Goal: Task Accomplishment & Management: Manage account settings

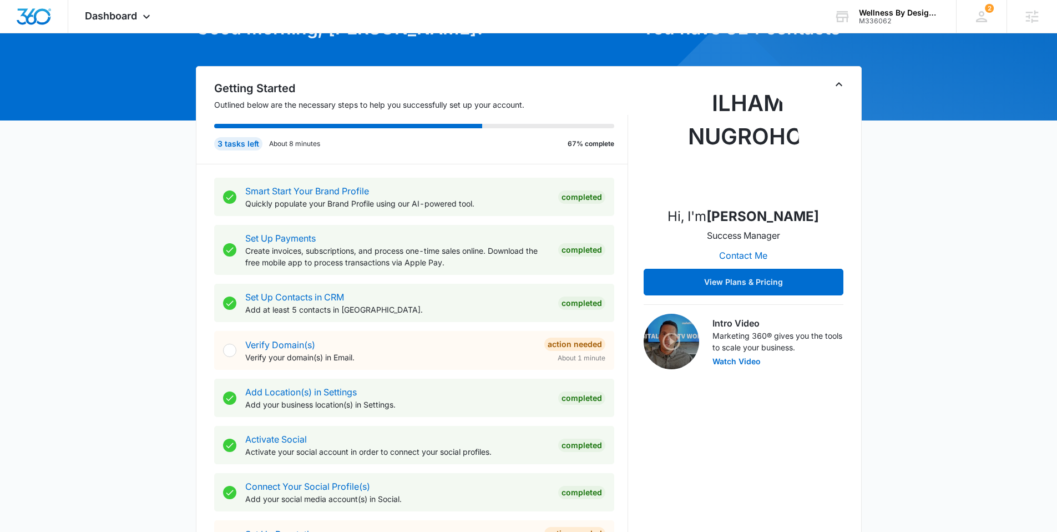
scroll to position [128, 0]
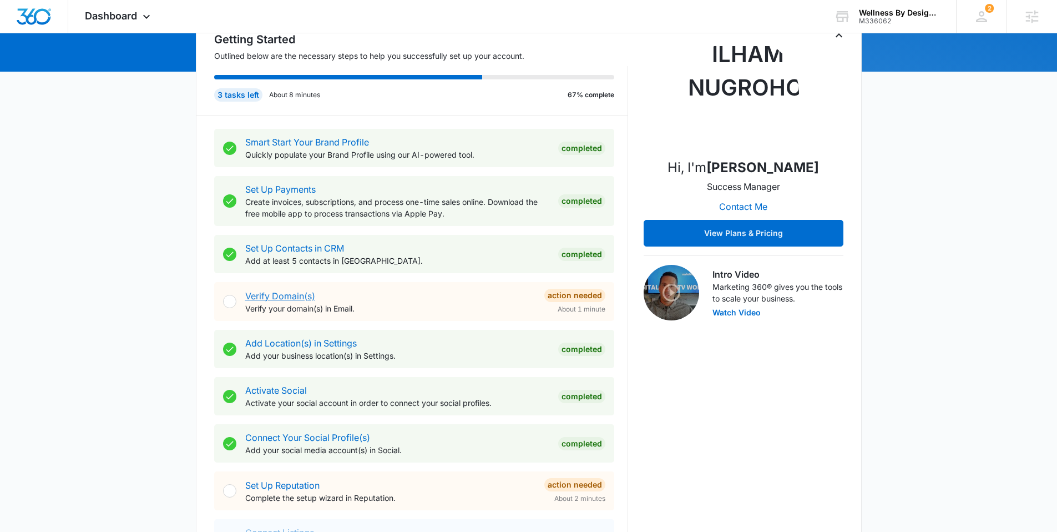
click at [280, 297] on link "Verify Domain(s)" at bounding box center [280, 295] width 70 height 11
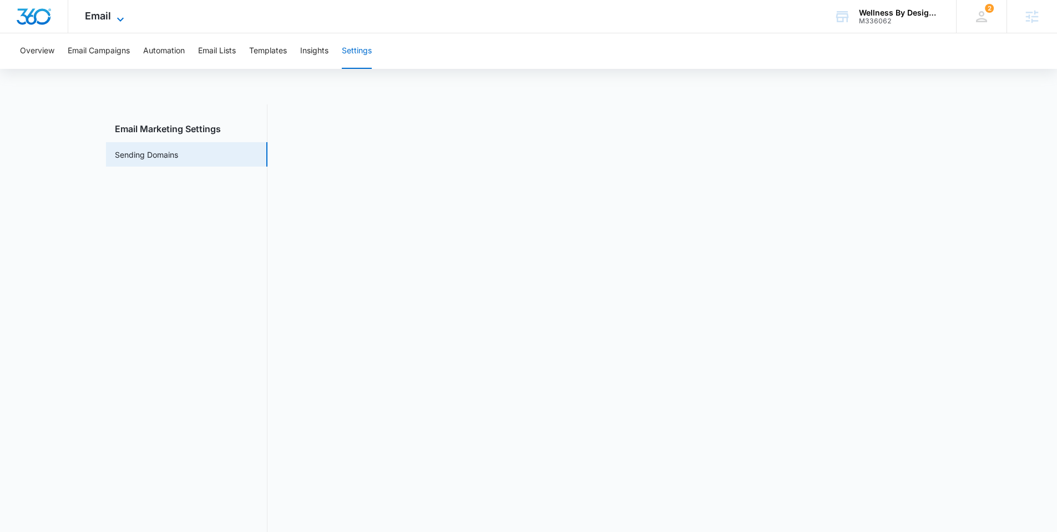
click at [105, 14] on span "Email" at bounding box center [98, 16] width 26 height 12
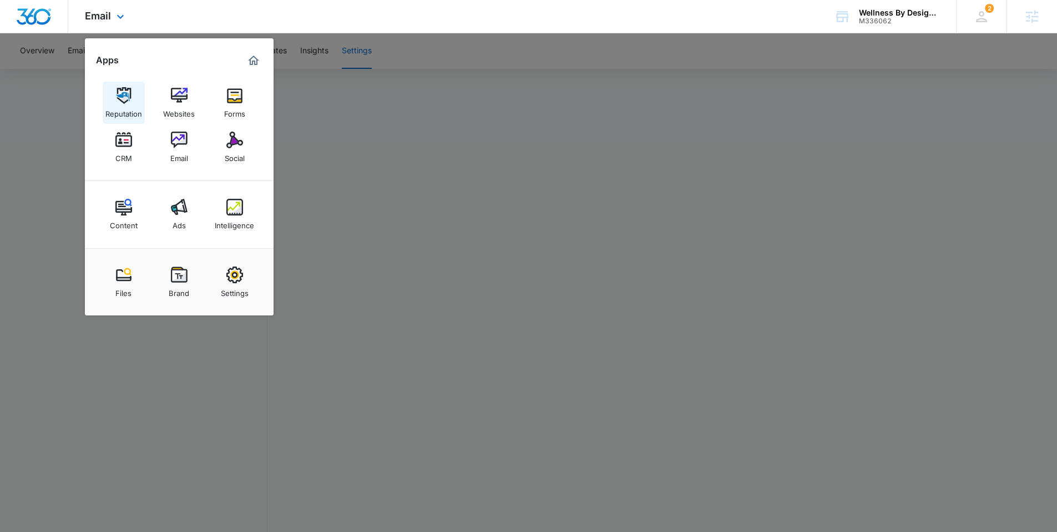
click at [120, 94] on img at bounding box center [123, 95] width 17 height 17
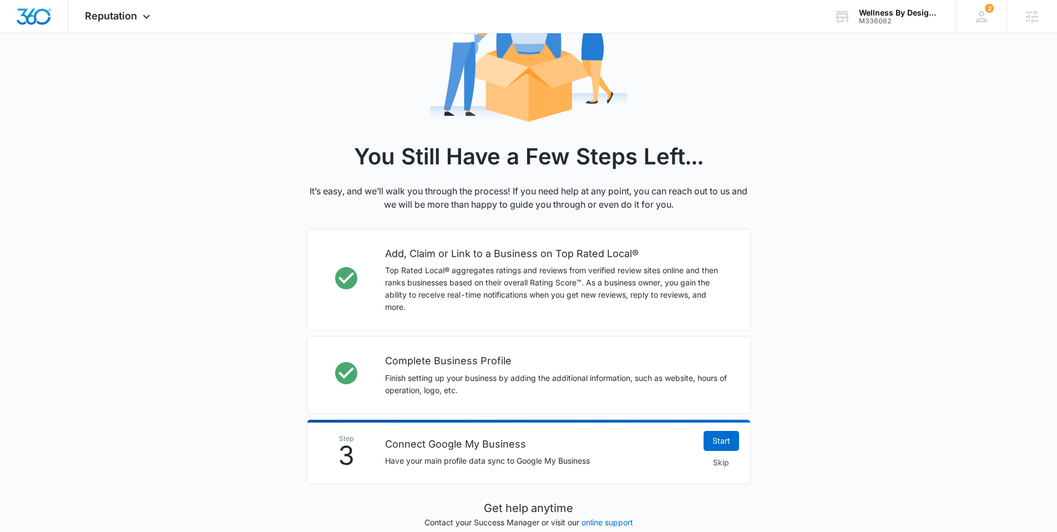
scroll to position [260, 0]
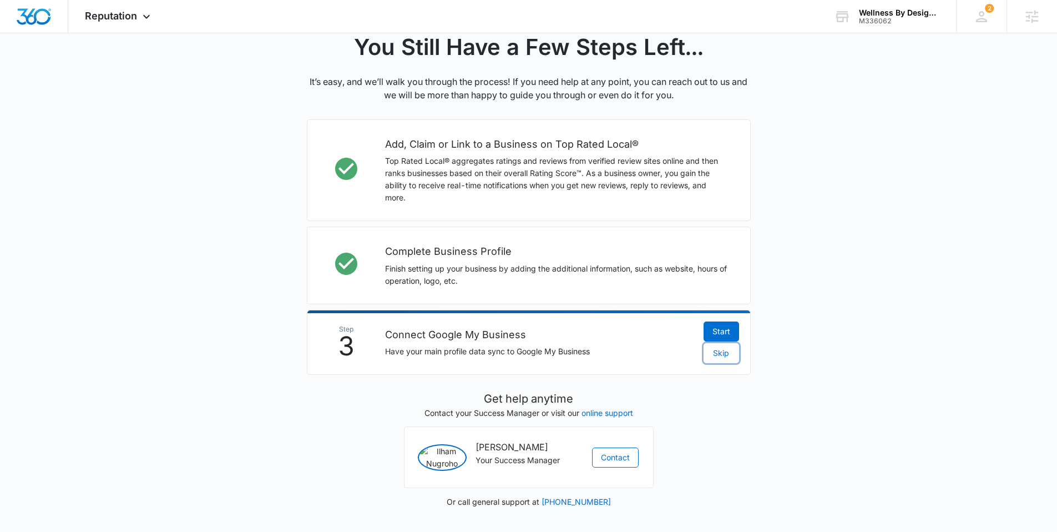
click at [719, 347] on span "Skip" at bounding box center [721, 353] width 16 height 12
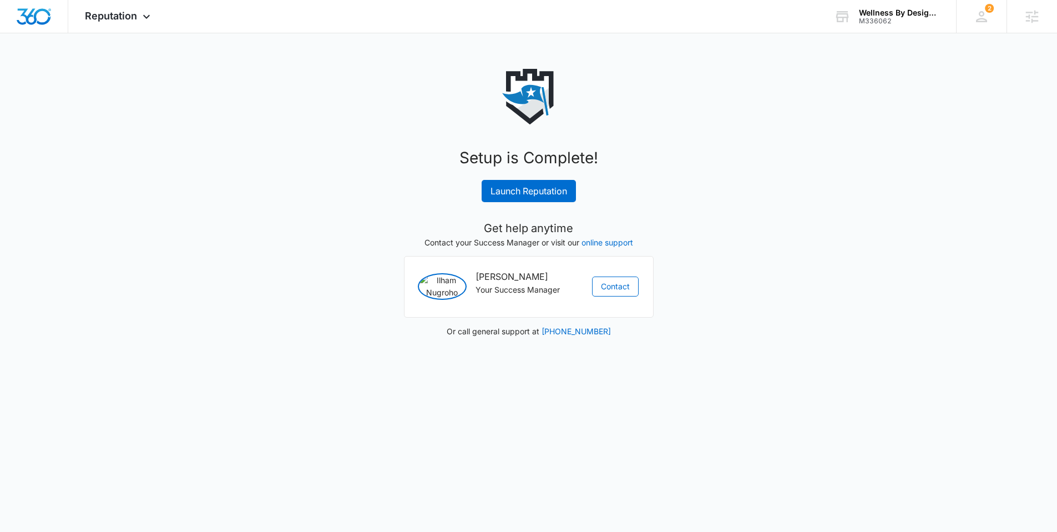
scroll to position [0, 0]
click at [512, 191] on link "Launch Reputation" at bounding box center [533, 191] width 94 height 22
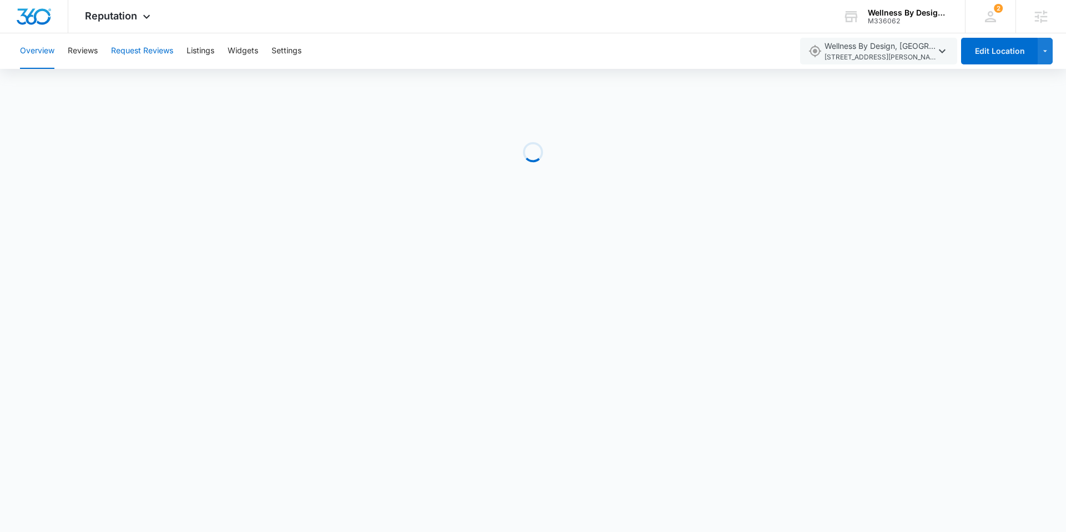
click at [164, 57] on button "Request Reviews" at bounding box center [142, 51] width 62 height 36
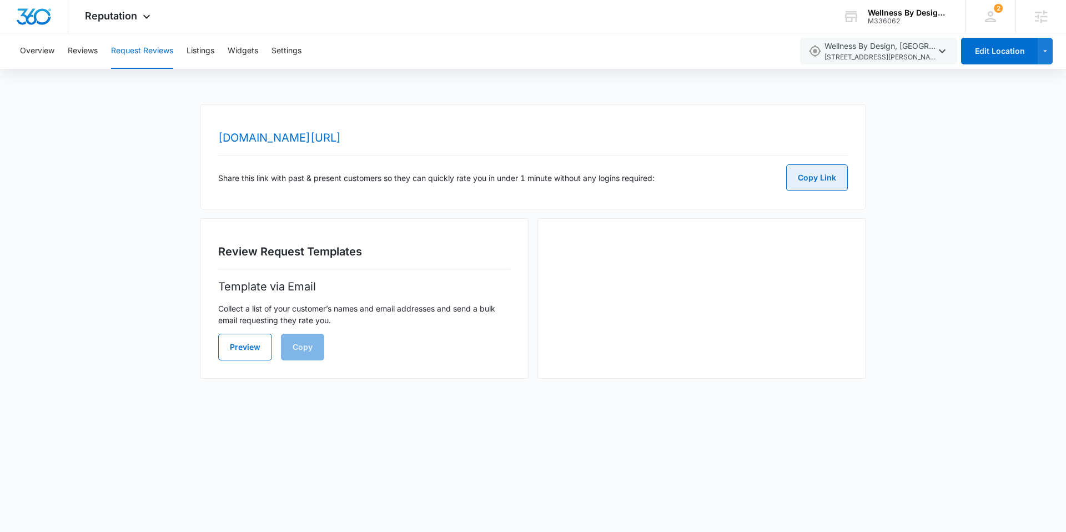
click at [816, 169] on button "Copy Link" at bounding box center [817, 177] width 62 height 27
click at [27, 12] on img "Dashboard" at bounding box center [34, 16] width 36 height 17
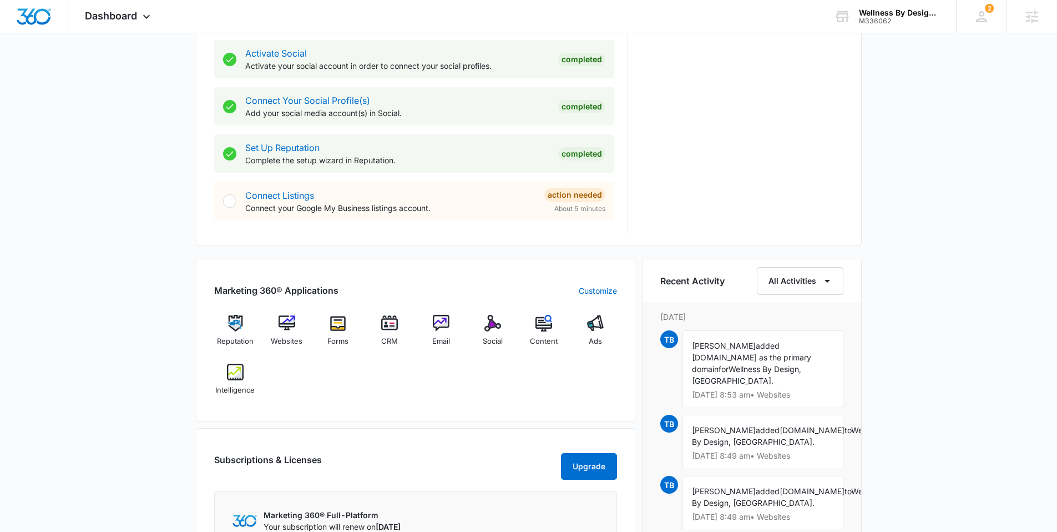
scroll to position [462, 0]
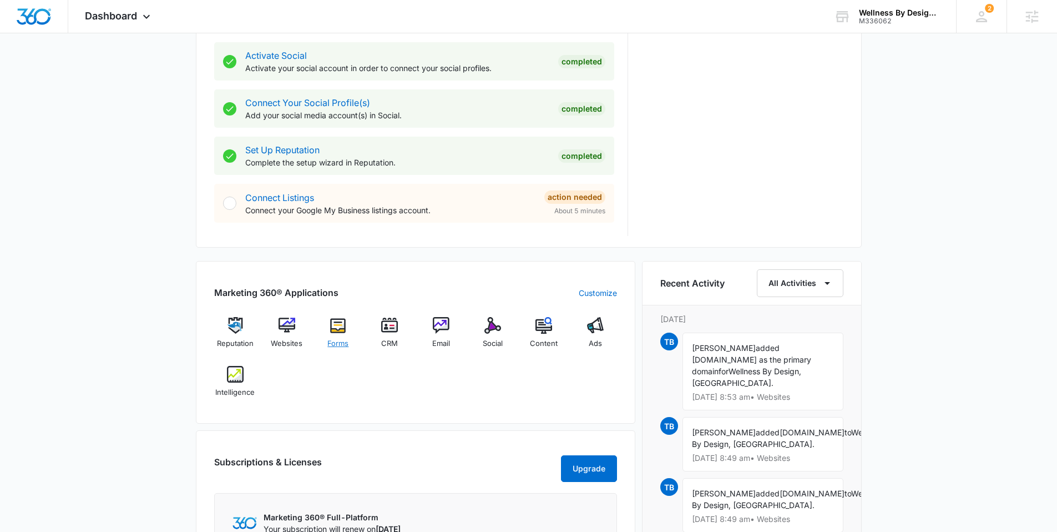
click at [339, 326] on img at bounding box center [338, 325] width 17 height 17
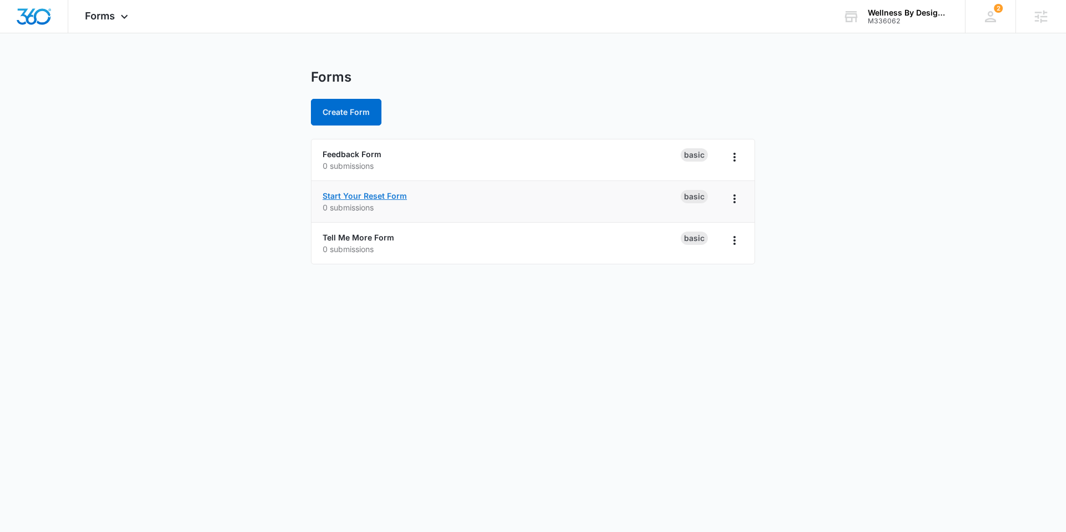
click at [347, 198] on link "Start Your Reset Form" at bounding box center [364, 195] width 84 height 9
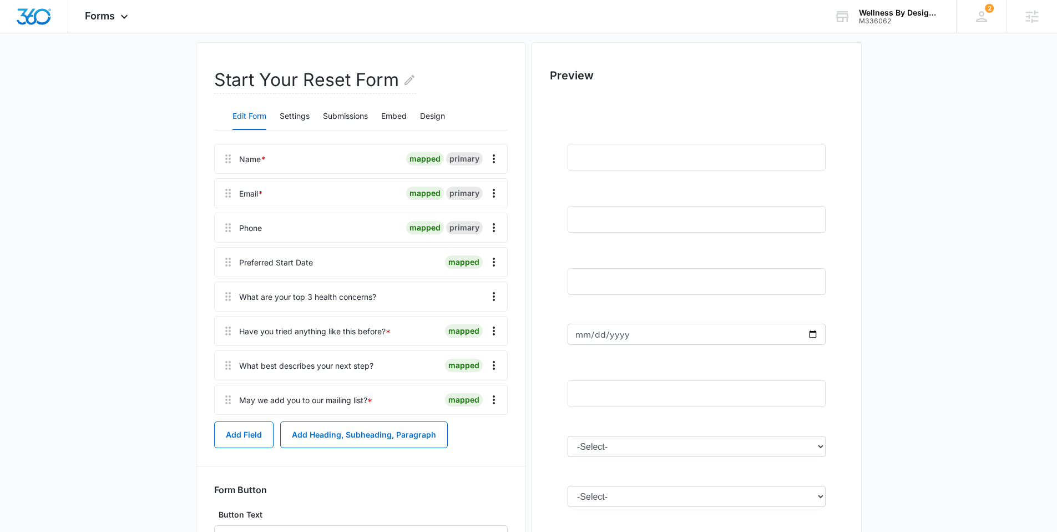
scroll to position [94, 0]
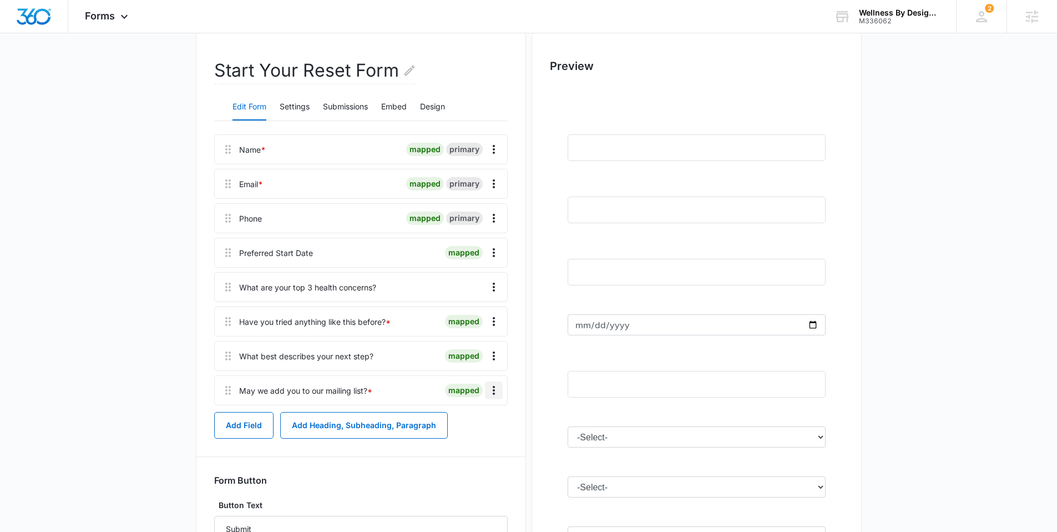
click at [490, 385] on icon "Overflow Menu" at bounding box center [493, 390] width 13 height 13
click at [470, 416] on button "Edit" at bounding box center [470, 421] width 63 height 17
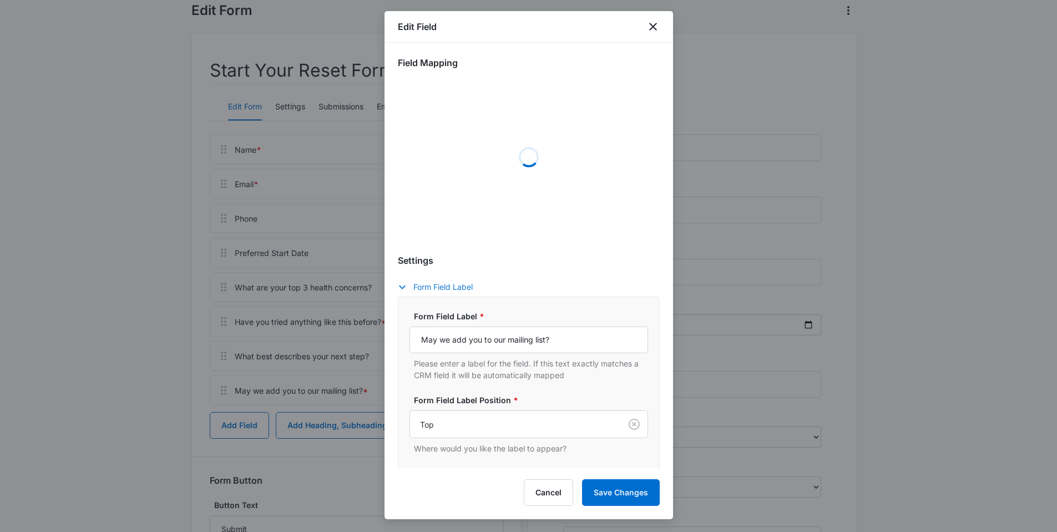
scroll to position [2, 0]
select select "333"
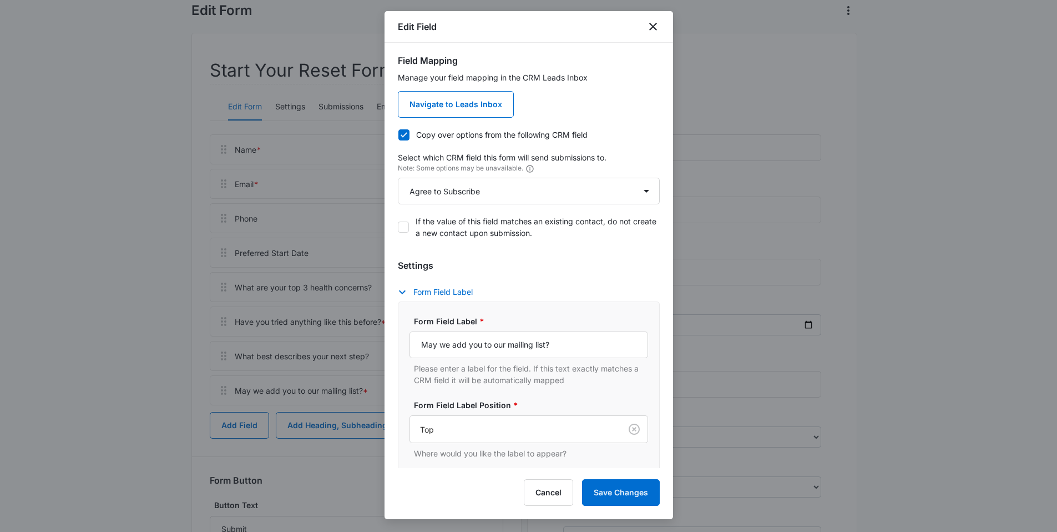
scroll to position [272, 0]
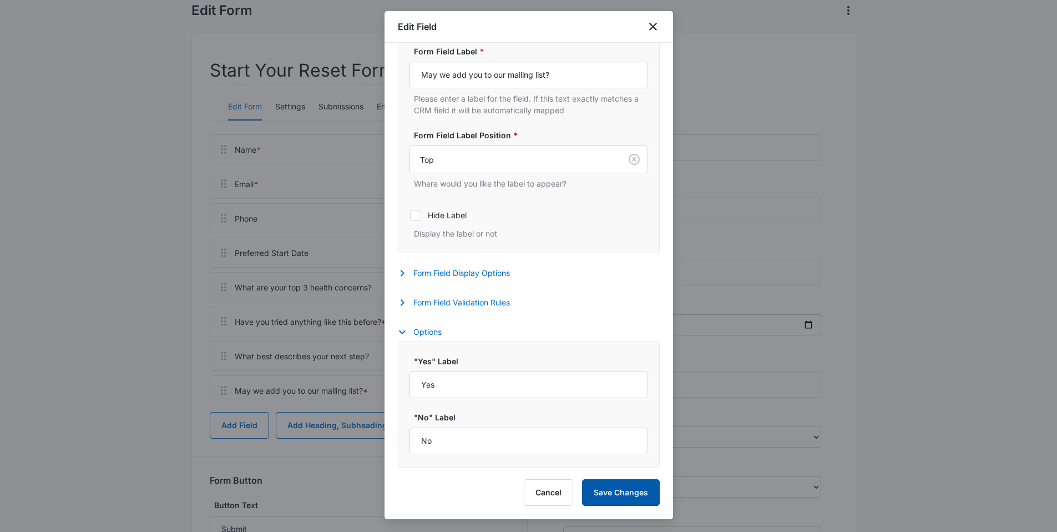
click at [603, 491] on button "Save Changes" at bounding box center [621, 492] width 78 height 27
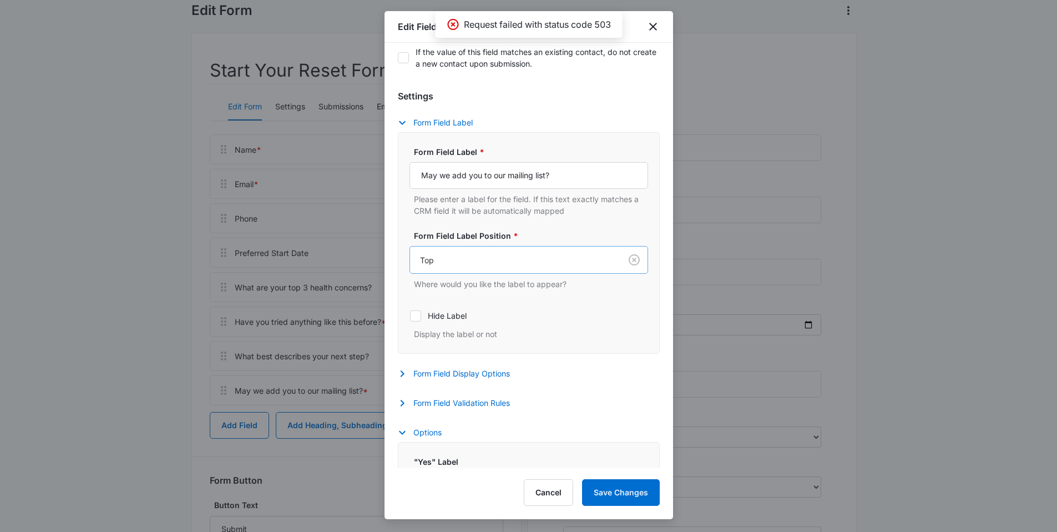
scroll to position [154, 0]
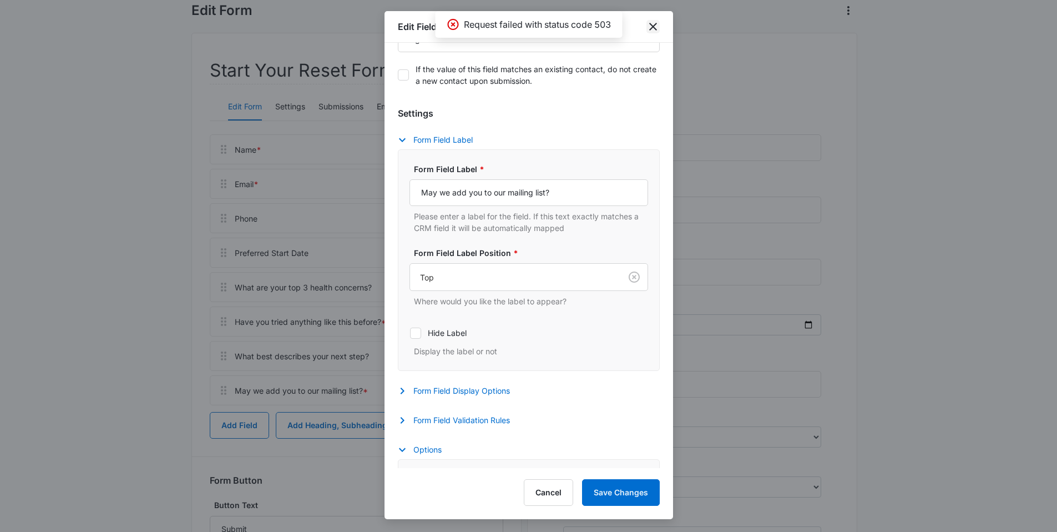
click at [655, 25] on icon "close" at bounding box center [653, 27] width 8 height 8
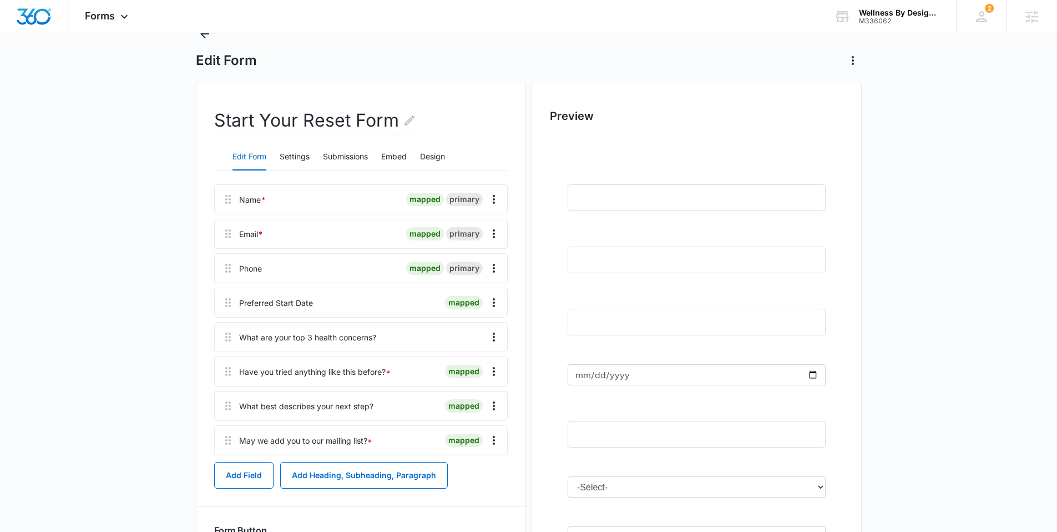
scroll to position [0, 0]
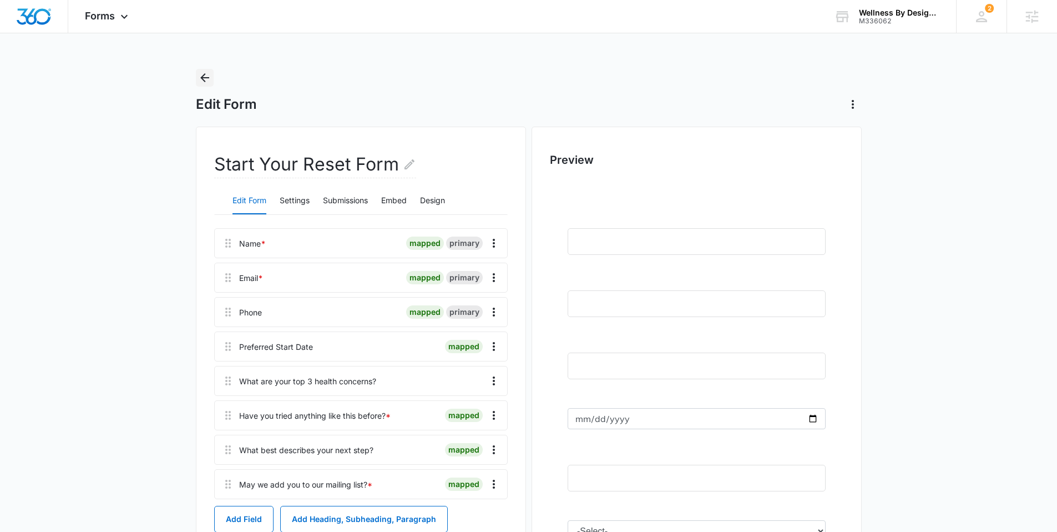
click at [201, 76] on icon "Back" at bounding box center [204, 77] width 9 height 9
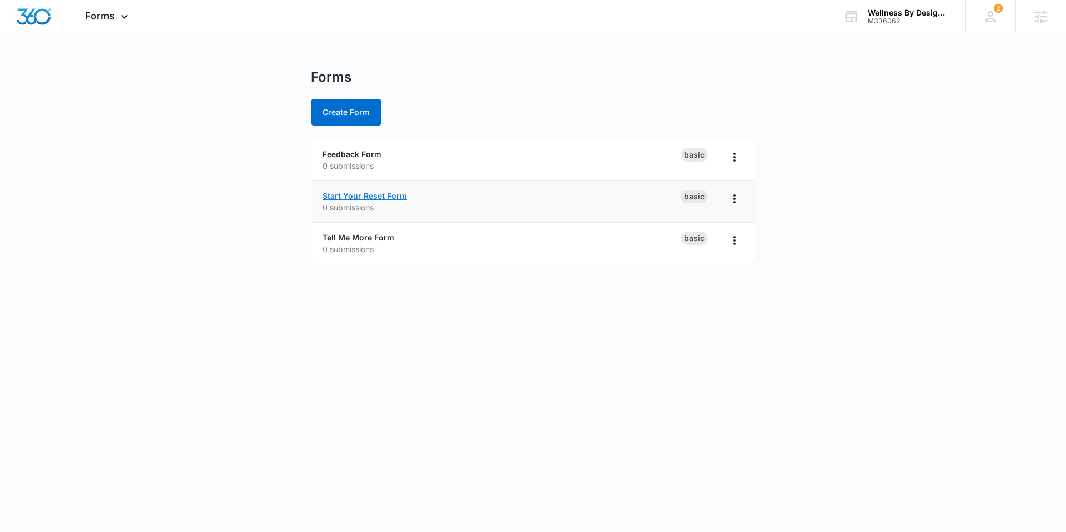
click at [341, 197] on link "Start Your Reset Form" at bounding box center [364, 195] width 84 height 9
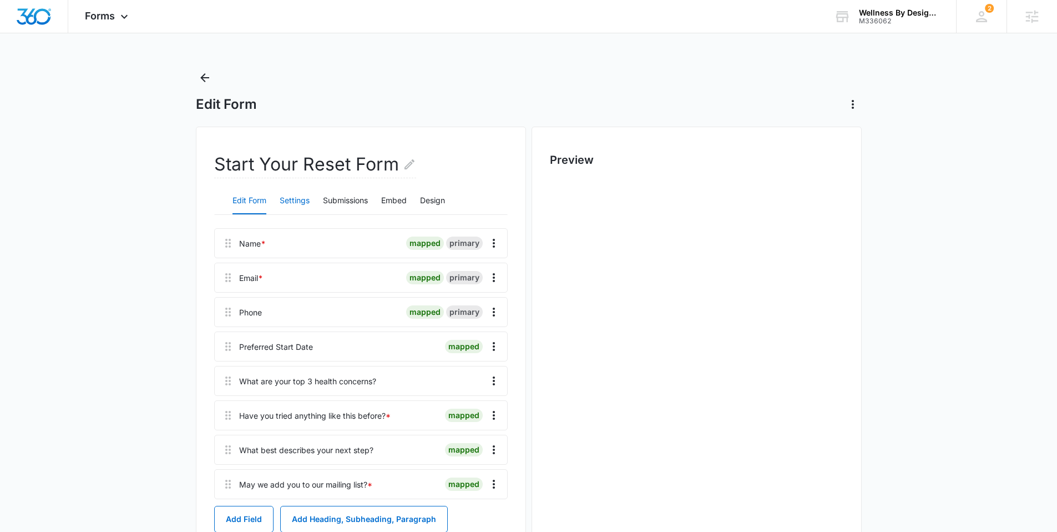
click at [282, 202] on button "Settings" at bounding box center [295, 201] width 30 height 27
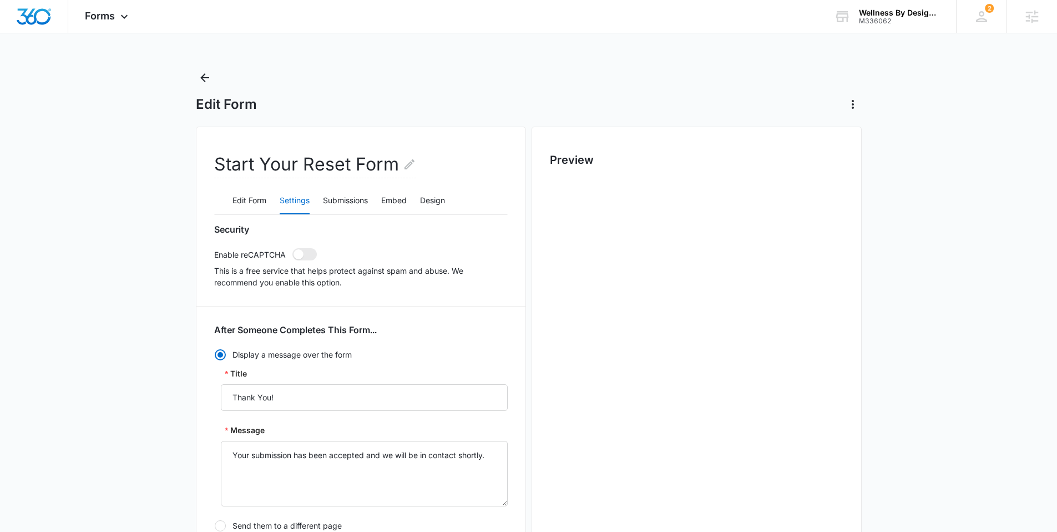
radio input "true"
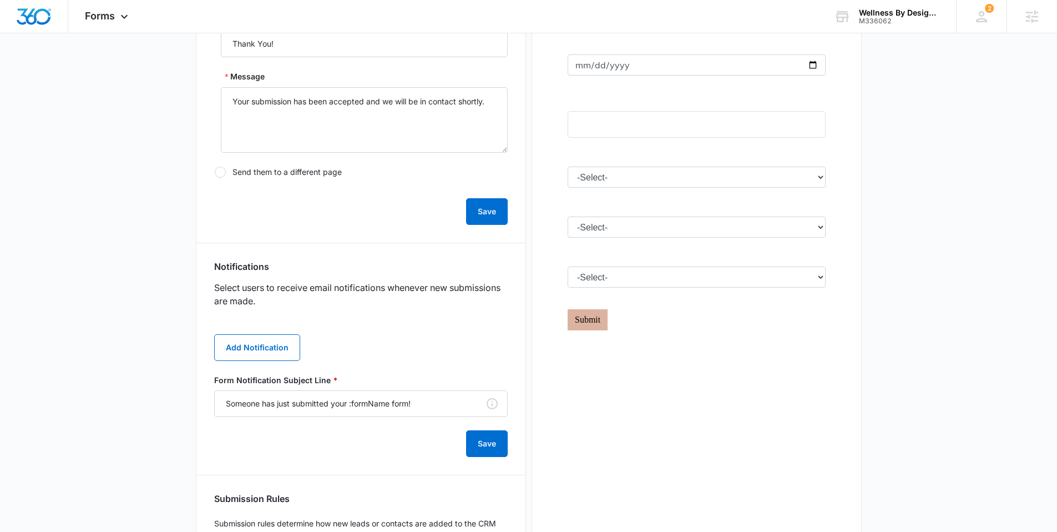
scroll to position [363, 0]
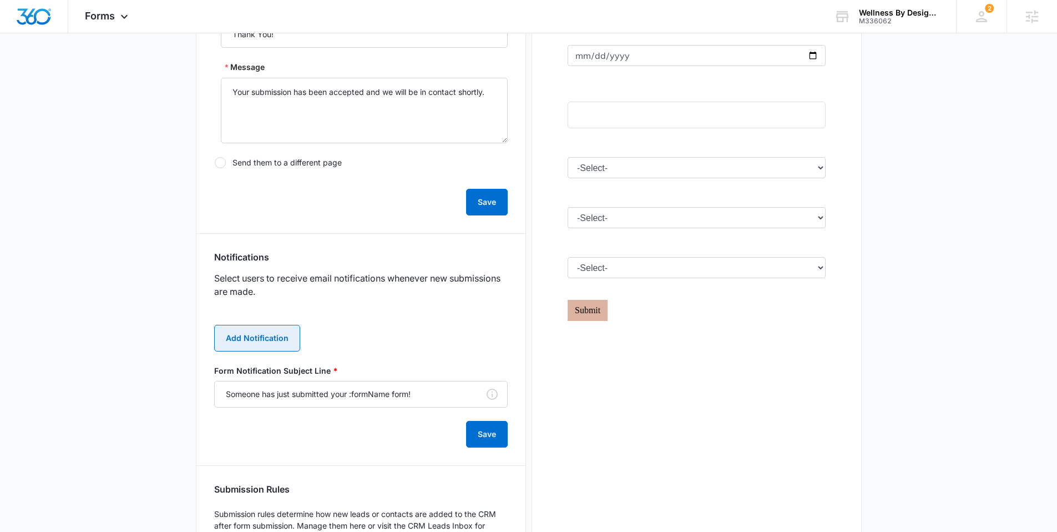
click at [271, 337] on button "Add Notification" at bounding box center [257, 338] width 86 height 27
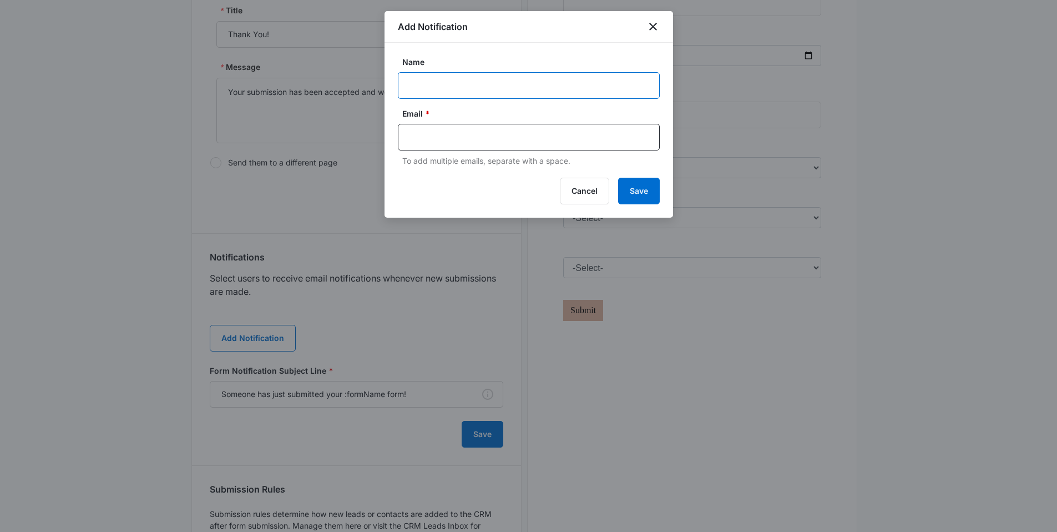
click at [434, 84] on input "Name" at bounding box center [529, 85] width 262 height 27
paste input "hello@wellnessbydesignmd.com"
type input "hello@wellnessbydesignmd.com"
click at [440, 136] on input "text" at bounding box center [530, 137] width 241 height 17
paste input "hello@wellnessbydesignmd.com"
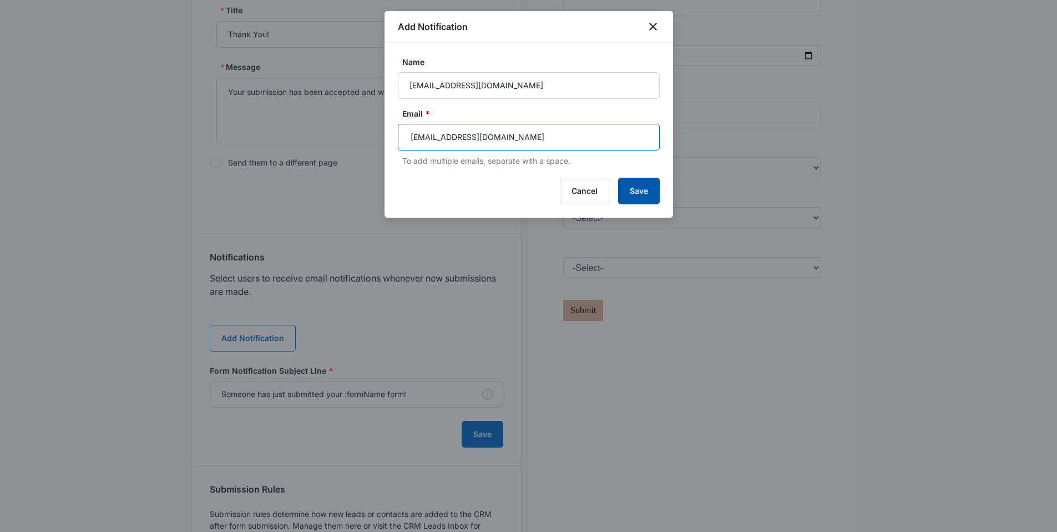
type input "hello@wellnessbydesignmd.com"
click at [637, 191] on button "Save" at bounding box center [639, 191] width 42 height 27
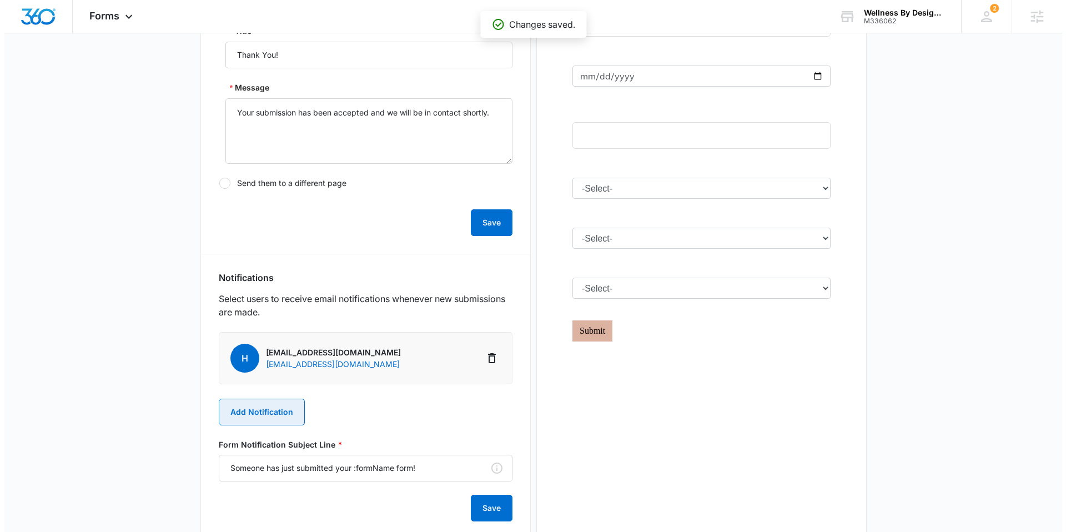
scroll to position [0, 0]
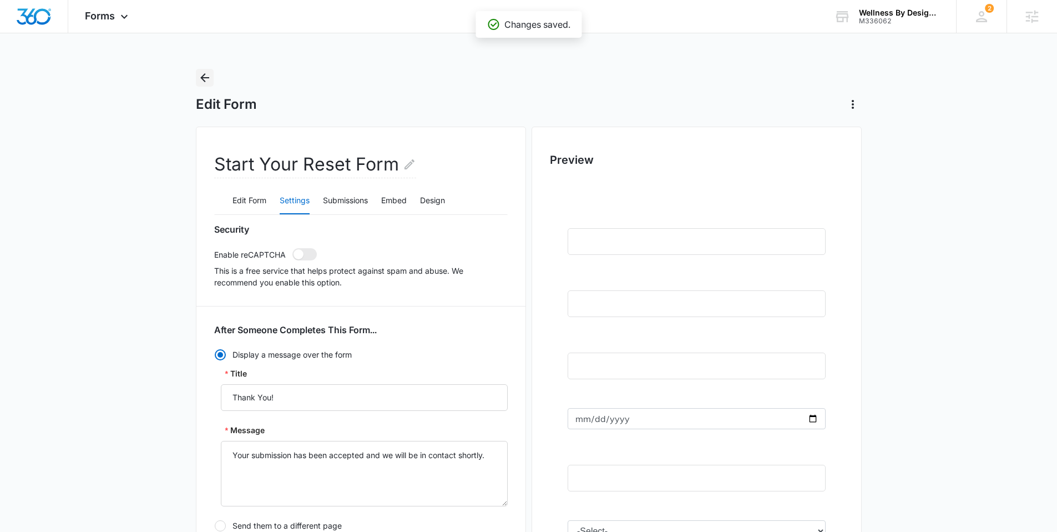
click at [204, 77] on icon "Back" at bounding box center [204, 77] width 13 height 13
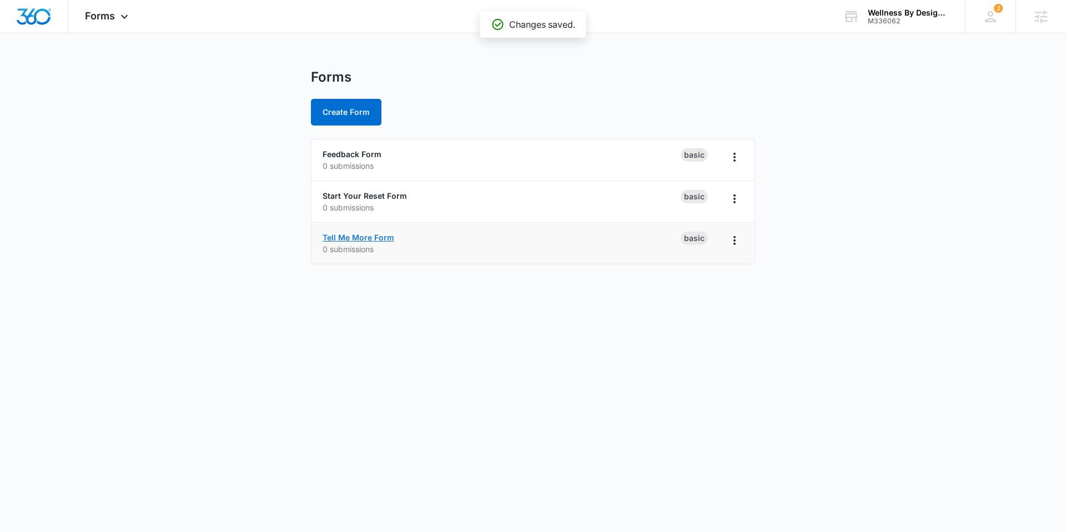
click at [341, 239] on link "Tell Me More Form" at bounding box center [358, 237] width 72 height 9
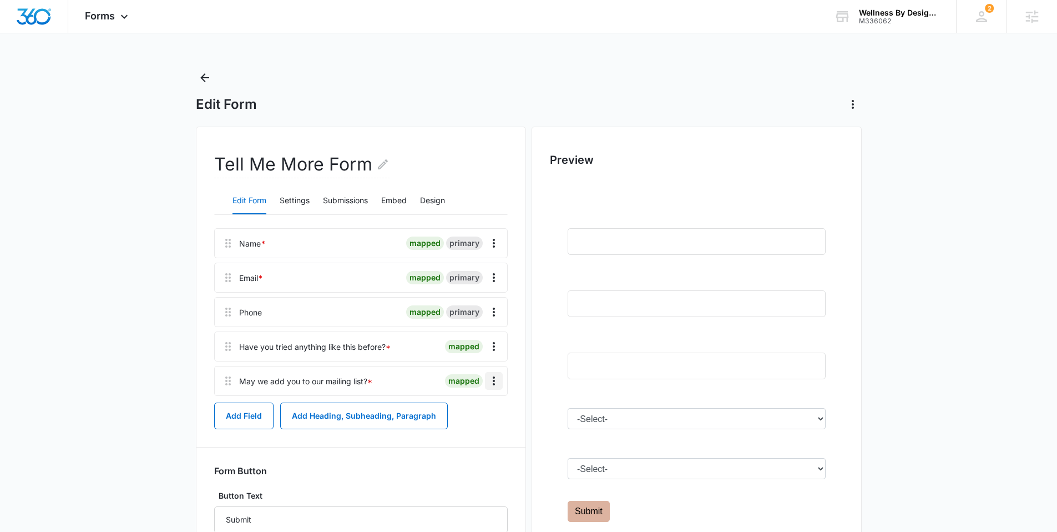
click at [495, 380] on icon "Overflow Menu" at bounding box center [493, 380] width 13 height 13
click at [492, 413] on button "Edit" at bounding box center [470, 412] width 63 height 17
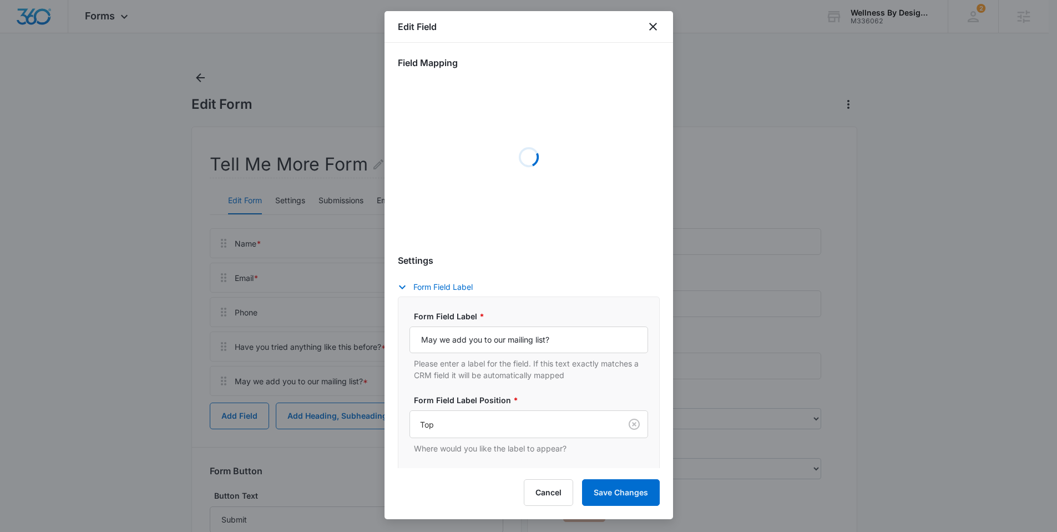
select select "333"
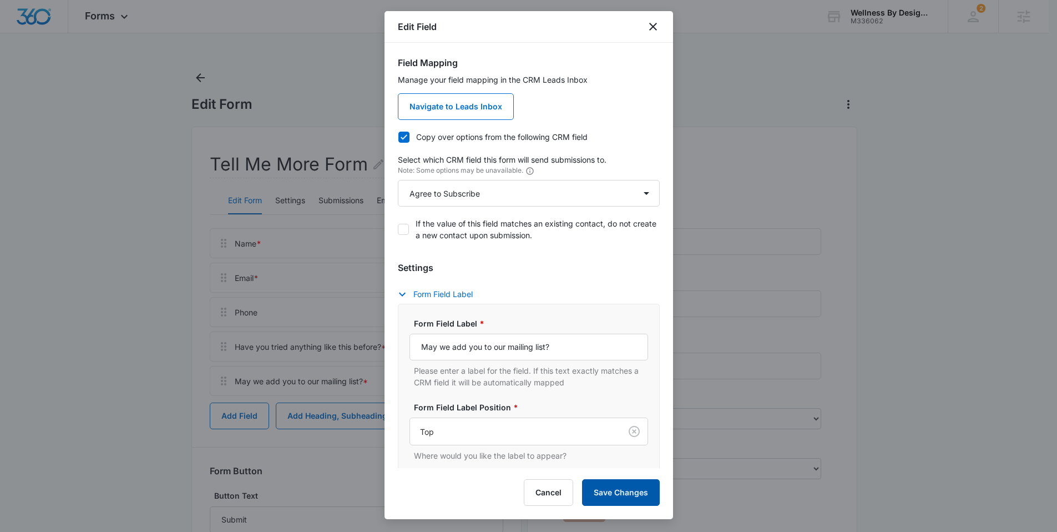
click at [639, 501] on button "Save Changes" at bounding box center [621, 492] width 78 height 27
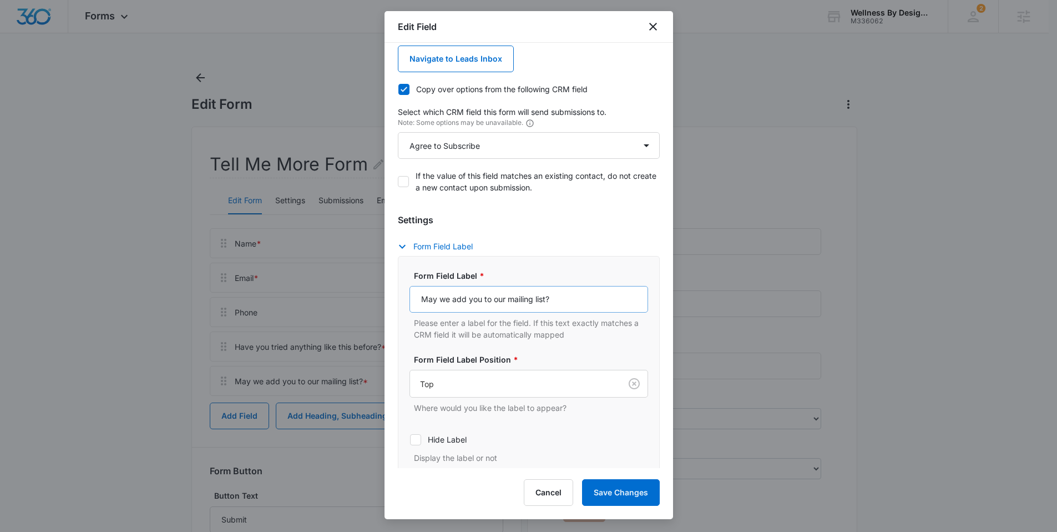
scroll to position [49, 0]
click at [545, 491] on button "Cancel" at bounding box center [548, 492] width 49 height 27
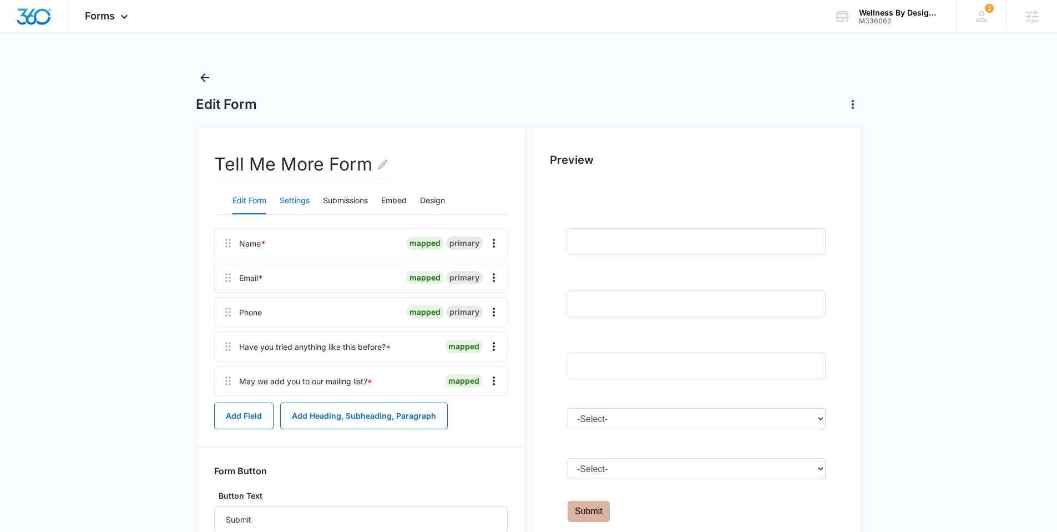
click at [287, 193] on button "Settings" at bounding box center [295, 201] width 30 height 27
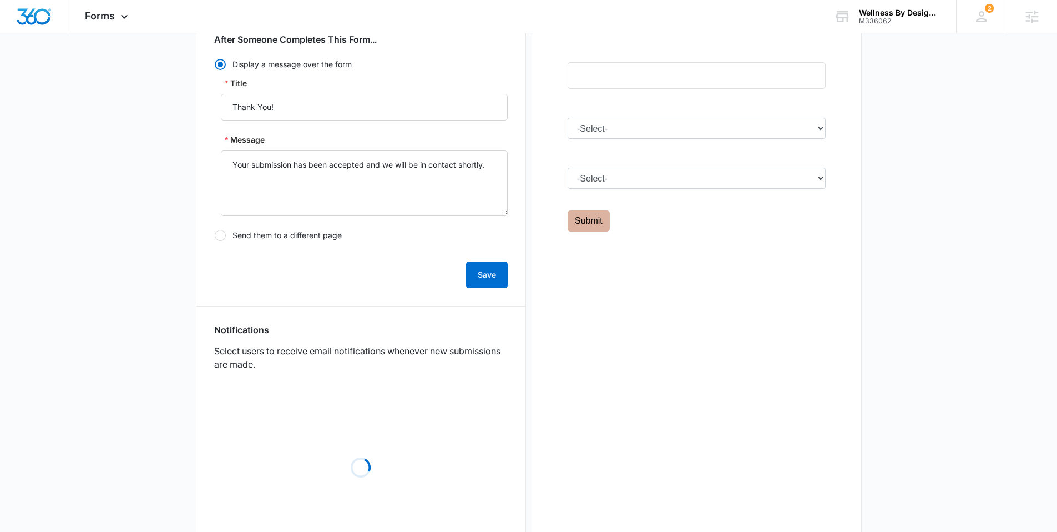
scroll to position [301, 0]
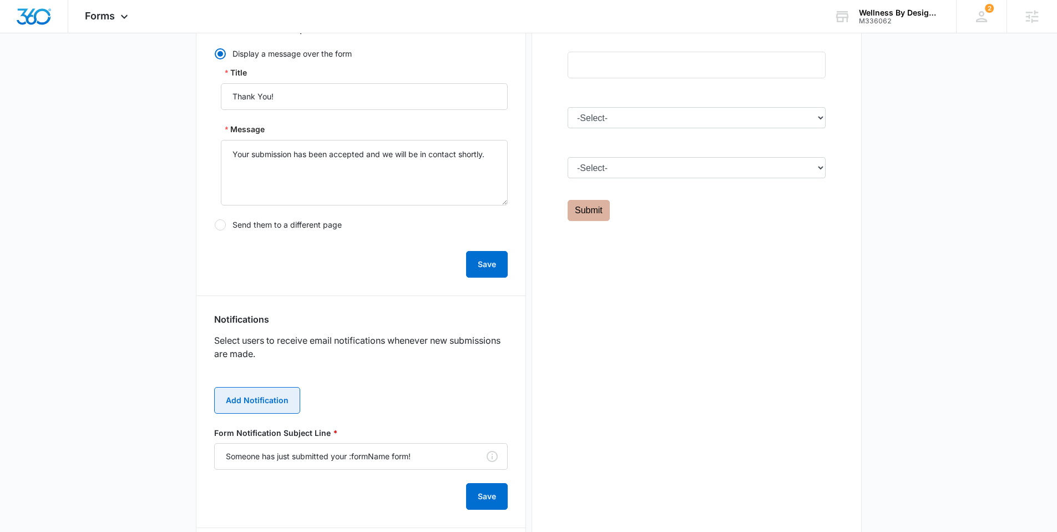
click at [270, 399] on button "Add Notification" at bounding box center [257, 400] width 86 height 27
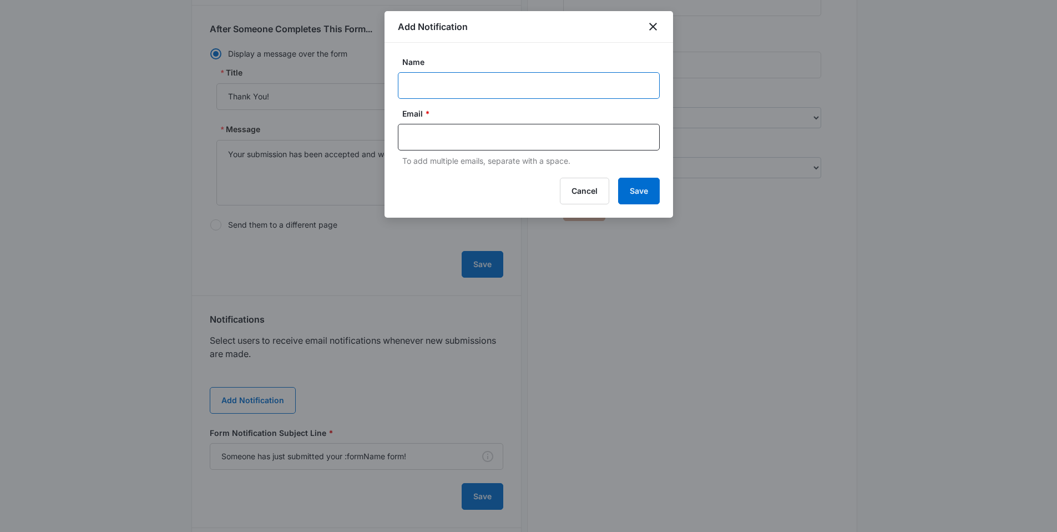
click at [465, 85] on input "Name" at bounding box center [529, 85] width 262 height 27
paste input "hello@wellnessbydesignmd.com"
type input "hello@wellnessbydesignmd.com"
click at [448, 143] on input "text" at bounding box center [530, 137] width 241 height 17
paste input "hello@wellnessbydesignmd.com"
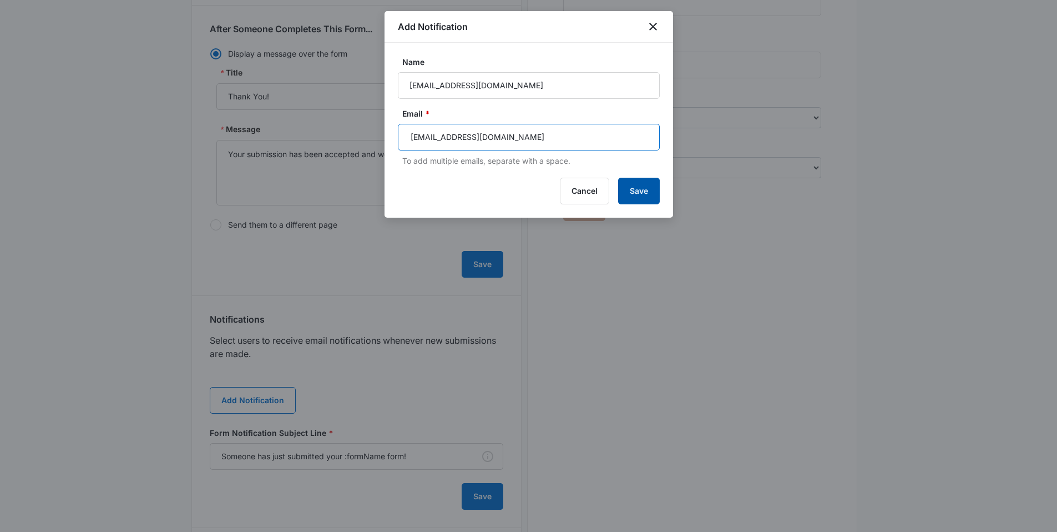
type input "hello@wellnessbydesignmd.com"
click at [630, 194] on button "Save" at bounding box center [639, 191] width 42 height 27
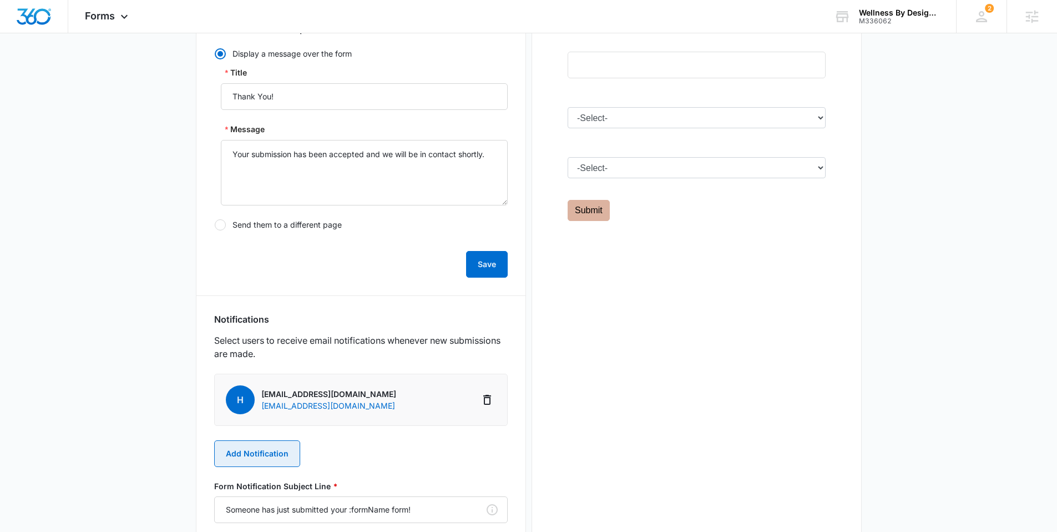
click at [252, 444] on button "Add Notification" at bounding box center [257, 453] width 86 height 27
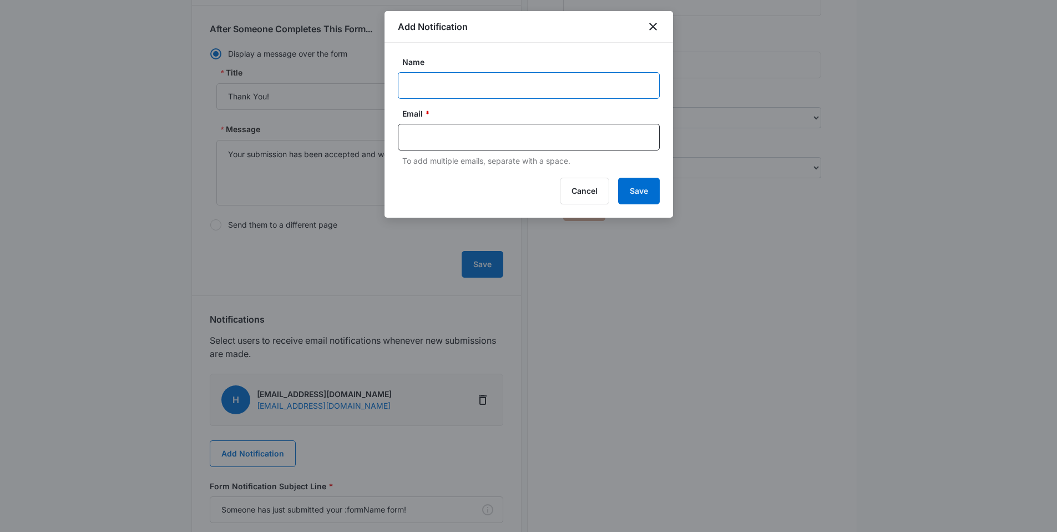
click at [442, 87] on input "Name" at bounding box center [529, 85] width 262 height 27
paste input "MSM Notification - M# Business Name"
drag, startPoint x: 570, startPoint y: 83, endPoint x: 482, endPoint y: 81, distance: 87.7
click at [482, 81] on input "MSM Notification - M# Business Name" at bounding box center [529, 85] width 262 height 27
paste input "336062 Account Name Wellness By Design, MD"
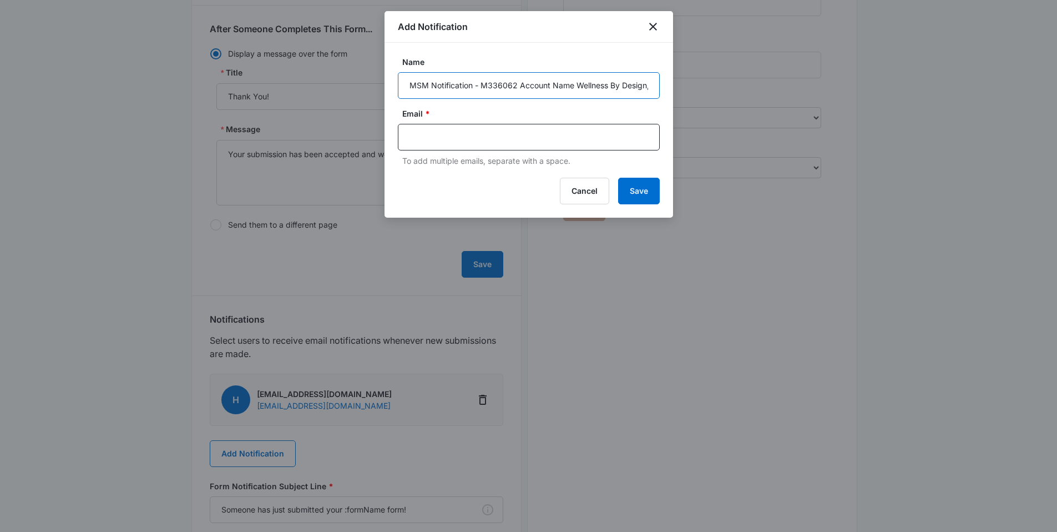
scroll to position [0, 17]
click at [523, 87] on input "MSM Notification - M336062 Account Name Wellness By Design, MD" at bounding box center [529, 85] width 262 height 27
click at [521, 84] on input "MSM Notification - M336062 Name Wellness By Design, MD" at bounding box center [529, 85] width 262 height 27
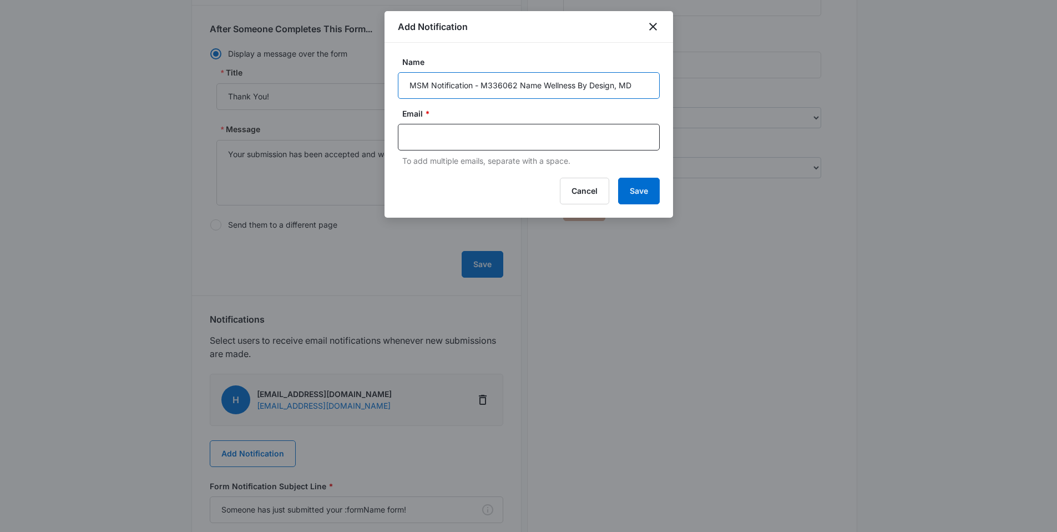
click at [521, 84] on input "MSM Notification - M336062 Name Wellness By Design, MD" at bounding box center [529, 85] width 262 height 27
type input "MSM Notification - M336062 Wellness By Design, MD"
click at [474, 141] on input "text" at bounding box center [530, 137] width 241 height 17
paste input "ilham.nugroho@madwire.com"
type input "ilham.nugroho@madwire.com"
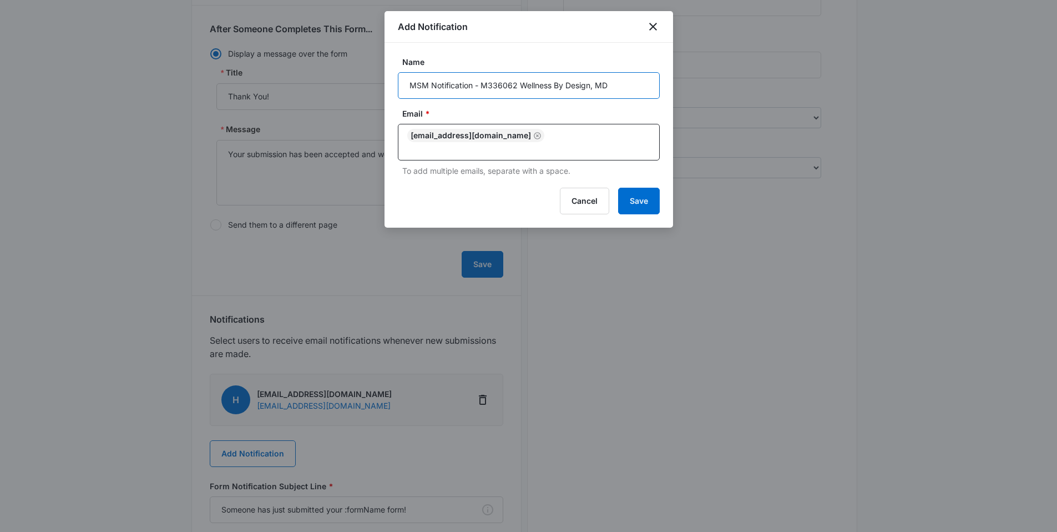
click at [457, 80] on input "MSM Notification - M336062 Wellness By Design, MD" at bounding box center [529, 85] width 262 height 27
click at [648, 193] on button "Save" at bounding box center [639, 201] width 42 height 27
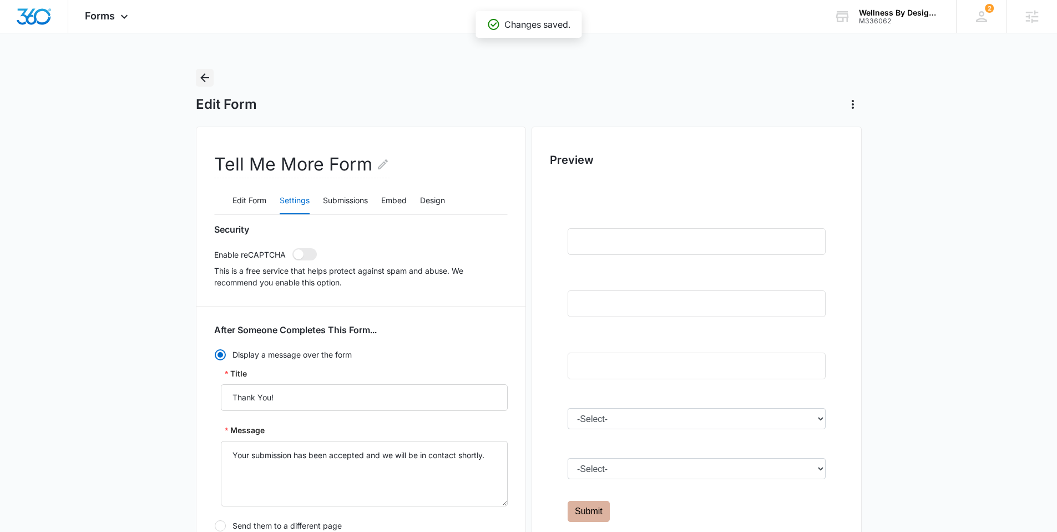
click at [203, 77] on icon "Back" at bounding box center [204, 77] width 13 height 13
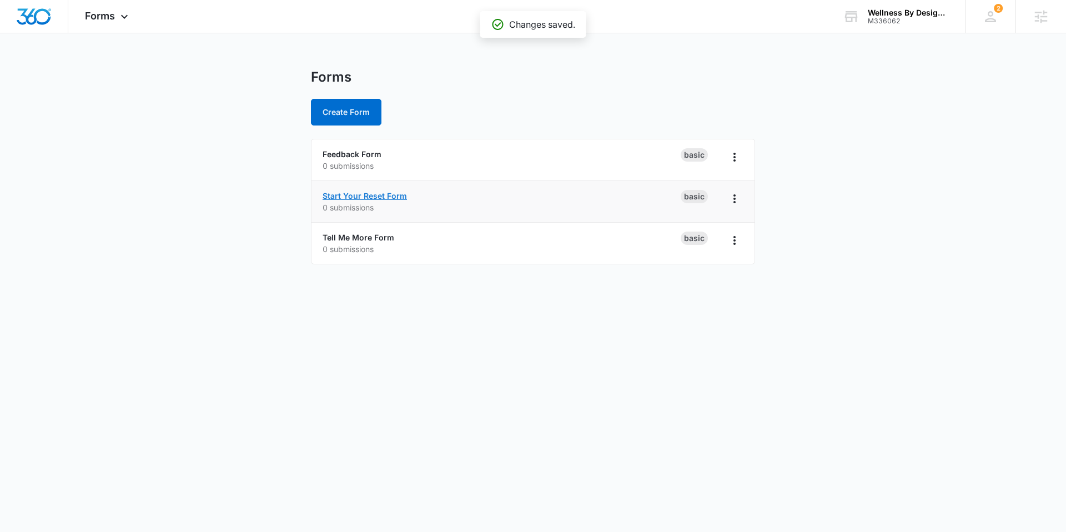
click at [333, 195] on link "Start Your Reset Form" at bounding box center [364, 195] width 84 height 9
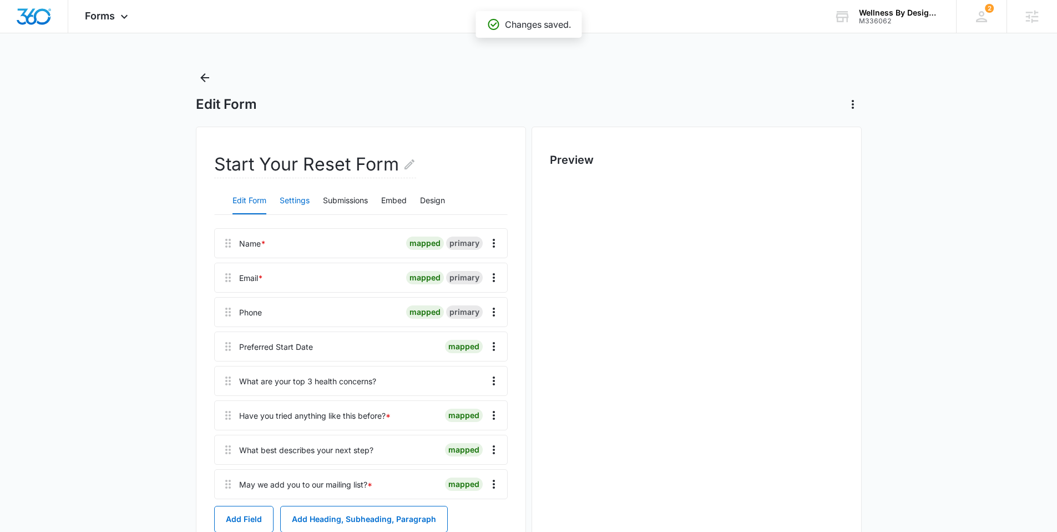
click at [288, 199] on button "Settings" at bounding box center [295, 201] width 30 height 27
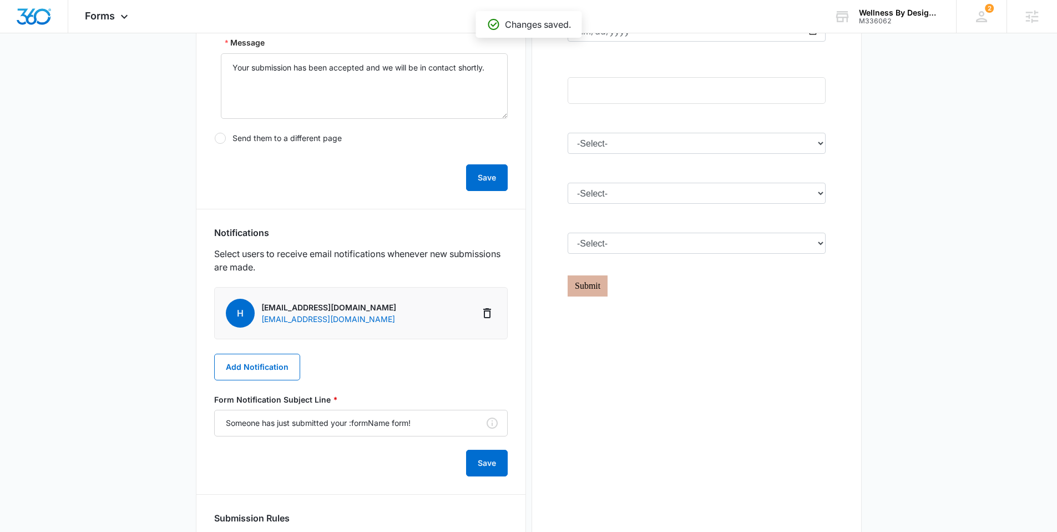
scroll to position [508, 0]
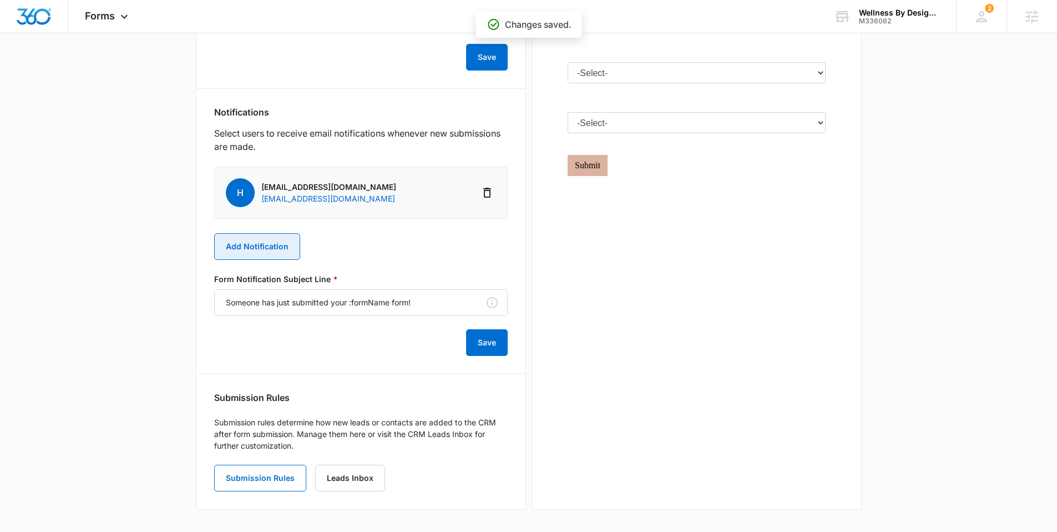
click at [275, 244] on button "Add Notification" at bounding box center [257, 246] width 86 height 27
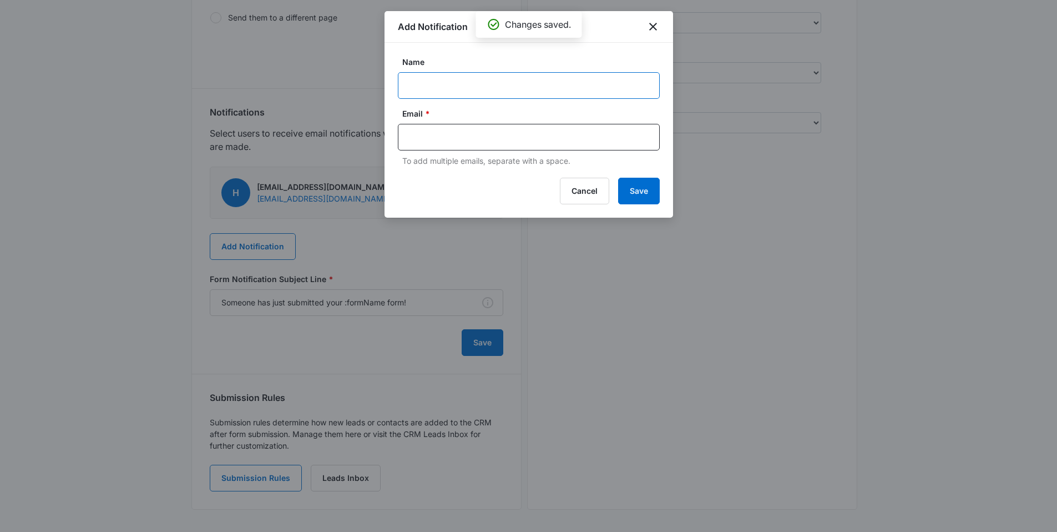
click at [442, 85] on input "Name" at bounding box center [529, 85] width 262 height 27
paste input "MSM Notification - M336062 Wellness By Design, MD"
type input "MSM Notification - M336062 Wellness By Design, MD"
click at [450, 140] on input "text" at bounding box center [530, 137] width 241 height 17
paste input "ilham.nugroho@madwire.com"
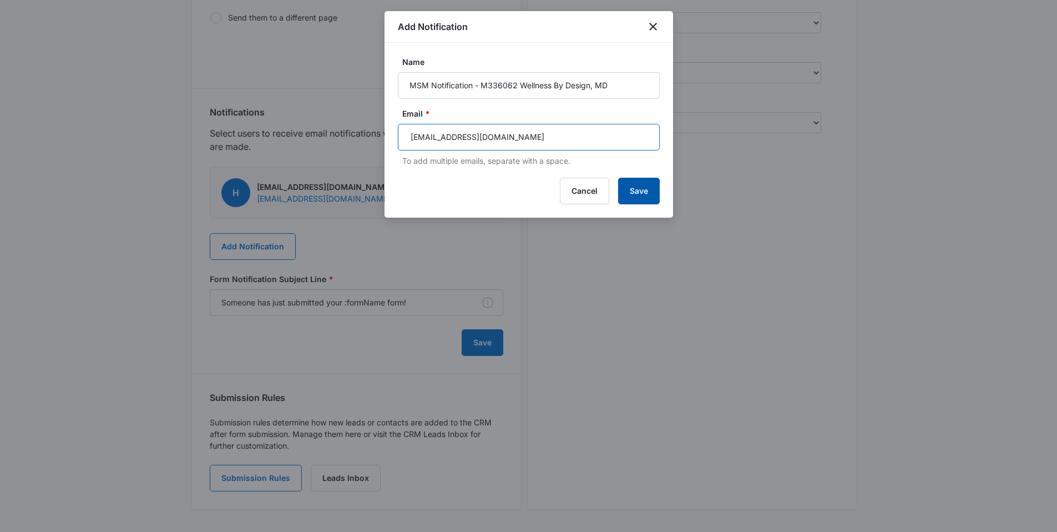
type input "ilham.nugroho@madwire.com"
click at [637, 193] on button "Save" at bounding box center [639, 191] width 42 height 27
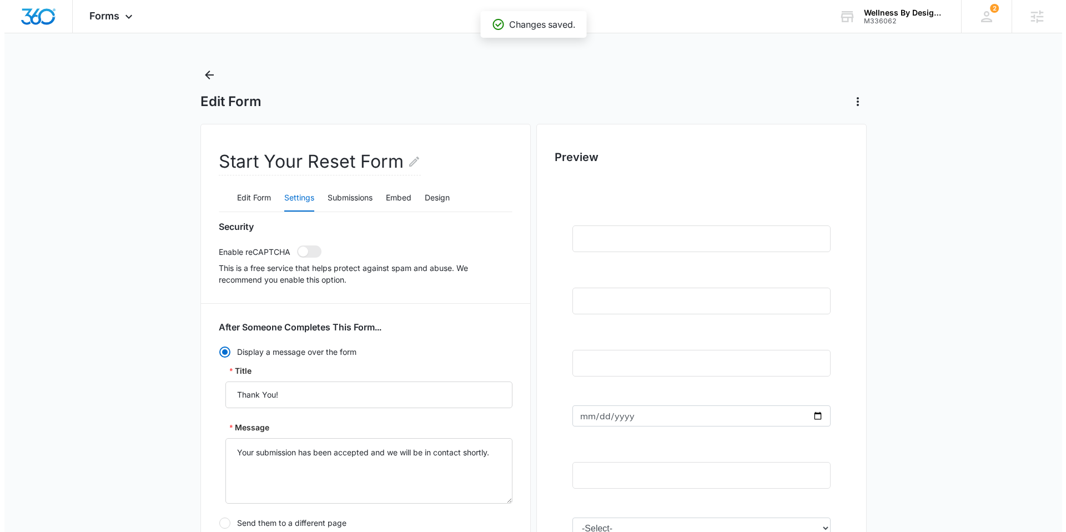
scroll to position [0, 0]
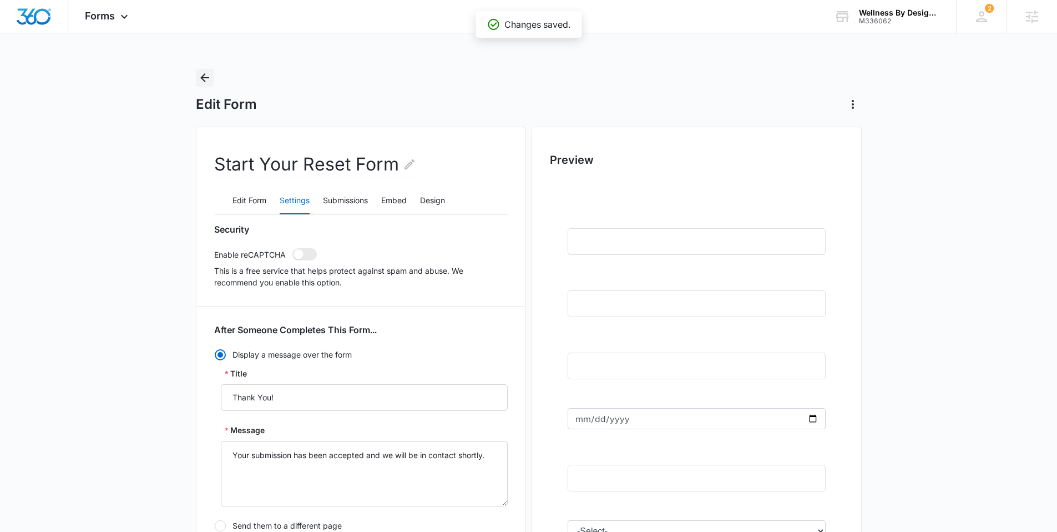
click at [198, 74] on icon "Back" at bounding box center [204, 77] width 13 height 13
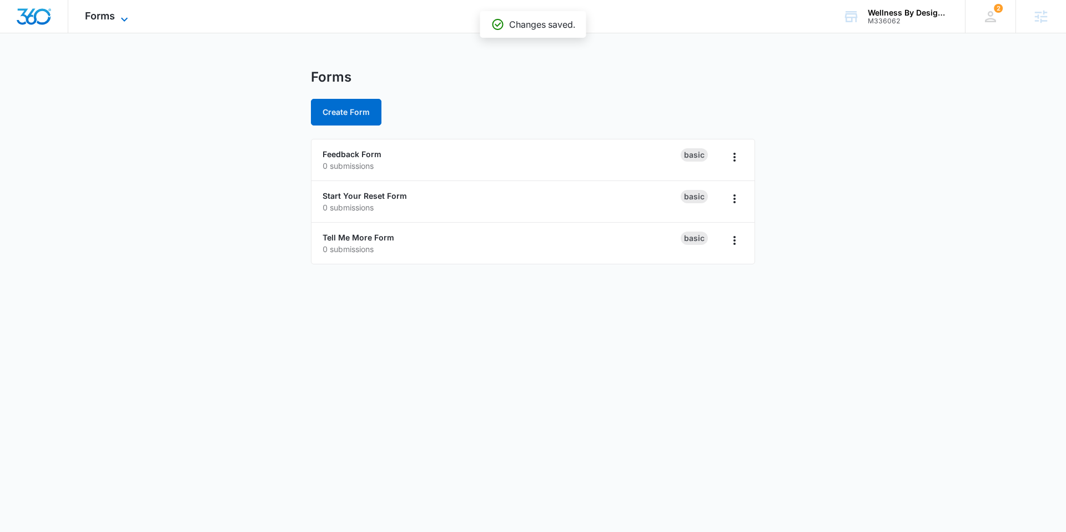
click at [101, 18] on span "Forms" at bounding box center [100, 16] width 30 height 12
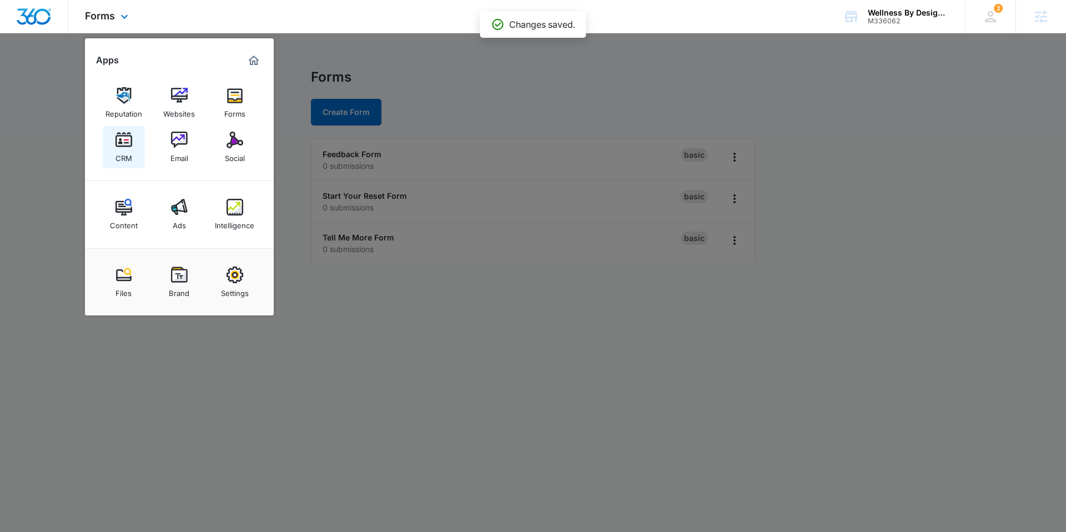
click at [118, 150] on div "CRM" at bounding box center [123, 155] width 17 height 14
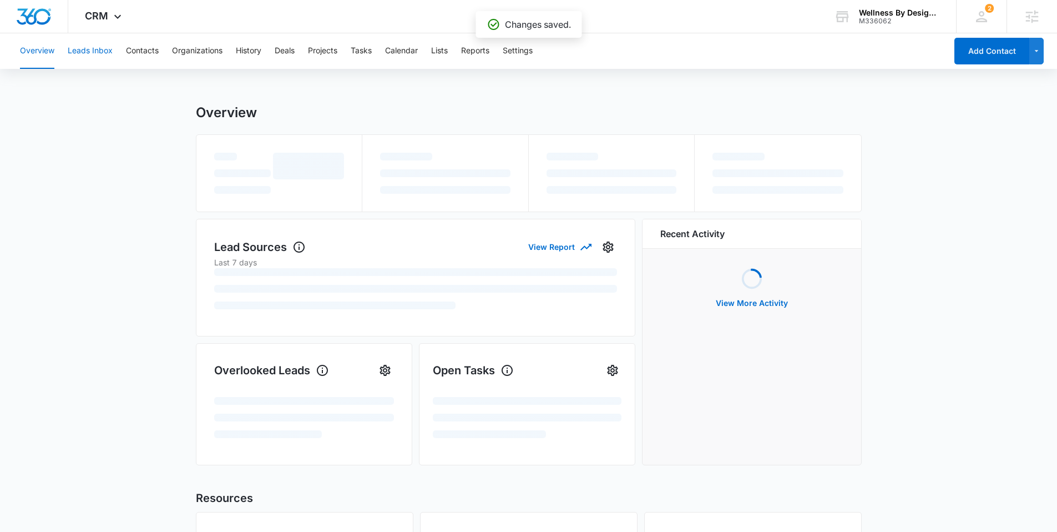
click at [87, 55] on button "Leads Inbox" at bounding box center [90, 51] width 45 height 36
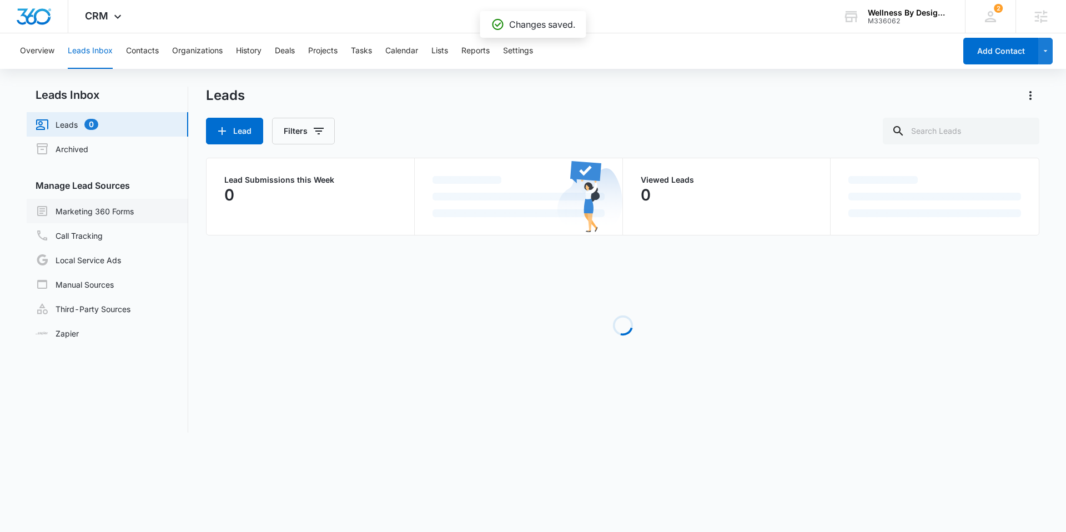
click at [100, 208] on link "Marketing 360 Forms" at bounding box center [85, 210] width 98 height 13
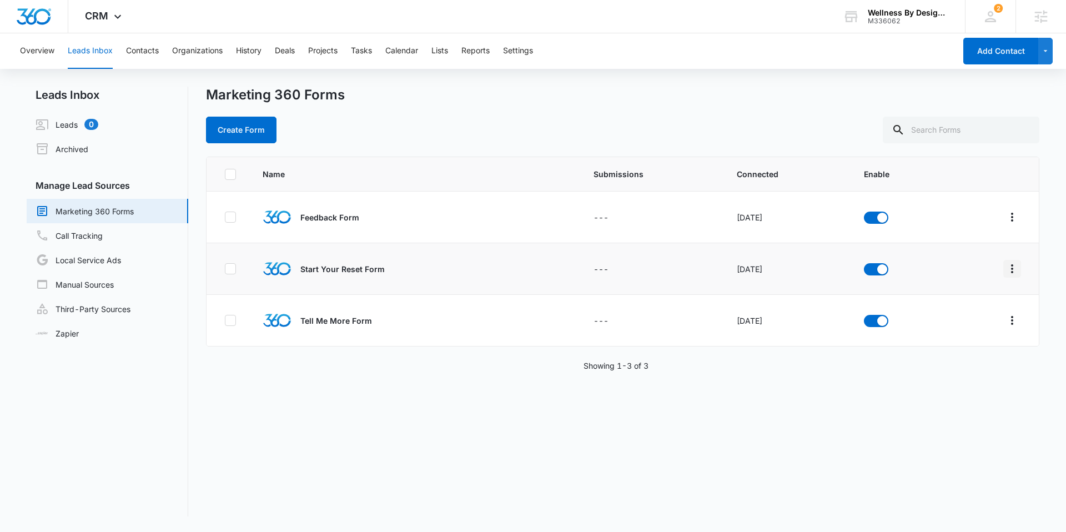
click at [1008, 268] on icon "Overflow Menu" at bounding box center [1011, 268] width 13 height 13
click at [981, 329] on div "Field Mapping" at bounding box center [953, 333] width 63 height 8
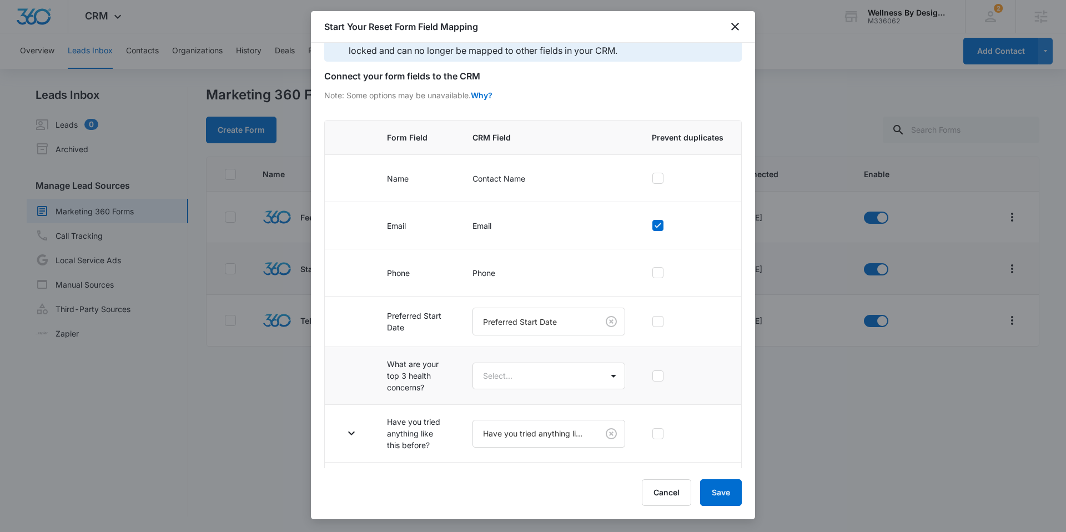
scroll to position [42, 0]
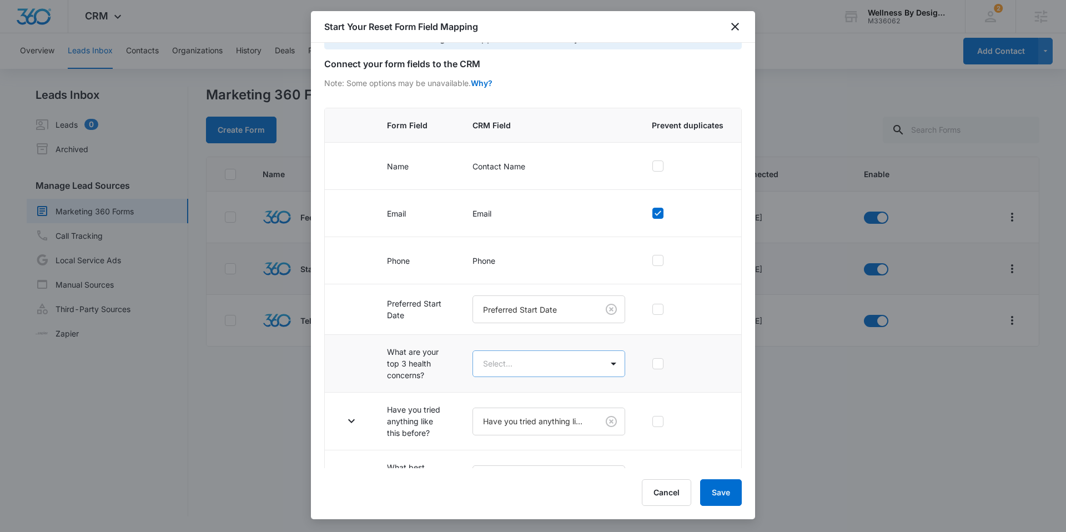
click at [521, 363] on body "CRM Apps Reputation Websites Forms CRM Email Social Content Ads Intelligence Fi…" at bounding box center [533, 266] width 1066 height 532
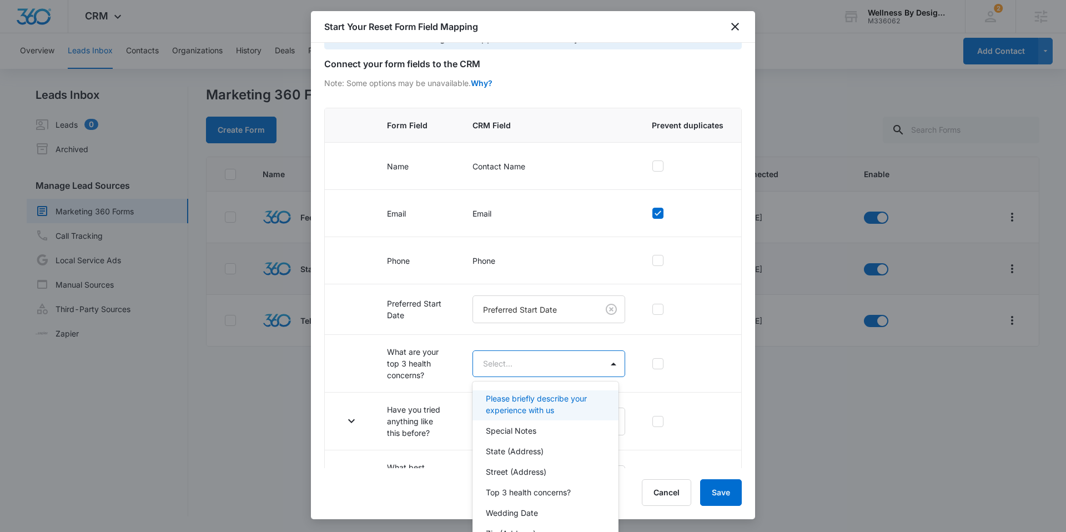
scroll to position [137, 0]
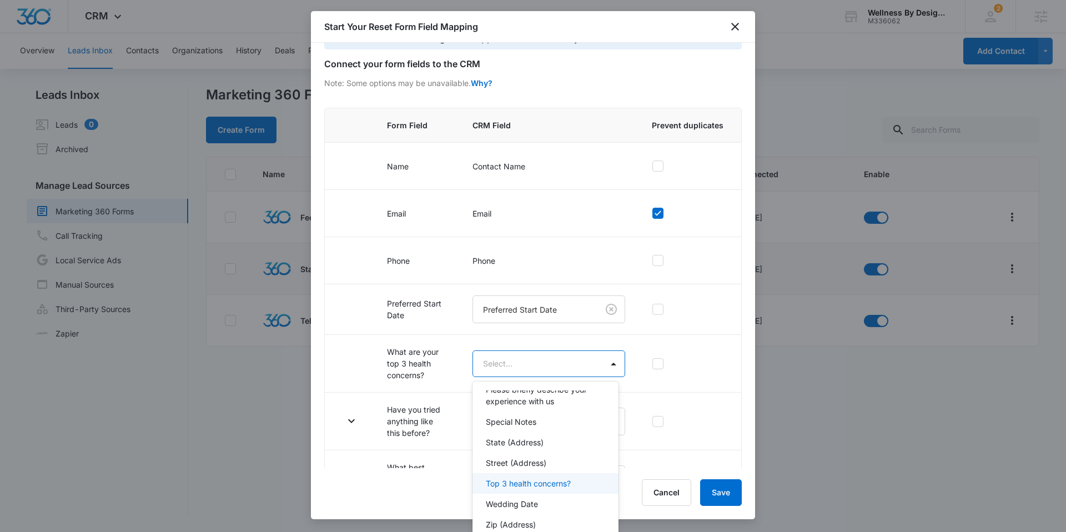
click at [530, 486] on p "Top 3 health concerns?" at bounding box center [528, 483] width 85 height 12
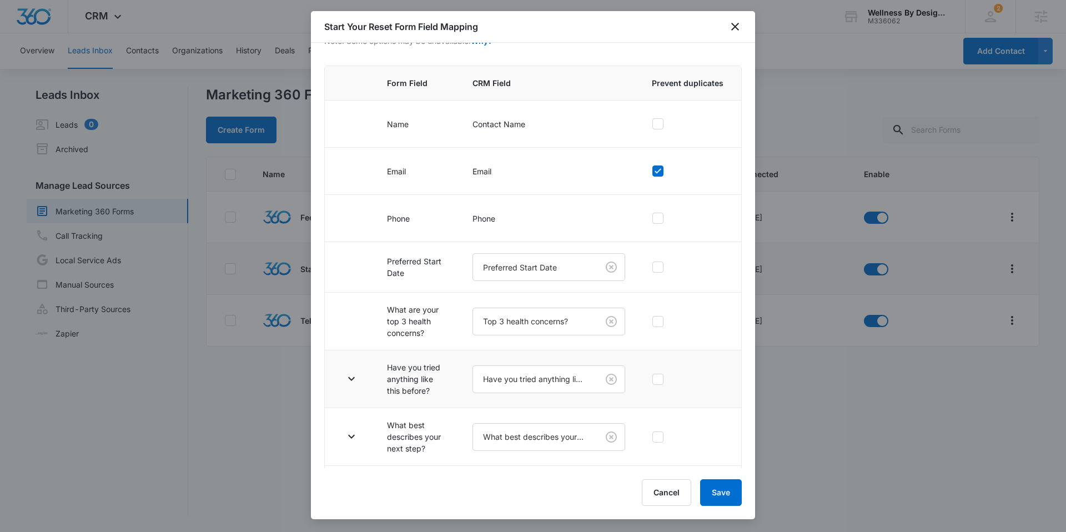
scroll to position [85, 0]
click at [351, 375] on icon "button" at bounding box center [351, 377] width 13 height 13
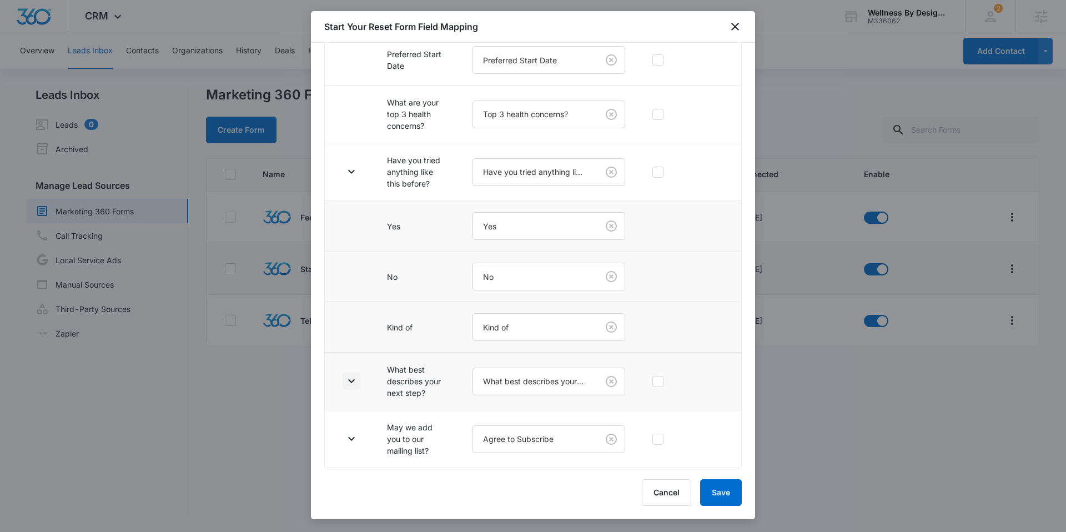
click at [351, 379] on icon "button" at bounding box center [351, 380] width 13 height 13
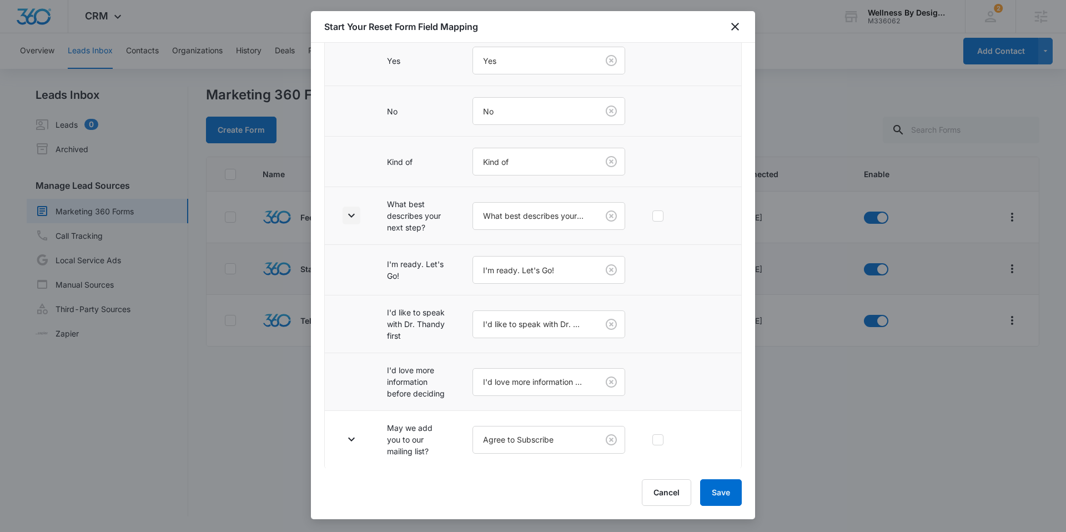
scroll to position [457, 0]
click at [352, 439] on icon "button" at bounding box center [351, 439] width 7 height 4
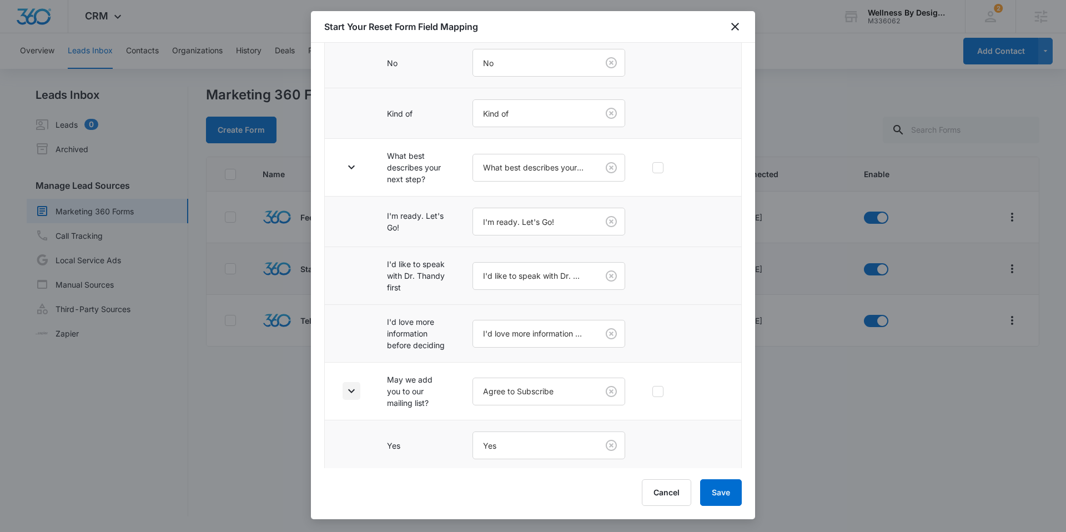
scroll to position [558, 0]
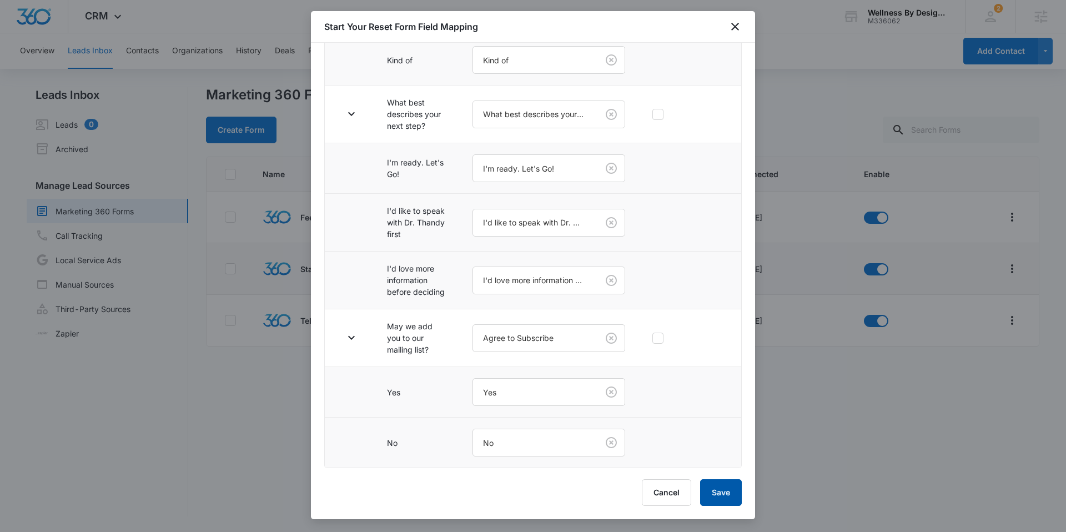
click at [722, 495] on button "Save" at bounding box center [721, 492] width 42 height 27
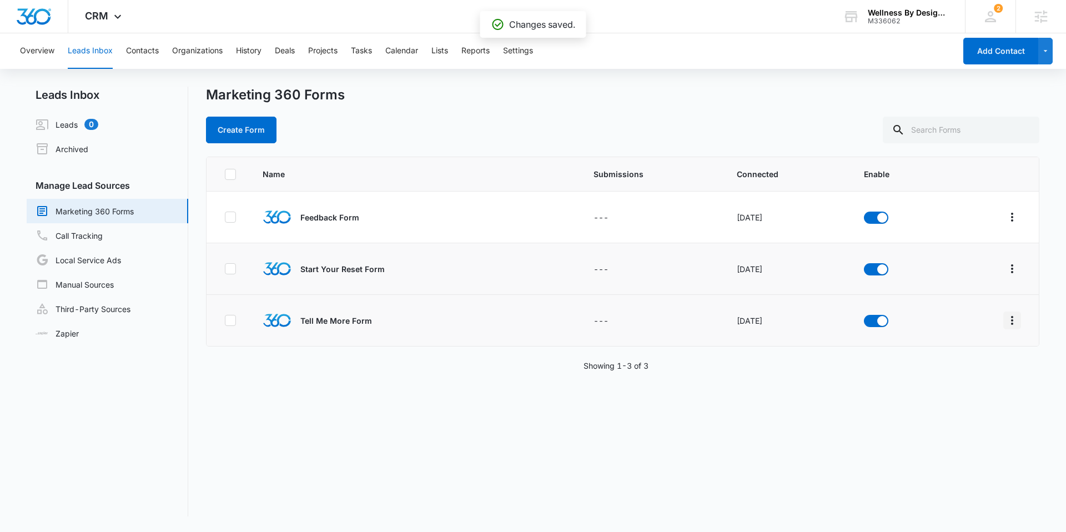
click at [1006, 324] on icon "Overflow Menu" at bounding box center [1011, 320] width 13 height 13
click at [975, 386] on div "Field Mapping" at bounding box center [953, 385] width 63 height 8
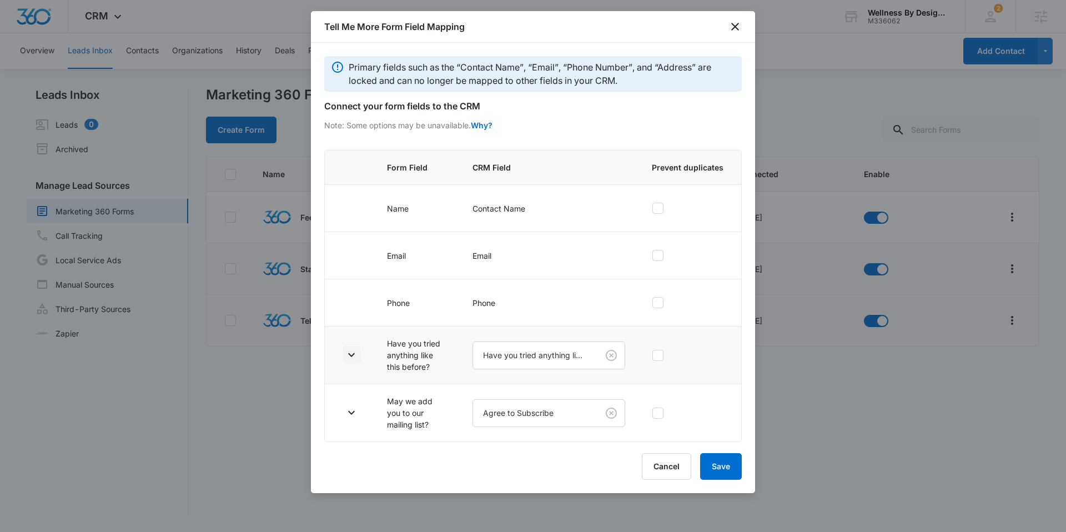
click at [354, 351] on icon "button" at bounding box center [351, 354] width 13 height 13
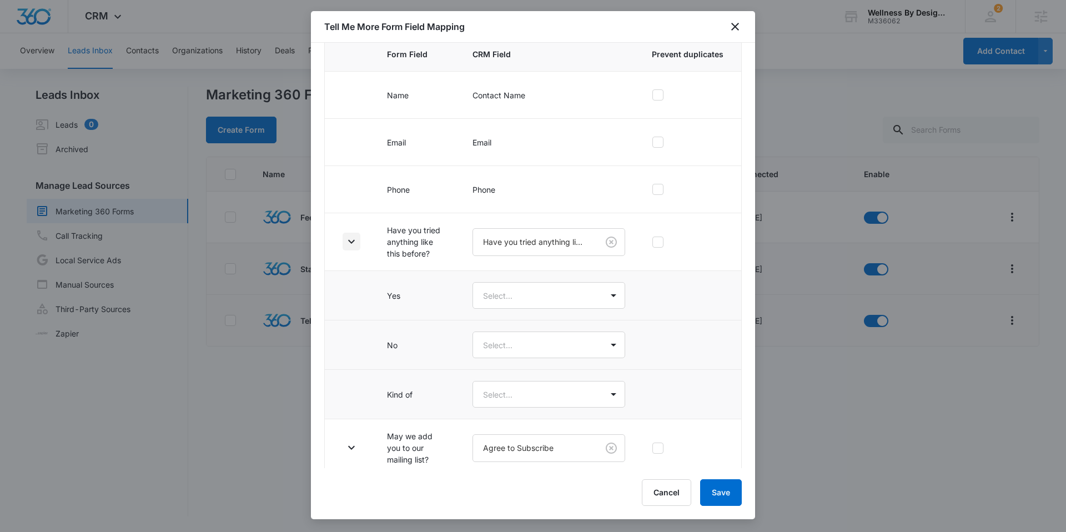
scroll to position [122, 0]
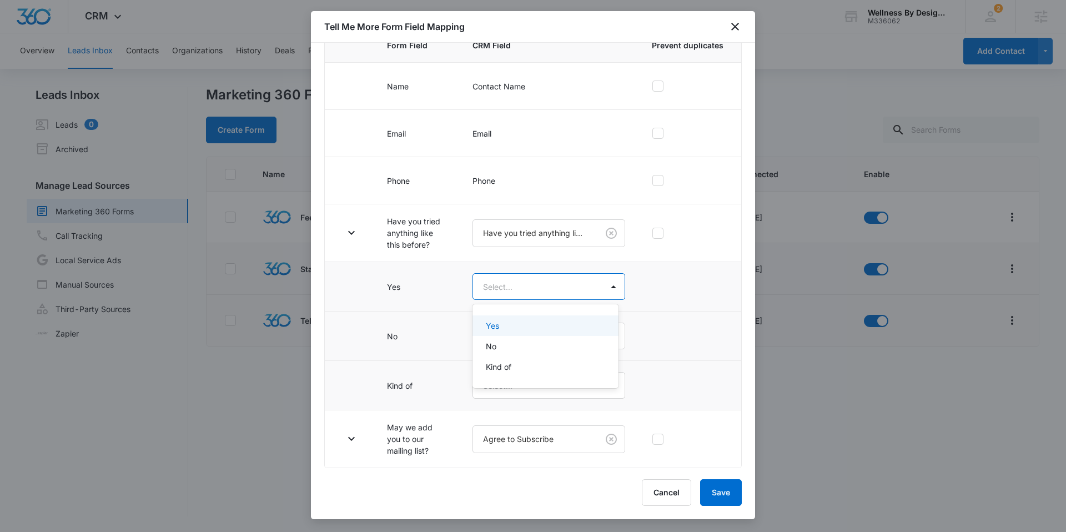
click at [531, 294] on body "CRM Apps Reputation Websites Forms CRM Email Social Content Ads Intelligence Fi…" at bounding box center [533, 266] width 1066 height 532
click at [526, 330] on div "Yes" at bounding box center [544, 326] width 117 height 12
click at [523, 337] on body "CRM Apps Reputation Websites Forms CRM Email Social Content Ads Intelligence Fi…" at bounding box center [533, 266] width 1066 height 532
click at [509, 391] on div "No" at bounding box center [544, 397] width 117 height 12
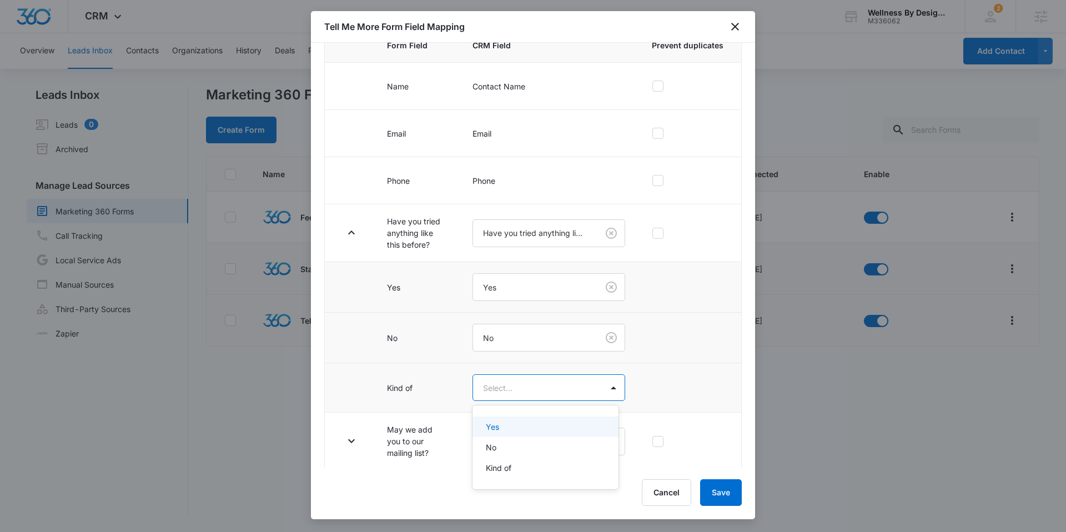
click at [511, 385] on body "CRM Apps Reputation Websites Forms CRM Email Social Content Ads Intelligence Fi…" at bounding box center [533, 266] width 1066 height 532
click at [502, 462] on p "Kind of" at bounding box center [499, 468] width 26 height 12
click at [346, 441] on icon "button" at bounding box center [351, 441] width 13 height 13
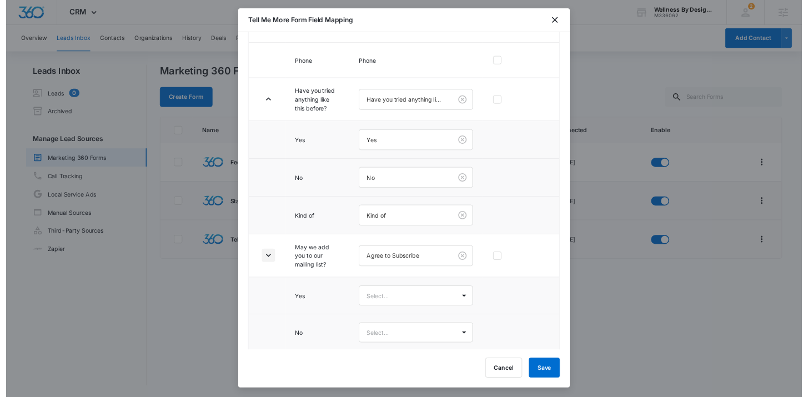
scroll to position [224, 0]
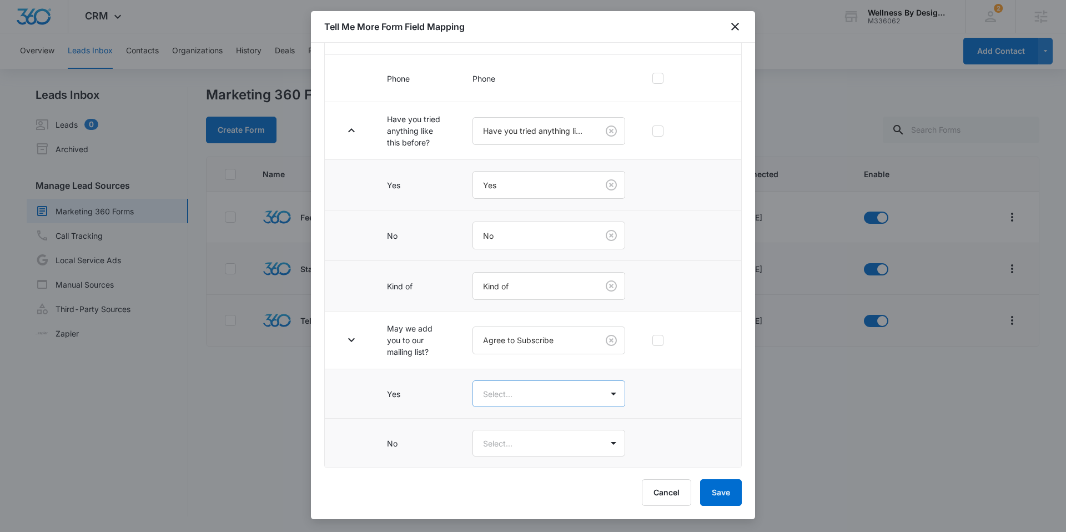
click at [517, 395] on body "CRM Apps Reputation Websites Forms CRM Email Social Content Ads Intelligence Fi…" at bounding box center [533, 266] width 1066 height 532
click at [510, 428] on div "Yes" at bounding box center [544, 433] width 117 height 12
click at [506, 443] on body "CRM Apps Reputation Websites Forms CRM Email Social Content Ads Intelligence Fi…" at bounding box center [533, 266] width 1066 height 532
click at [501, 500] on div "No" at bounding box center [544, 504] width 117 height 12
click at [730, 490] on button "Save" at bounding box center [721, 492] width 42 height 27
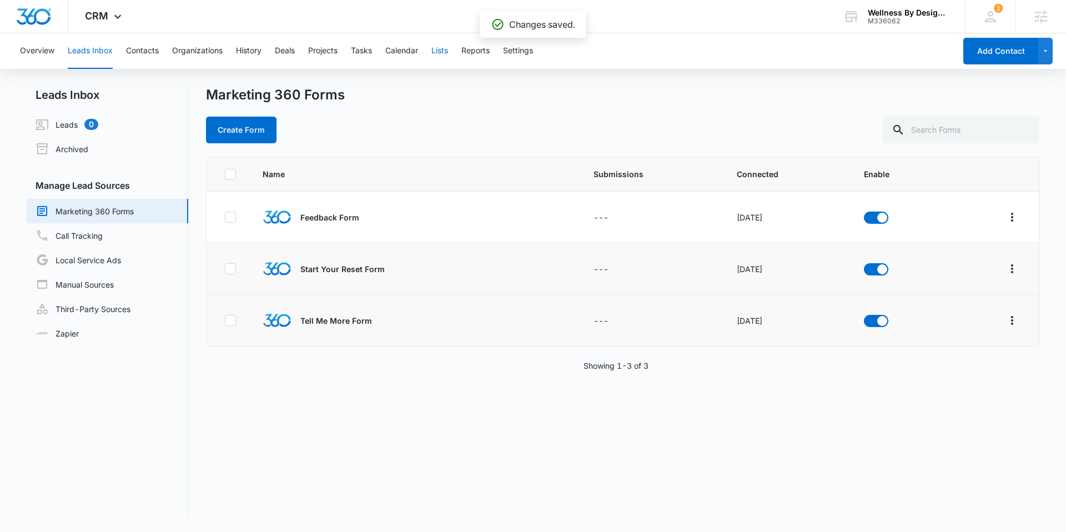
click at [442, 54] on button "Lists" at bounding box center [439, 51] width 17 height 36
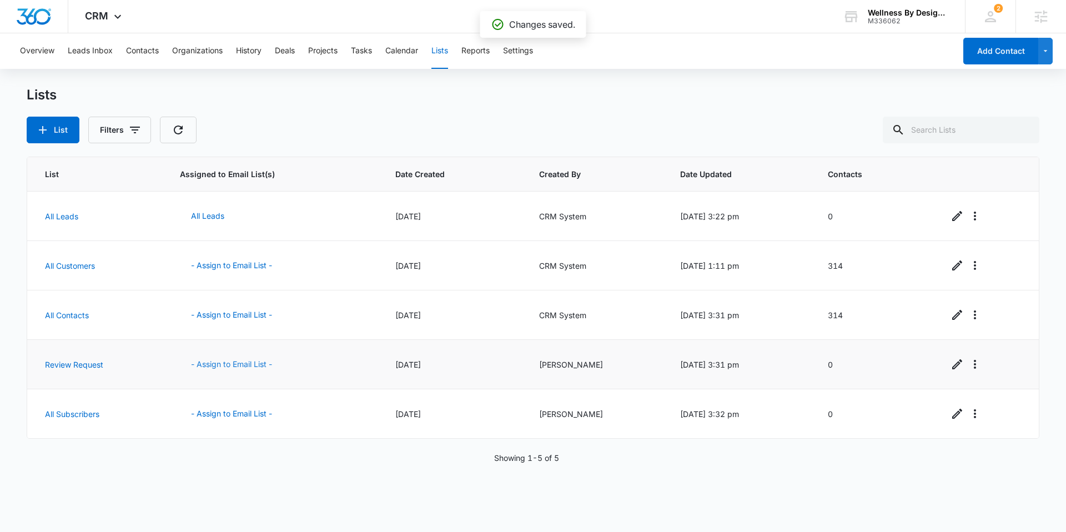
click at [219, 356] on button "- Assign to Email List -" at bounding box center [231, 364] width 103 height 27
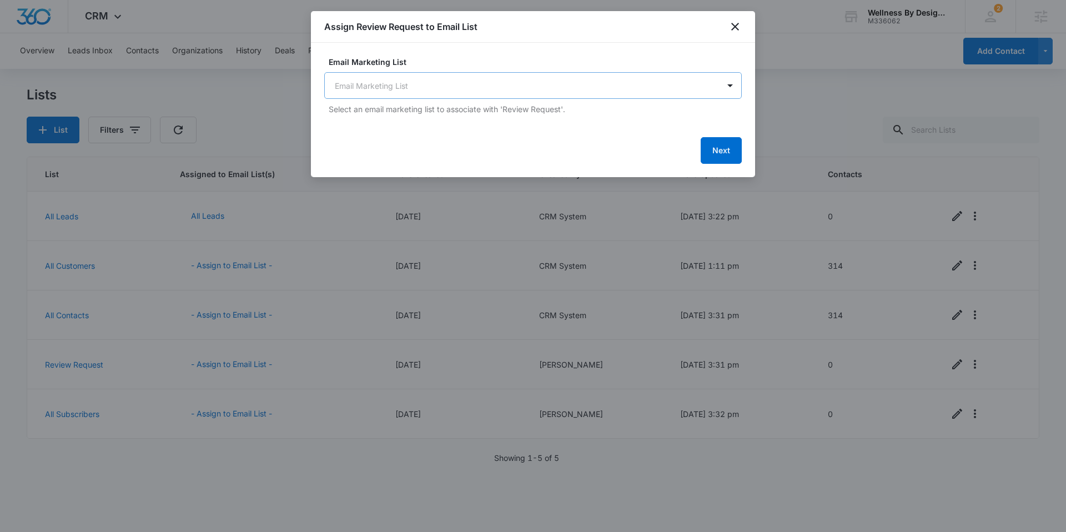
click at [427, 85] on body "CRM Apps Reputation Websites Forms CRM Email Social Content Ads Intelligence Fi…" at bounding box center [533, 266] width 1066 height 532
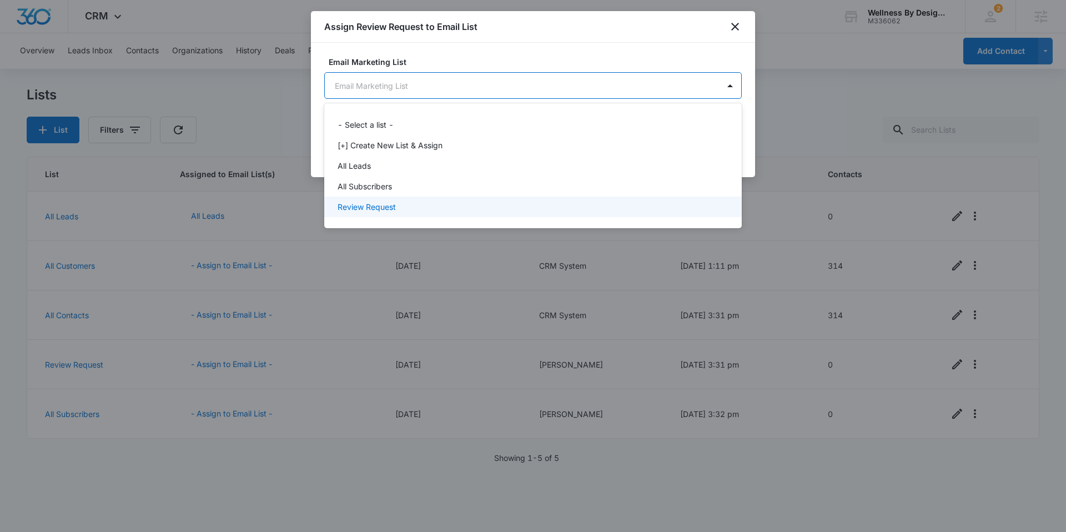
click at [410, 201] on div "Review Request" at bounding box center [531, 207] width 389 height 12
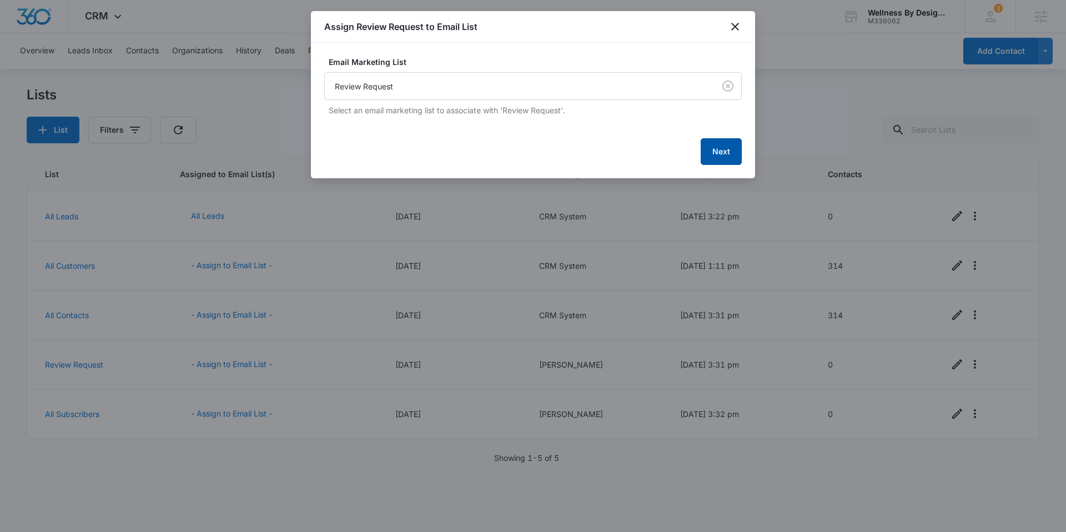
click at [703, 152] on button "Next" at bounding box center [720, 151] width 41 height 27
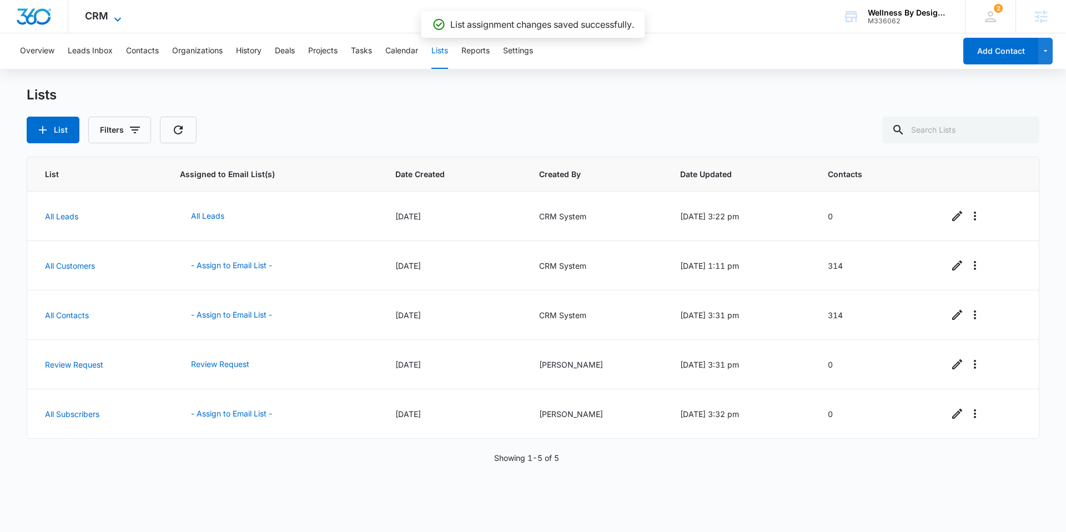
click at [100, 12] on span "CRM" at bounding box center [96, 16] width 23 height 12
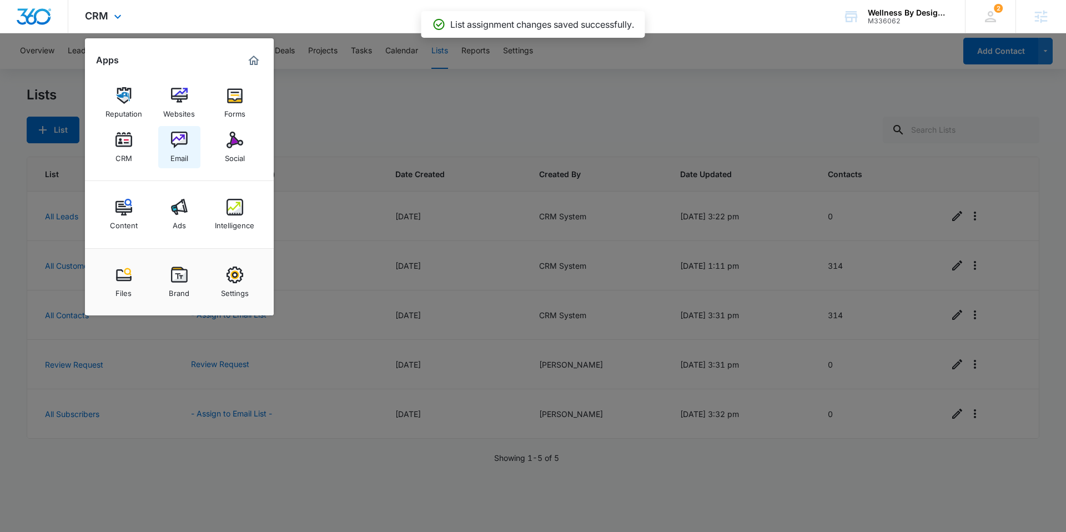
click at [175, 152] on div "Email" at bounding box center [179, 155] width 18 height 14
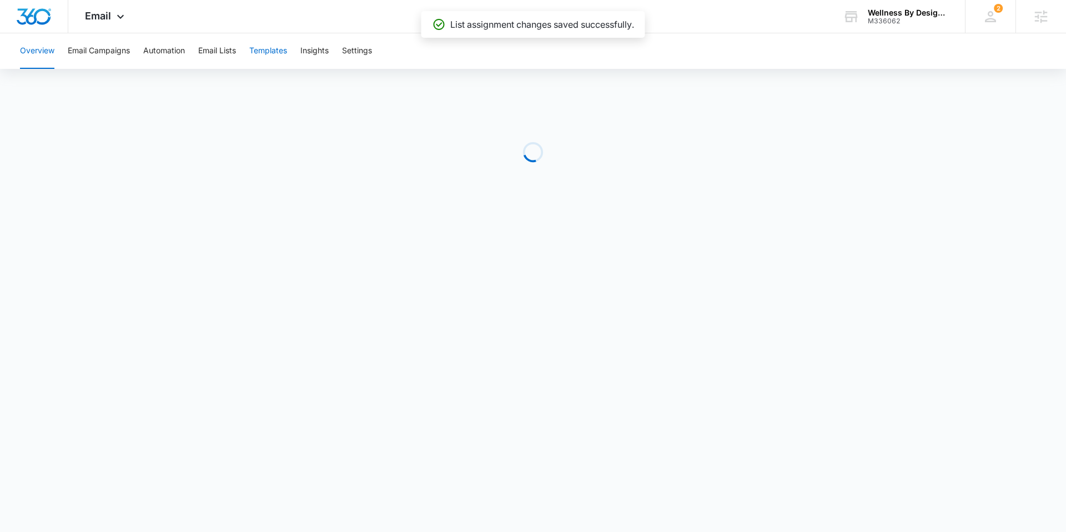
click at [259, 58] on button "Templates" at bounding box center [268, 51] width 38 height 36
click at [30, 16] on img "Dashboard" at bounding box center [34, 16] width 36 height 17
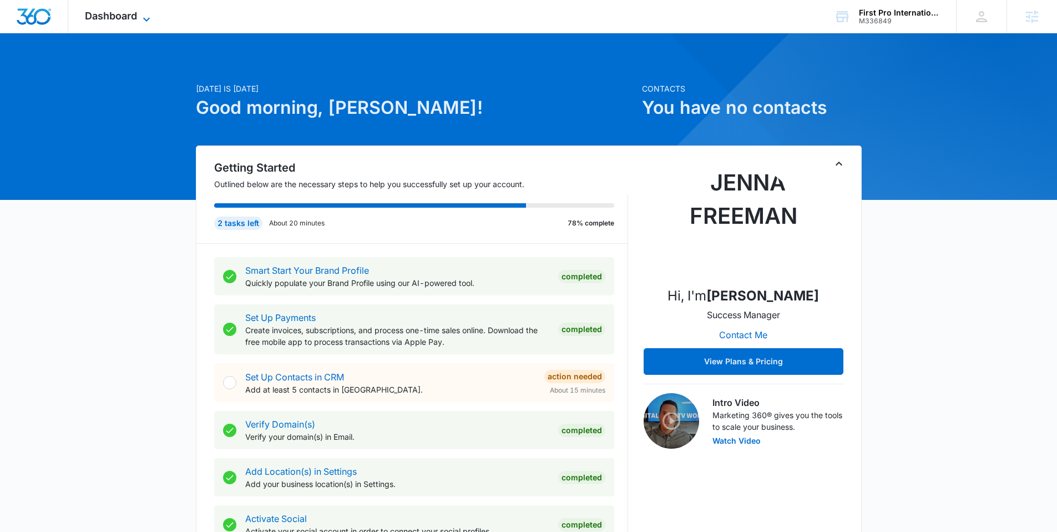
click at [105, 16] on span "Dashboard" at bounding box center [111, 16] width 52 height 12
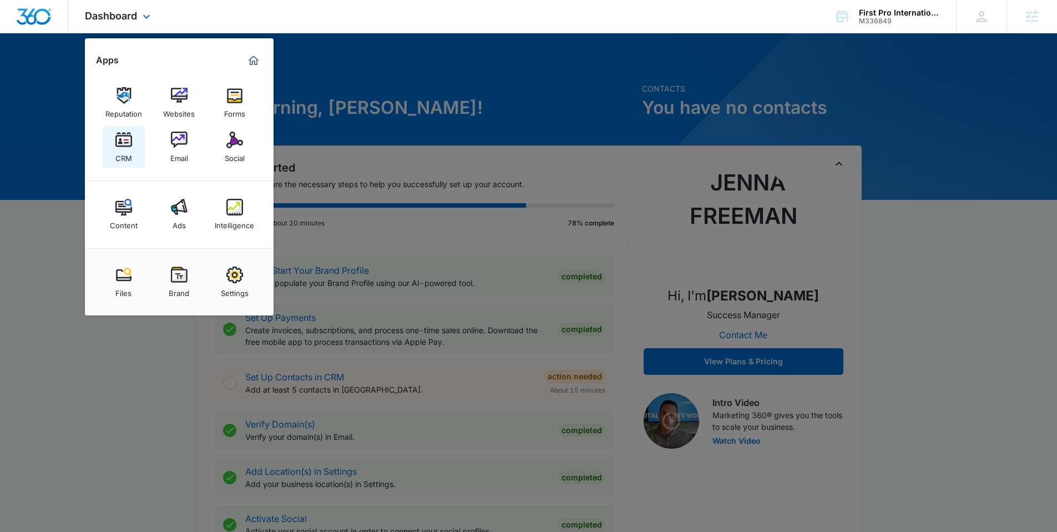
click at [135, 145] on link "CRM" at bounding box center [124, 147] width 42 height 42
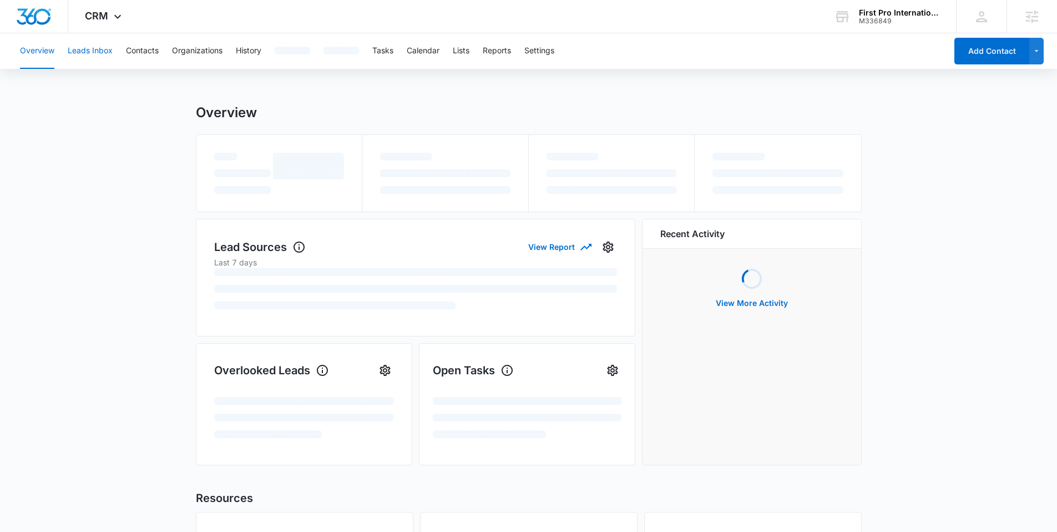
click at [98, 59] on button "Leads Inbox" at bounding box center [90, 51] width 45 height 36
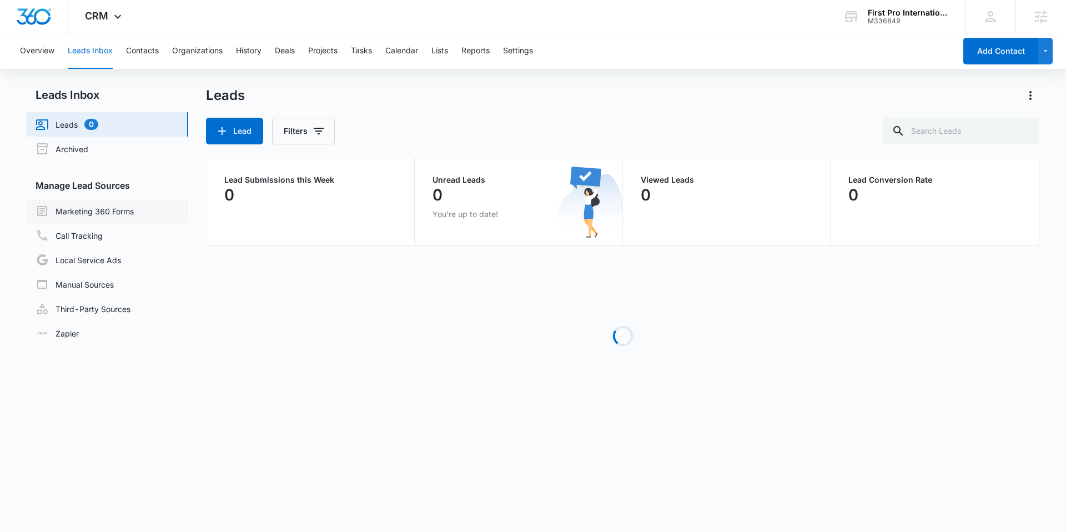
click at [108, 208] on link "Marketing 360 Forms" at bounding box center [85, 210] width 98 height 13
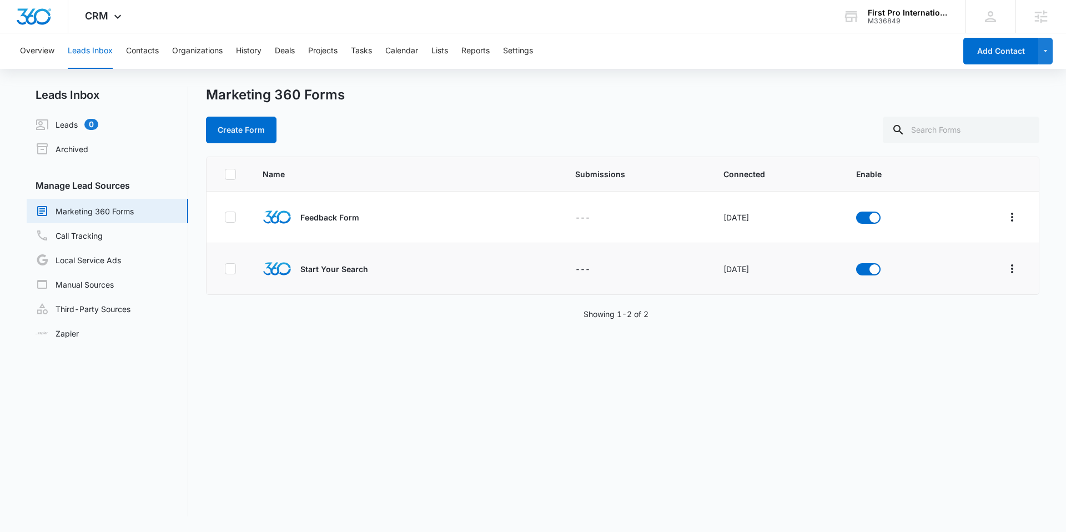
click at [815, 266] on td at bounding box center [991, 269] width 95 height 52
click at [815, 267] on icon "Overflow Menu" at bounding box center [1011, 268] width 13 height 13
click at [815, 328] on button "Field Mapping" at bounding box center [960, 333] width 103 height 17
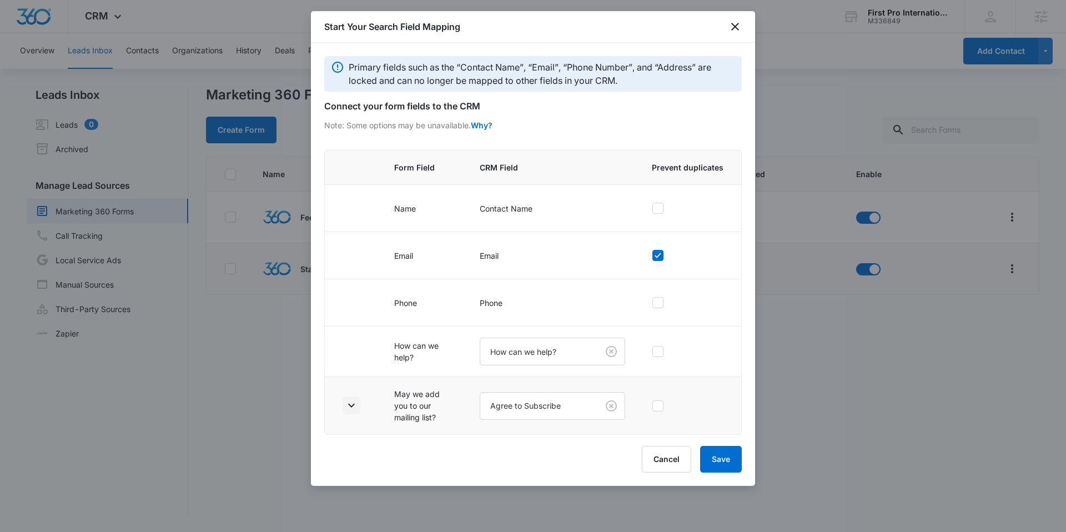
click at [354, 396] on icon "button" at bounding box center [351, 405] width 13 height 13
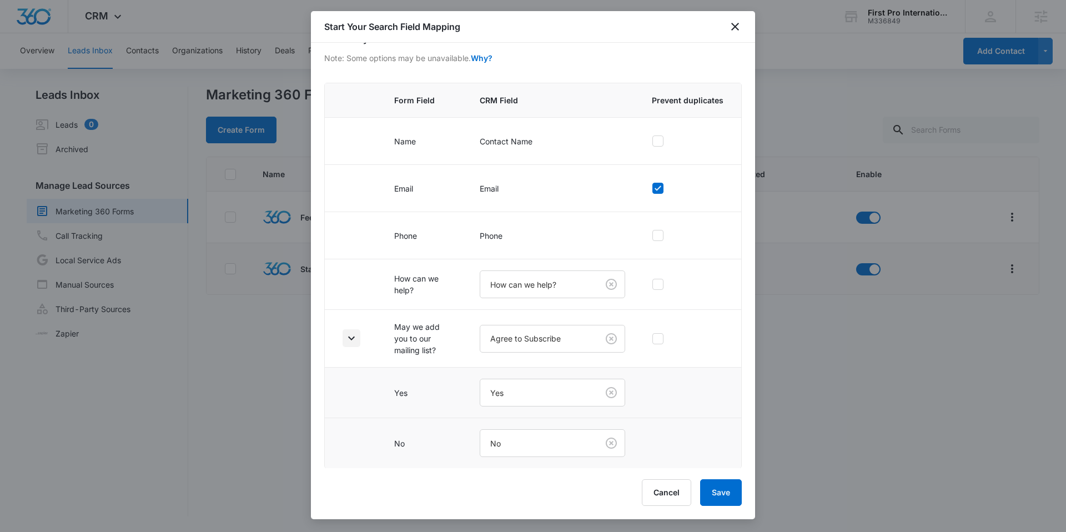
scroll to position [68, 0]
click at [665, 396] on button "Cancel" at bounding box center [666, 492] width 49 height 27
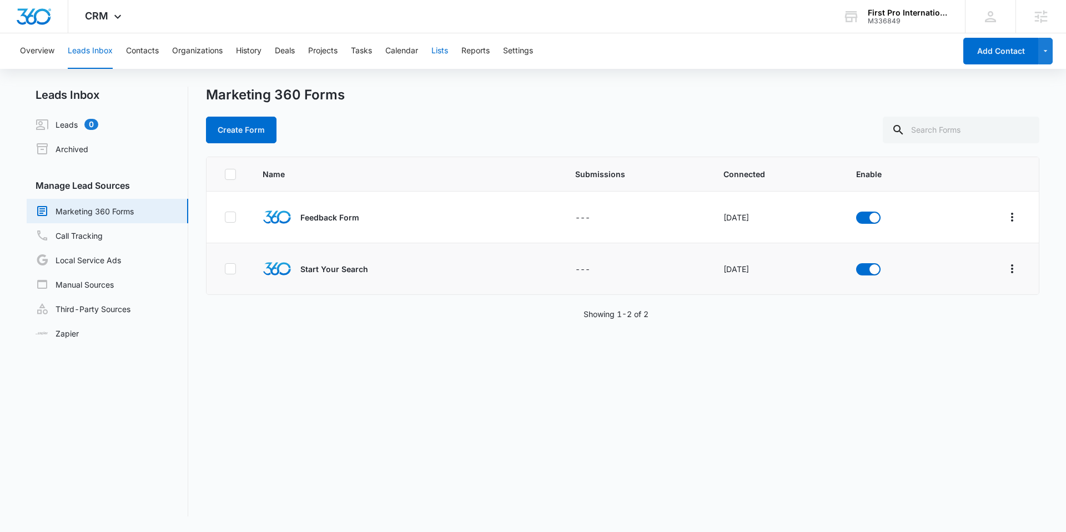
click at [448, 54] on button "Lists" at bounding box center [439, 51] width 17 height 36
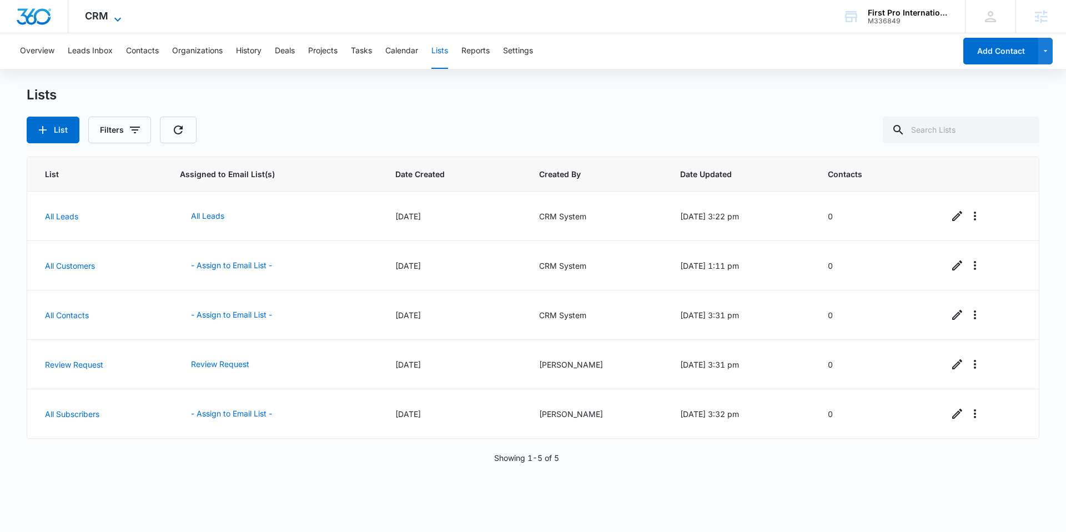
click at [85, 17] on span "CRM" at bounding box center [96, 16] width 23 height 12
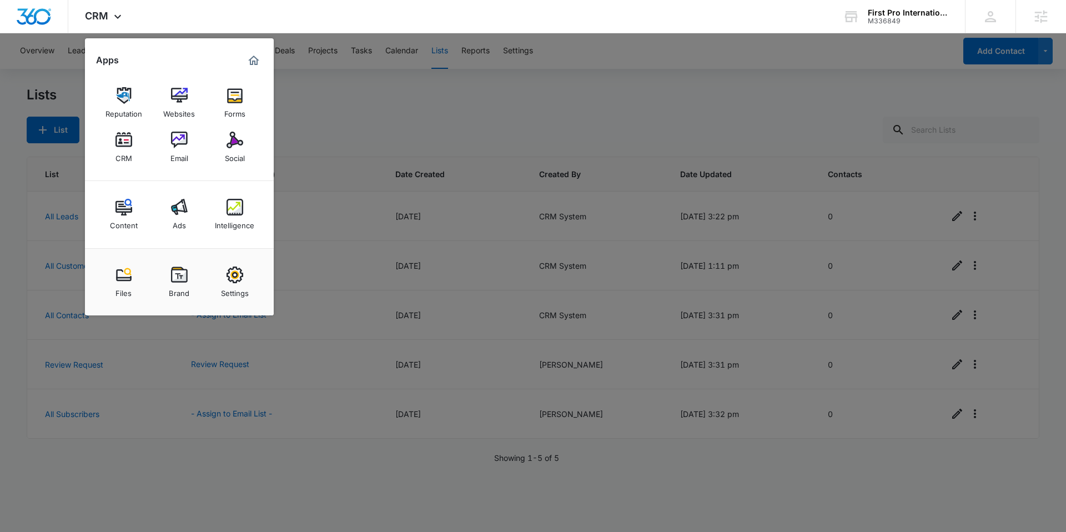
click at [363, 121] on div at bounding box center [533, 266] width 1066 height 532
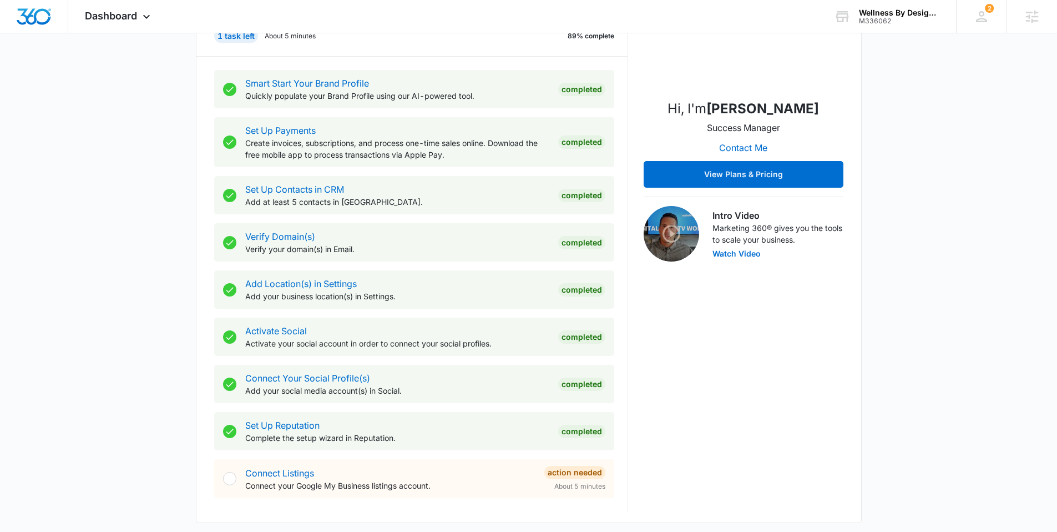
scroll to position [189, 0]
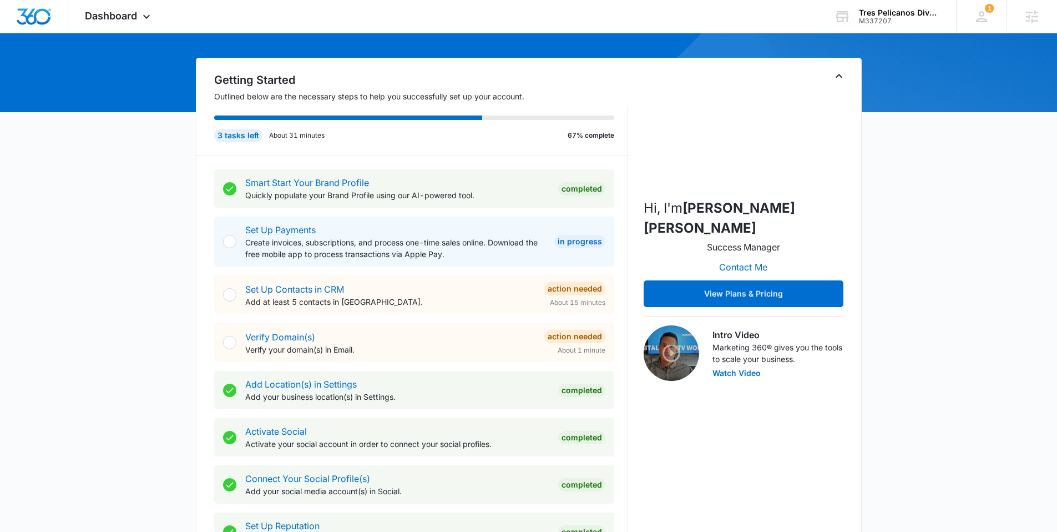
scroll to position [468, 0]
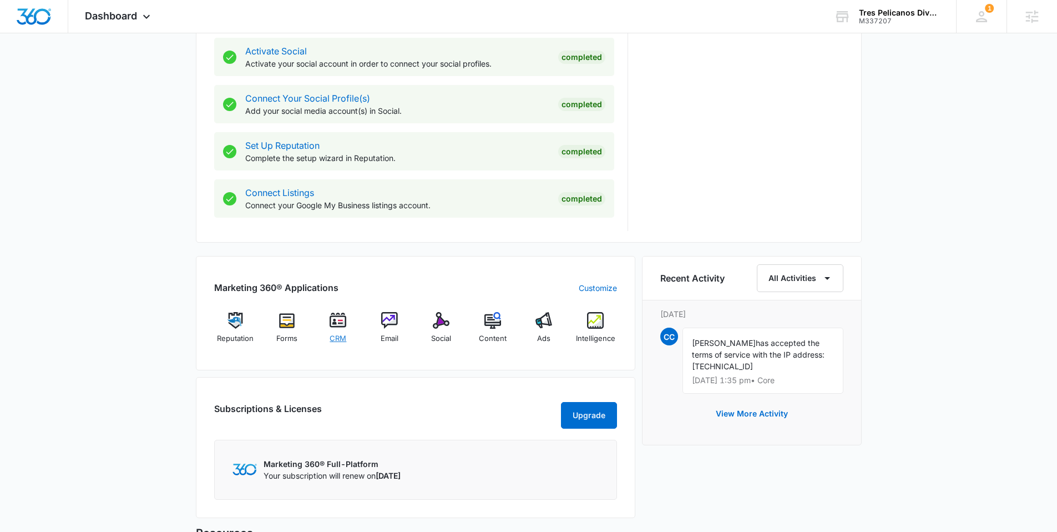
click at [336, 323] on img at bounding box center [338, 320] width 17 height 17
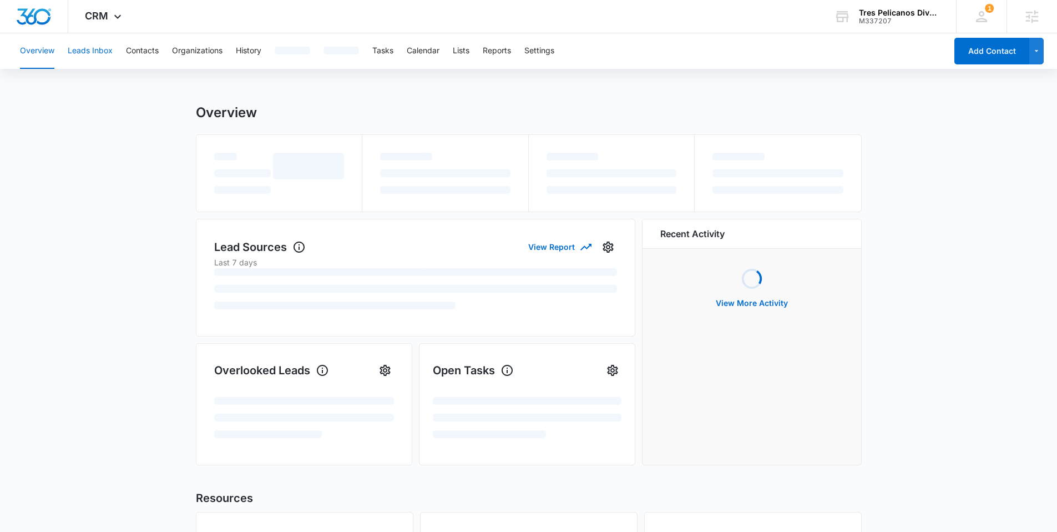
click at [94, 44] on button "Leads Inbox" at bounding box center [90, 51] width 45 height 36
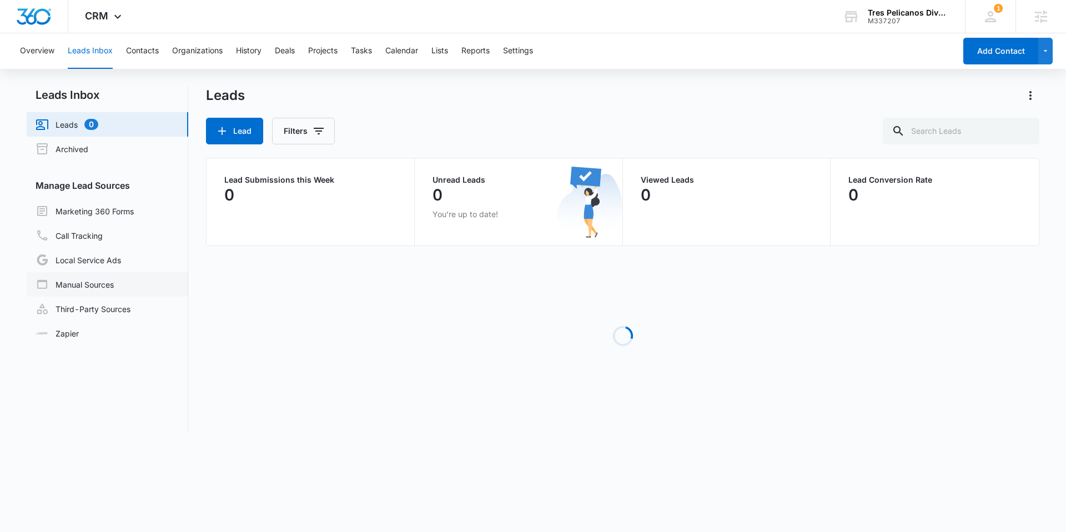
click at [109, 279] on link "Manual Sources" at bounding box center [75, 284] width 78 height 13
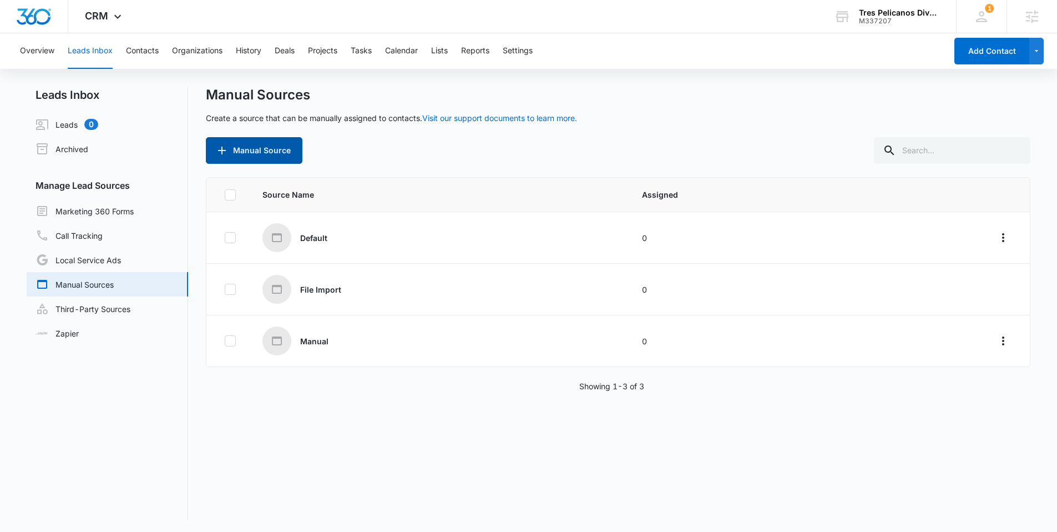
click at [245, 146] on button "Manual Source" at bounding box center [254, 150] width 97 height 27
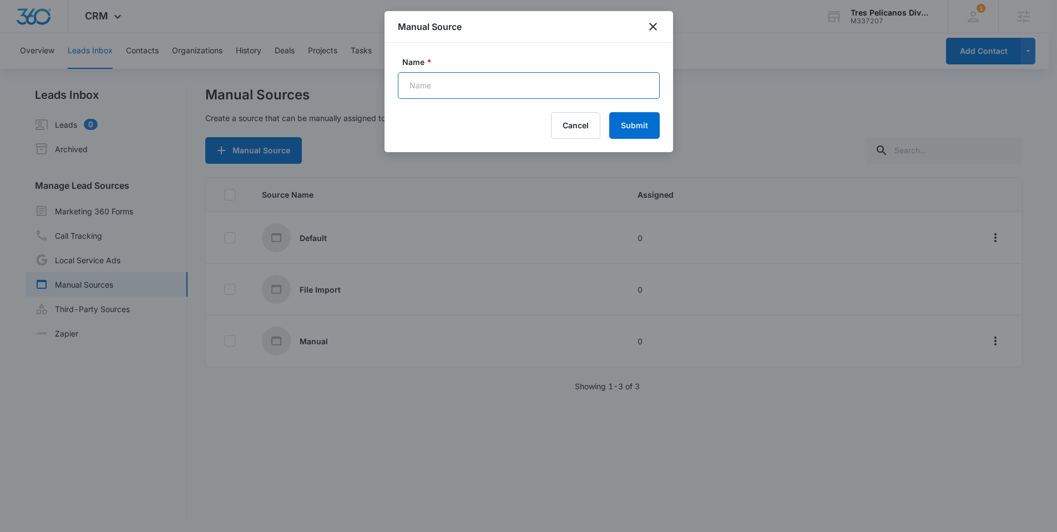
click at [416, 80] on input "Name *" at bounding box center [529, 85] width 262 height 27
click at [436, 85] on input "Import 1/23/25" at bounding box center [529, 85] width 262 height 27
click at [451, 85] on input "Import 9/23/25" at bounding box center [529, 85] width 262 height 27
type input "Import 9/10/25"
click at [621, 127] on button "Submit" at bounding box center [634, 125] width 51 height 27
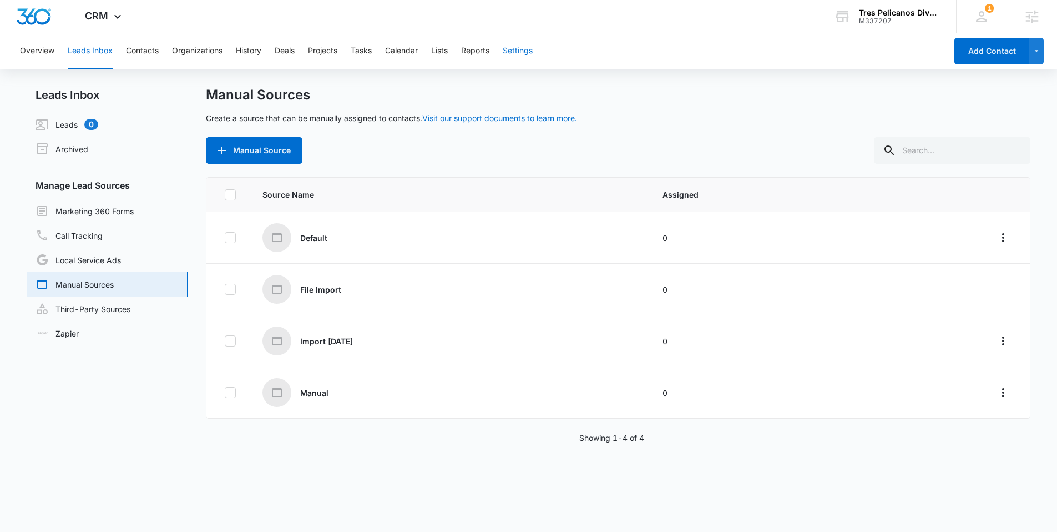
click at [520, 51] on button "Settings" at bounding box center [518, 51] width 30 height 36
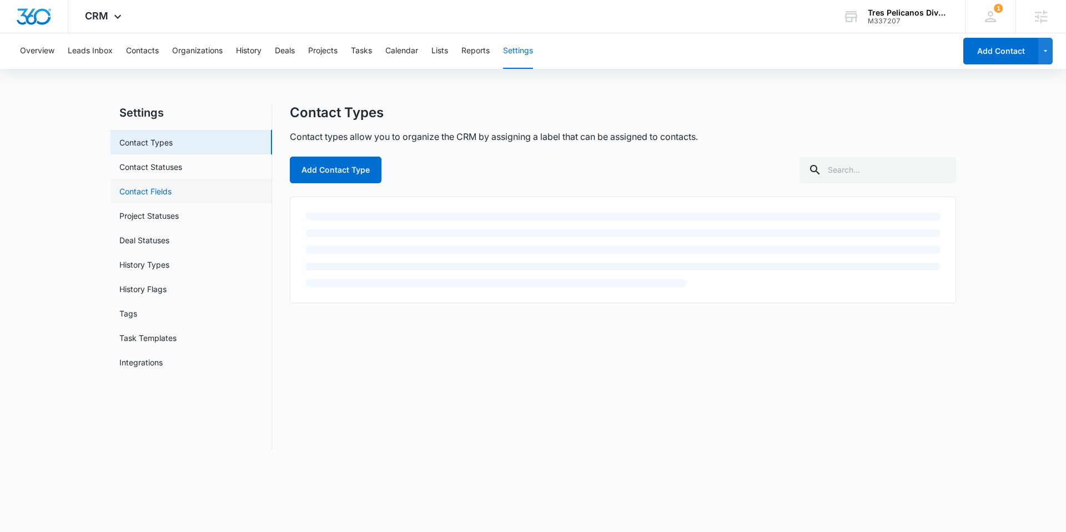
click at [160, 195] on link "Contact Fields" at bounding box center [145, 191] width 52 height 12
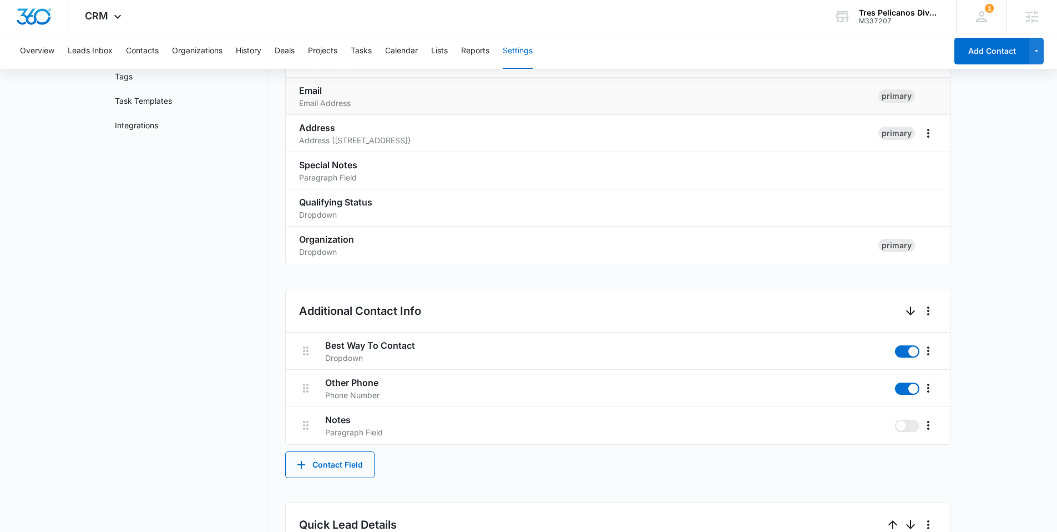
scroll to position [279, 0]
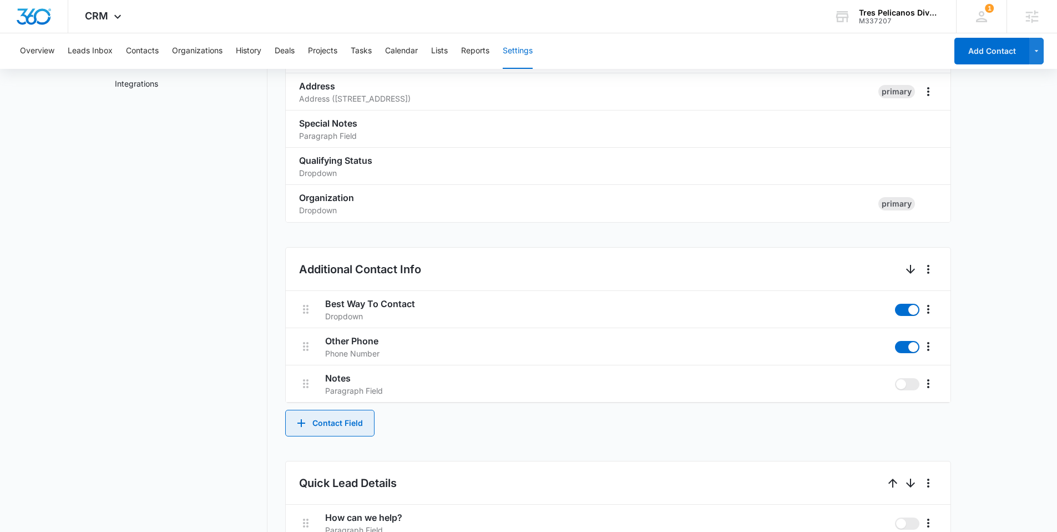
click at [341, 423] on button "Contact Field" at bounding box center [329, 423] width 89 height 27
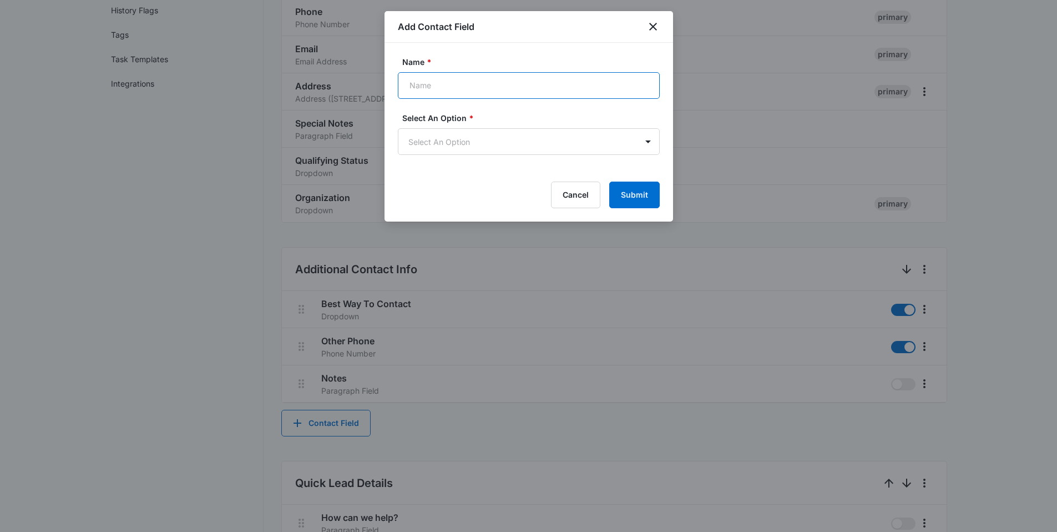
click at [486, 90] on input "Name *" at bounding box center [529, 85] width 262 height 27
paste input "Organization Title"
type input "Organization Title"
click at [487, 134] on body "CRM Apps Reputation Forms CRM Email Social Content Ads Intelligence Files Brand…" at bounding box center [528, 350] width 1057 height 1258
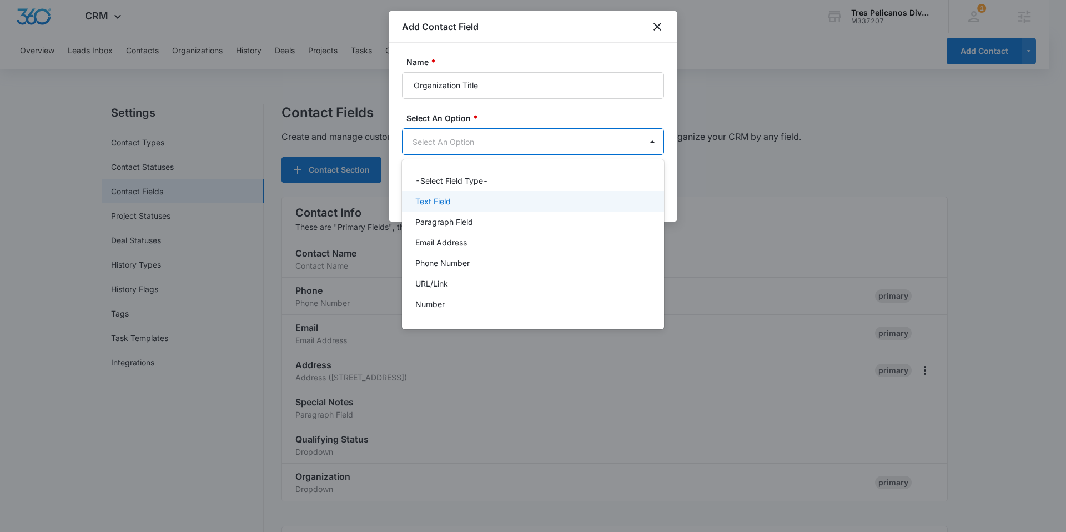
click at [485, 196] on div "Text Field" at bounding box center [531, 201] width 233 height 12
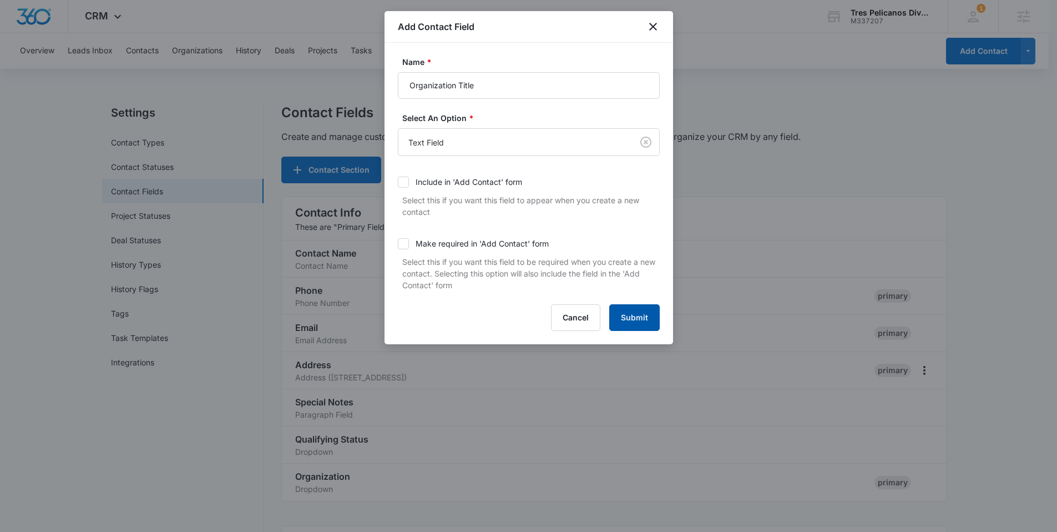
click at [643, 325] on button "Submit" at bounding box center [634, 317] width 51 height 27
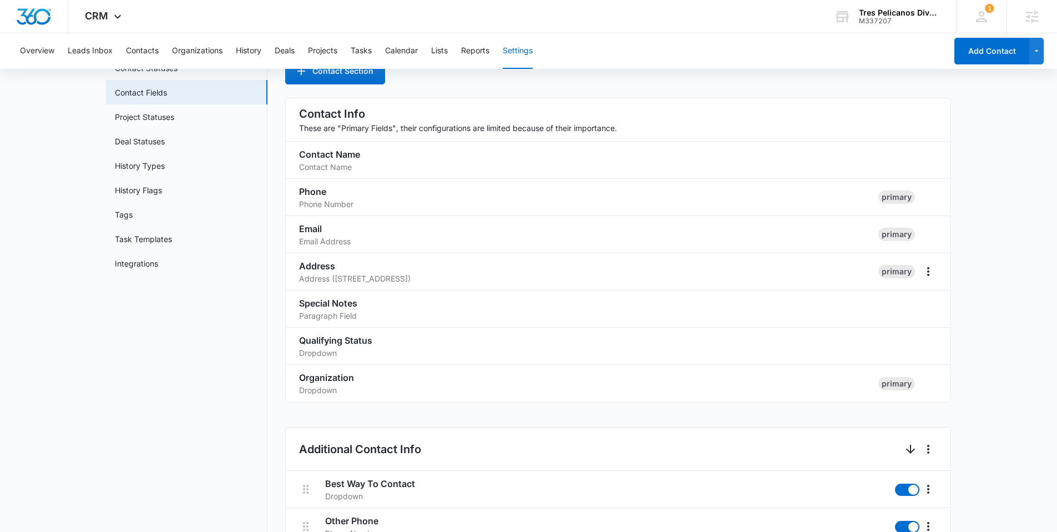
scroll to position [386, 0]
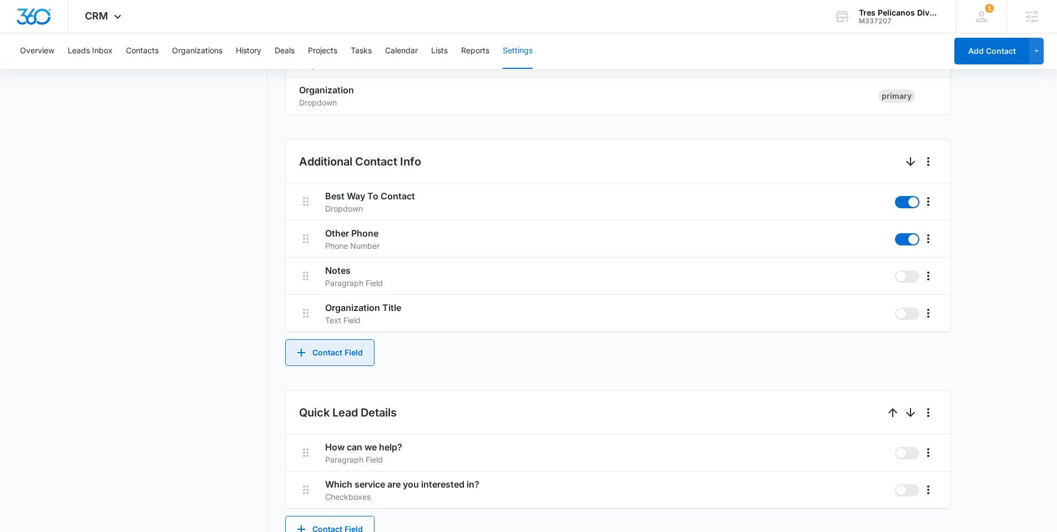
click at [337, 354] on button "Contact Field" at bounding box center [329, 352] width 89 height 27
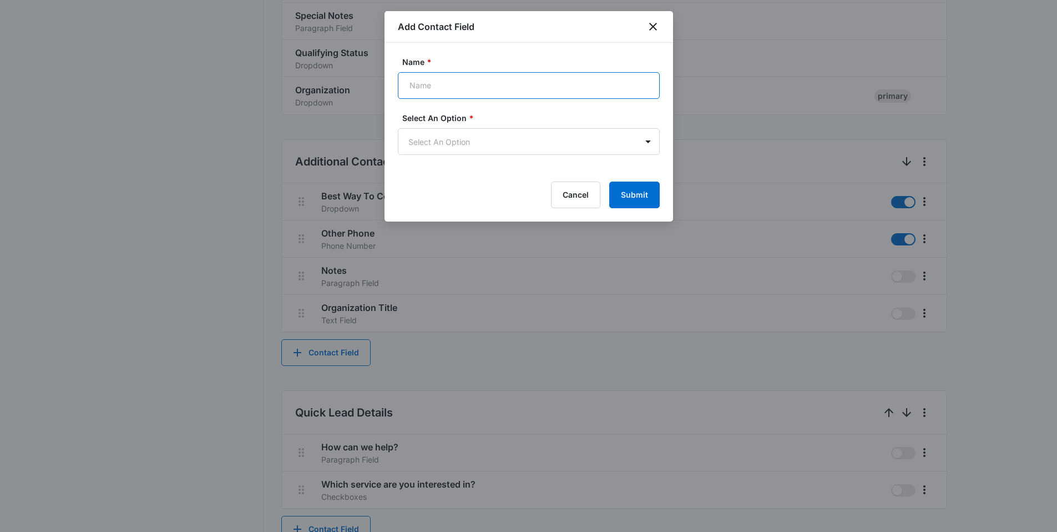
click at [493, 93] on input "Name *" at bounding box center [529, 85] width 262 height 27
type input "Email 2"
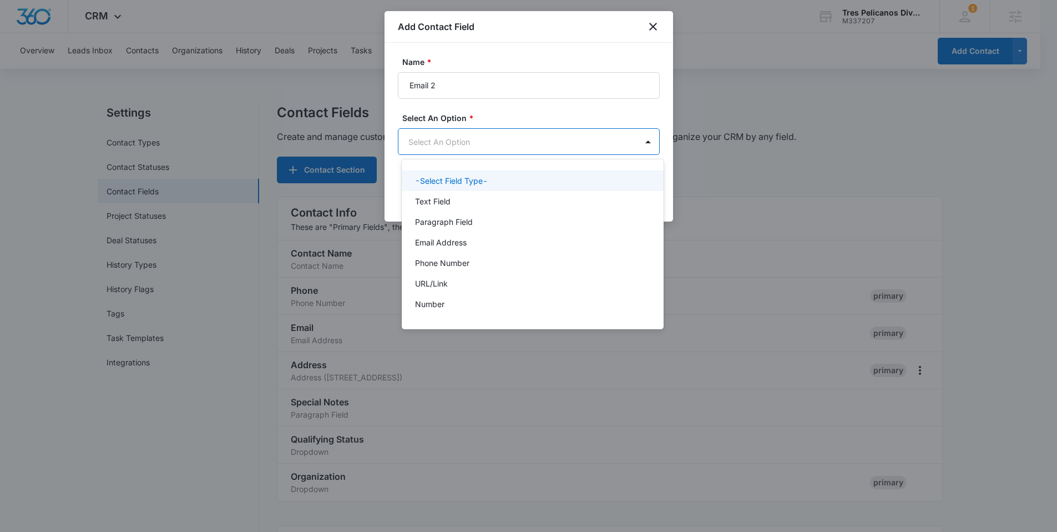
scroll to position [0, 0]
click at [480, 143] on body "CRM Apps Reputation Forms CRM Email Social Content Ads Intelligence Files Brand…" at bounding box center [533, 266] width 1066 height 532
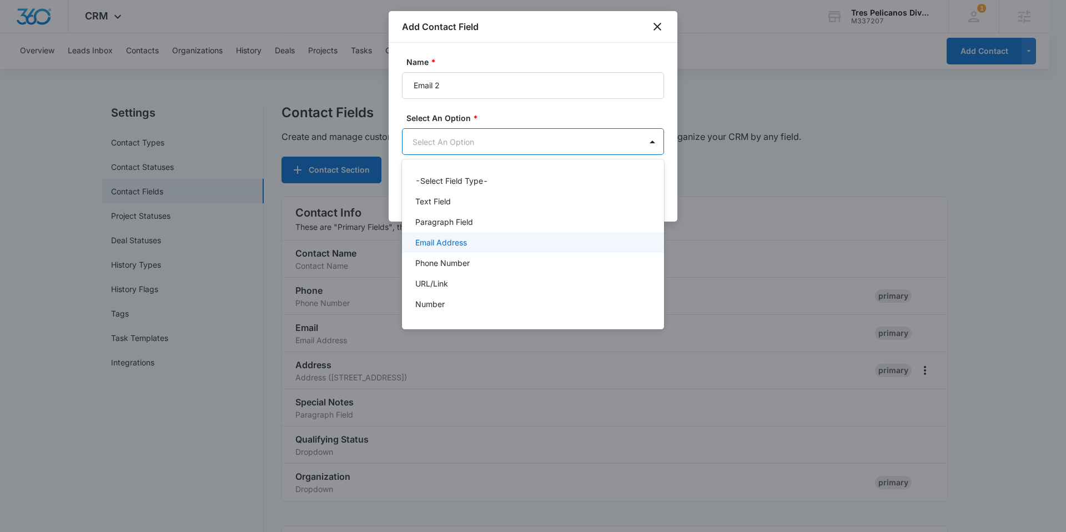
click at [467, 244] on div "Email Address" at bounding box center [531, 242] width 233 height 12
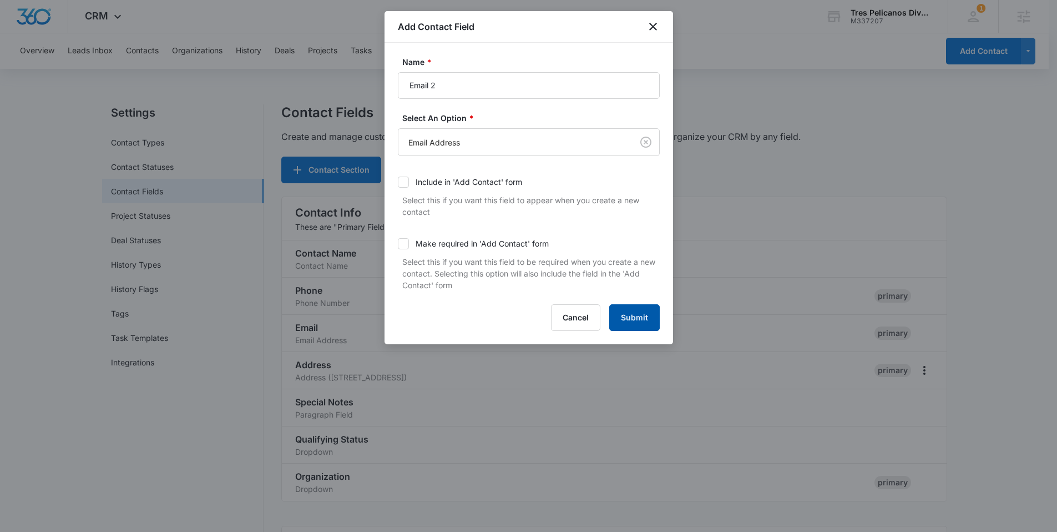
click at [634, 323] on button "Submit" at bounding box center [634, 317] width 51 height 27
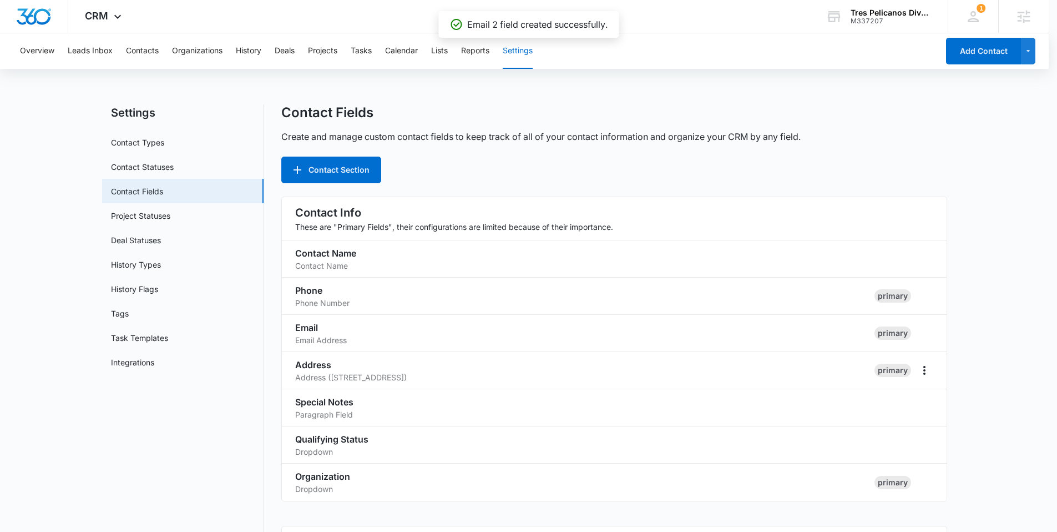
scroll to position [510, 0]
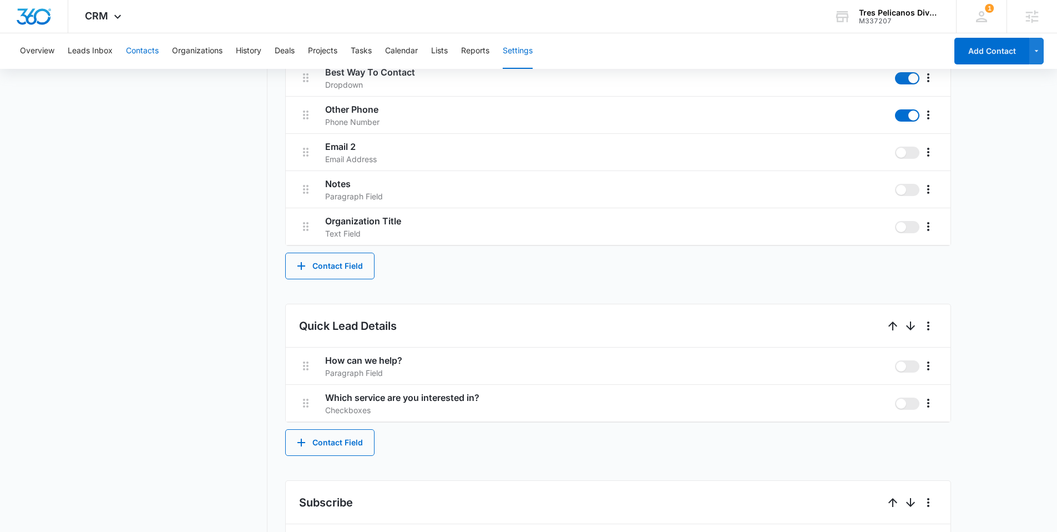
click at [153, 53] on button "Contacts" at bounding box center [142, 51] width 33 height 36
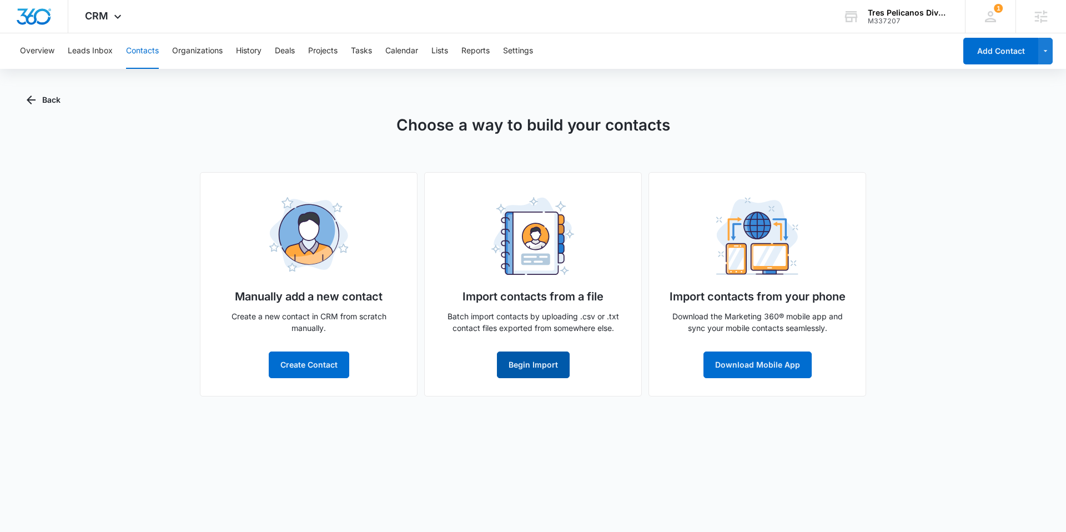
click at [511, 364] on button "Begin Import" at bounding box center [533, 364] width 73 height 27
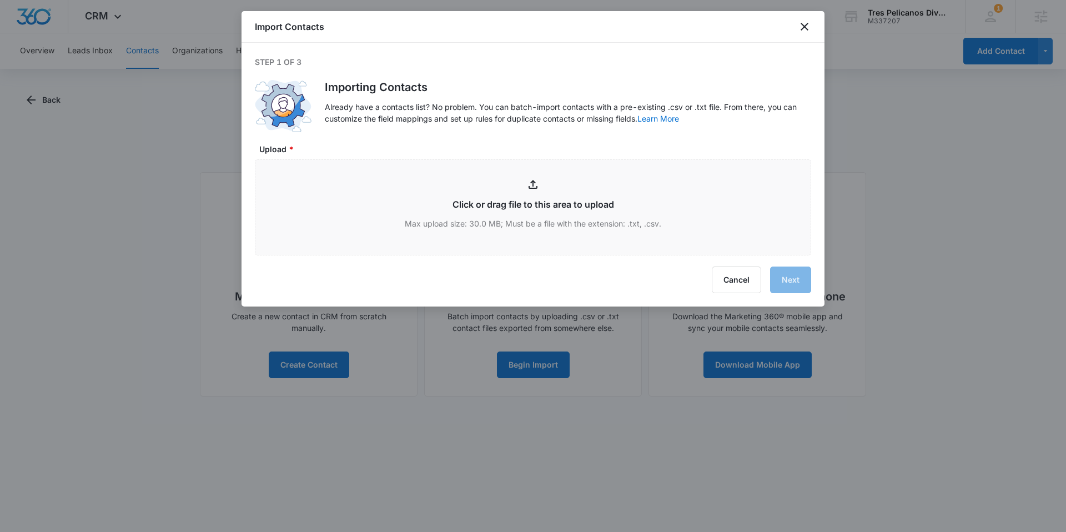
type input "C:\fakepath\3P Contacts - 3P Contacts.csv.csv"
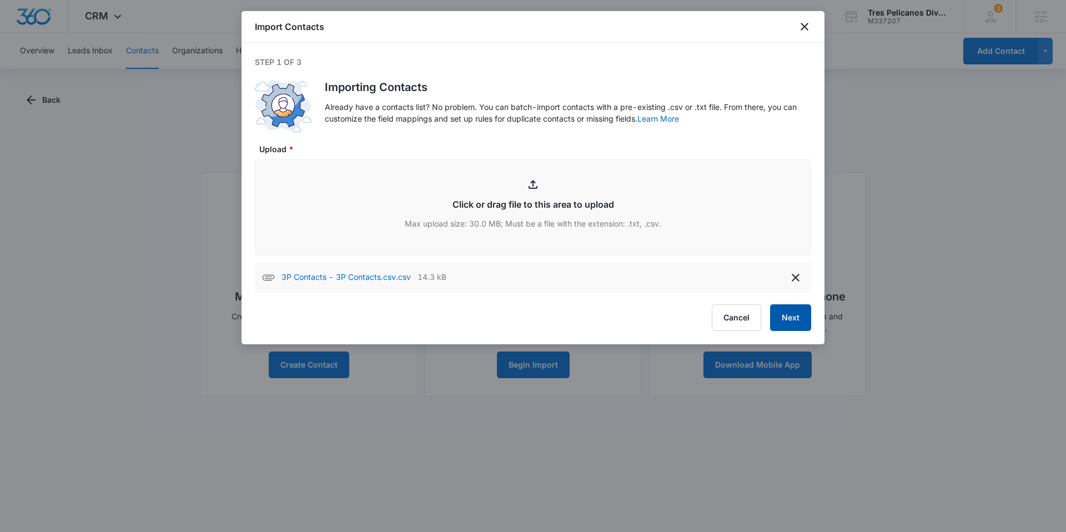
click at [794, 320] on button "Next" at bounding box center [790, 317] width 41 height 27
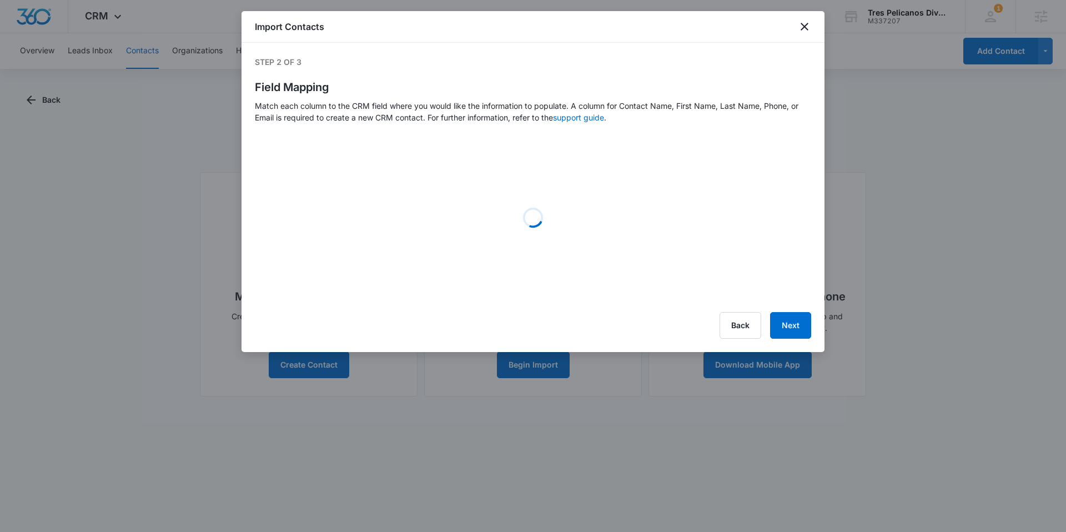
select select "78"
select select "79"
select select "363"
select select "300"
select select "187"
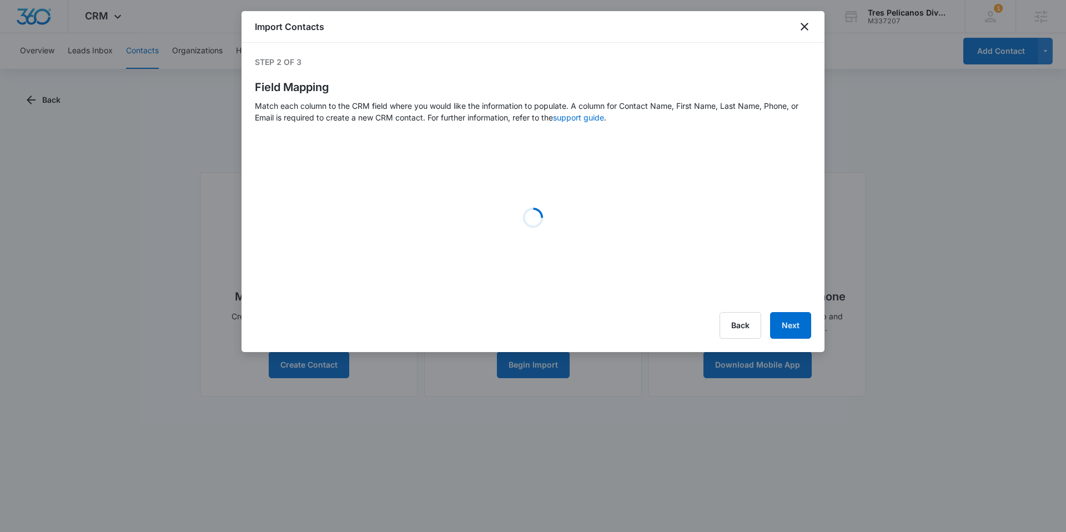
select select "188"
select select "193"
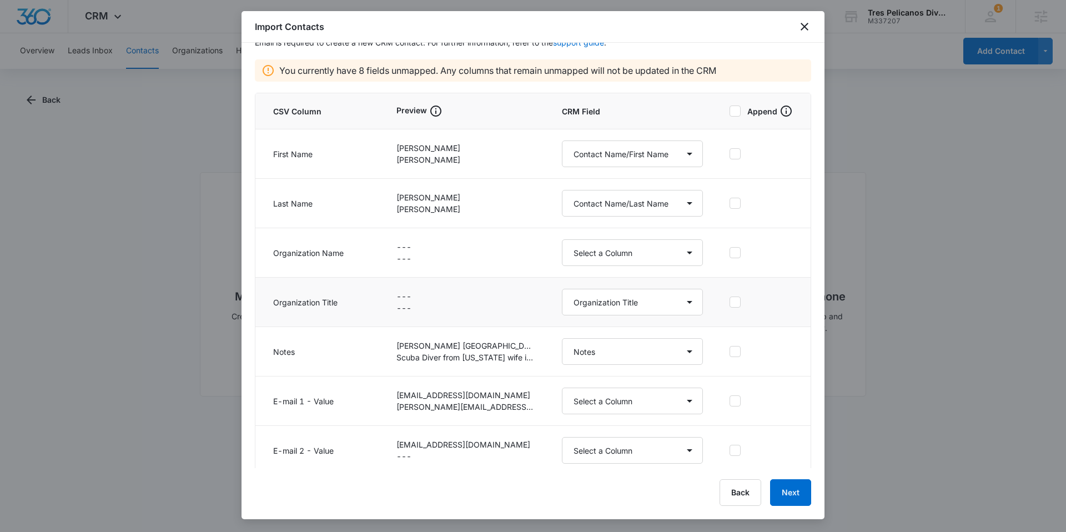
scroll to position [82, 0]
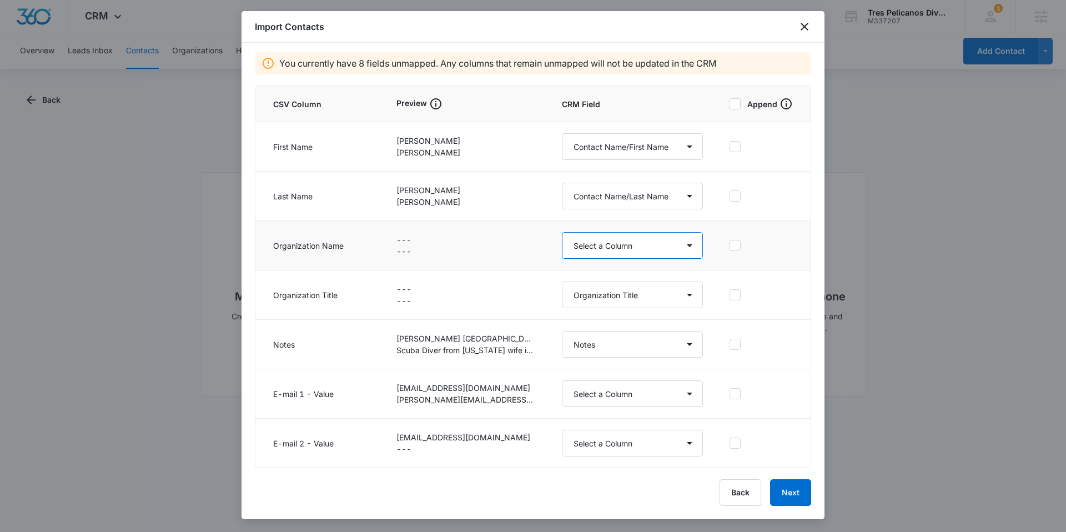
click at [592, 240] on select "Select a Column Address/City Address/Country Address/State Address/Street Addre…" at bounding box center [632, 245] width 141 height 27
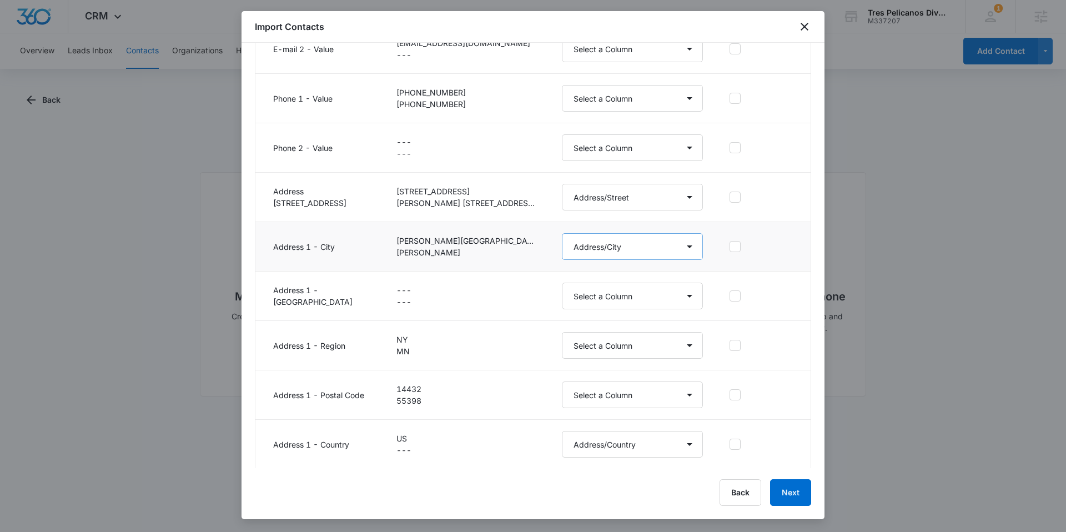
scroll to position [477, 0]
click at [731, 493] on button "Back" at bounding box center [740, 492] width 42 height 27
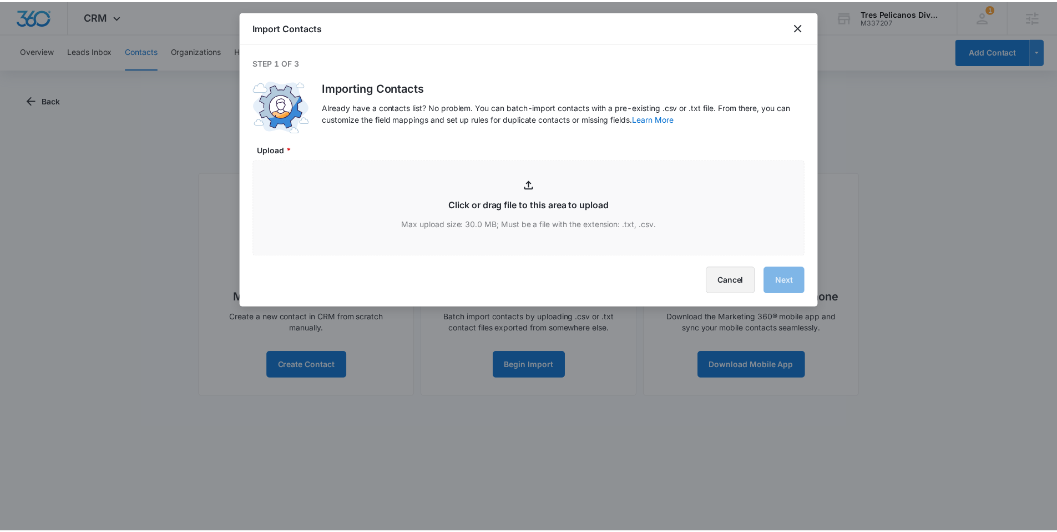
scroll to position [0, 0]
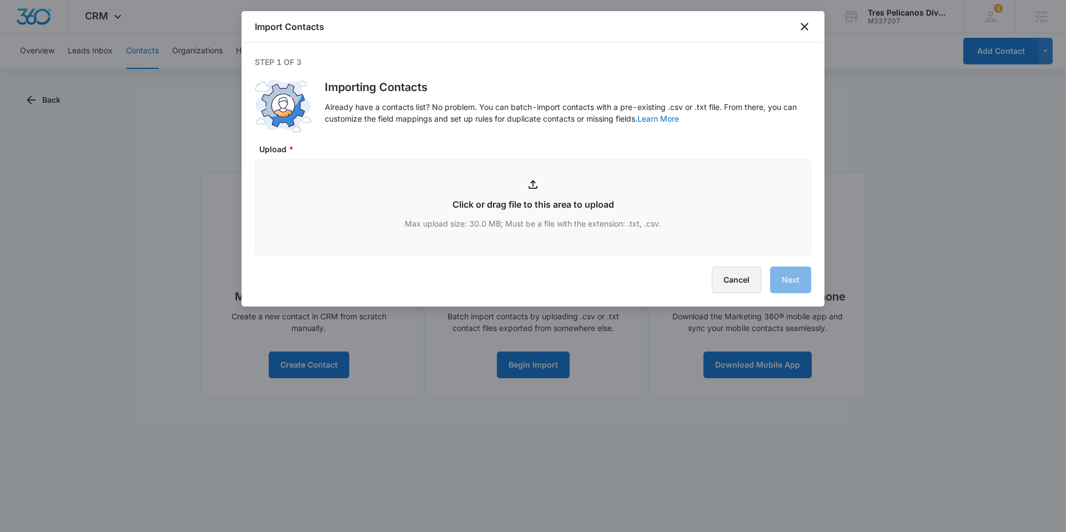
click at [739, 271] on button "Cancel" at bounding box center [736, 279] width 49 height 27
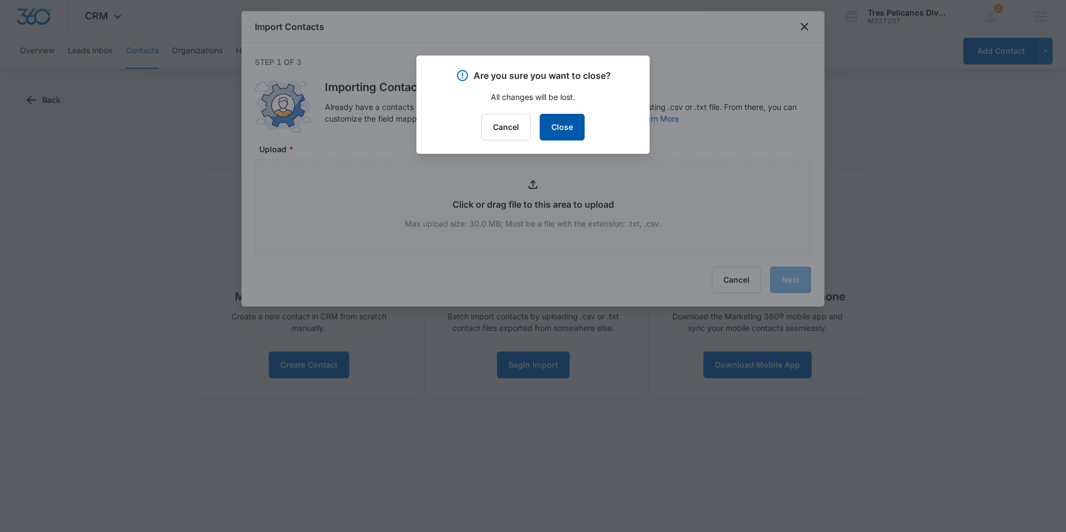
click at [562, 124] on button "Close" at bounding box center [562, 127] width 45 height 27
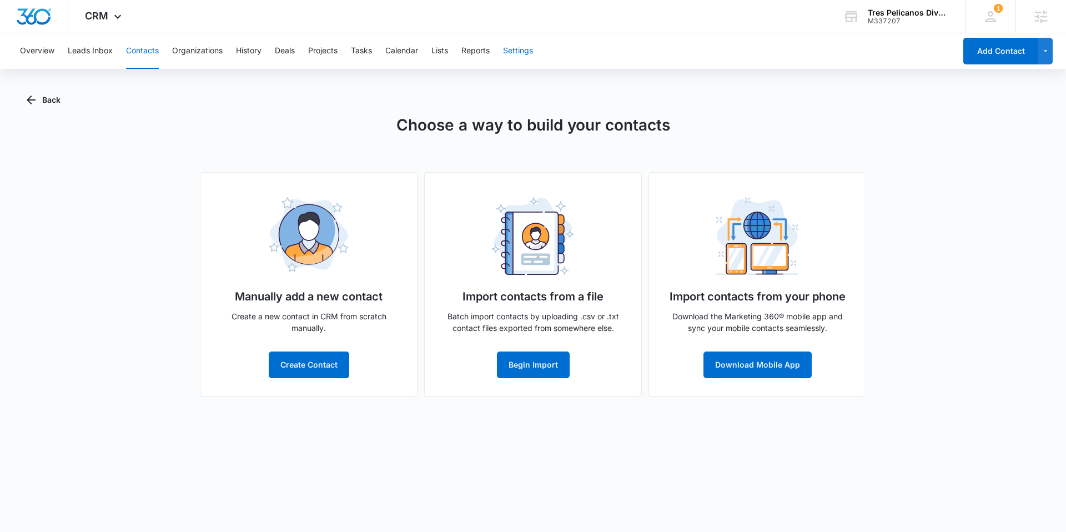
click at [517, 56] on button "Settings" at bounding box center [518, 51] width 30 height 36
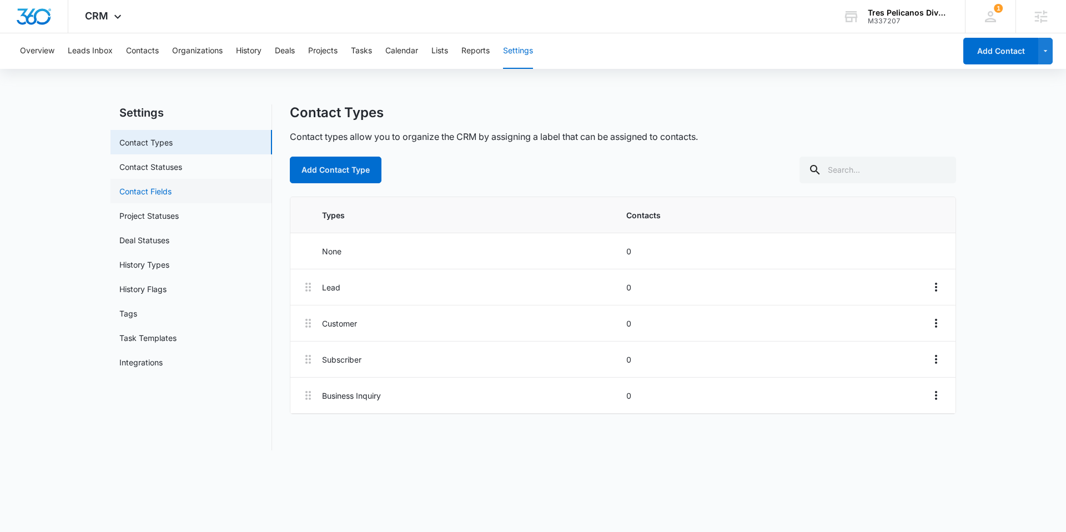
click at [162, 191] on link "Contact Fields" at bounding box center [145, 191] width 52 height 12
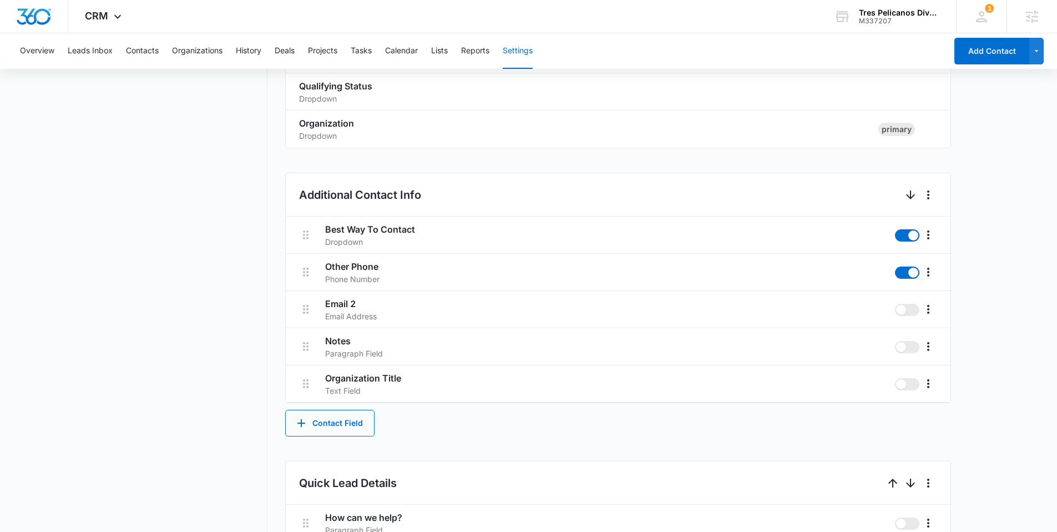
scroll to position [407, 0]
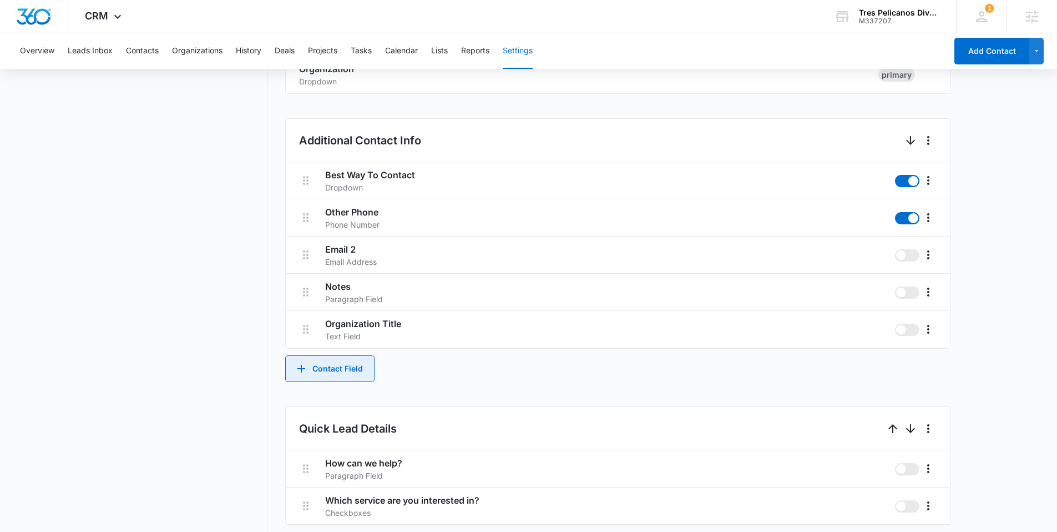
click at [344, 365] on button "Contact Field" at bounding box center [329, 368] width 89 height 27
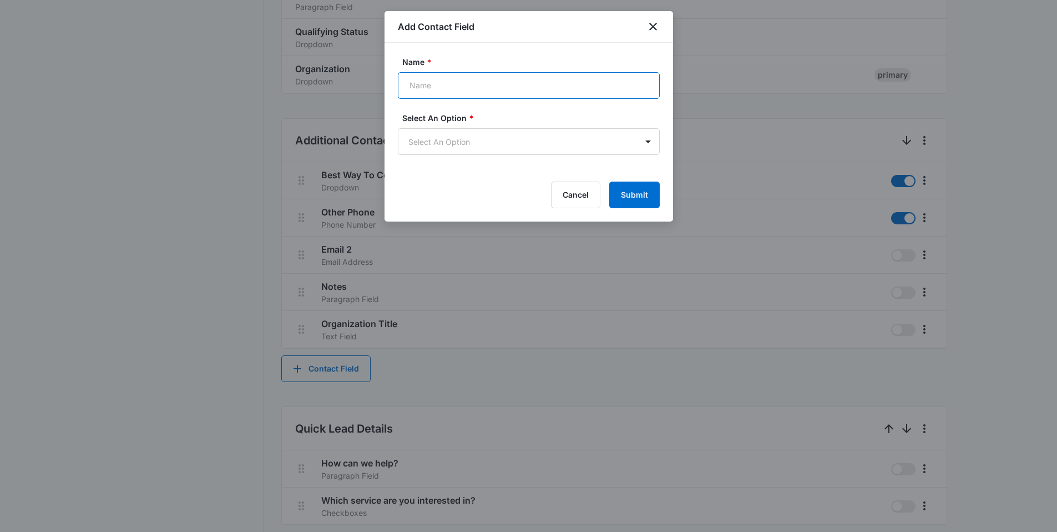
click at [521, 92] on input "Name *" at bounding box center [529, 85] width 262 height 27
paste input "Organization Name"
type input "Organization Name"
click at [492, 134] on body "CRM Apps Reputation Forms CRM Email Social Content Ads Intelligence Files Brand…" at bounding box center [528, 259] width 1057 height 1332
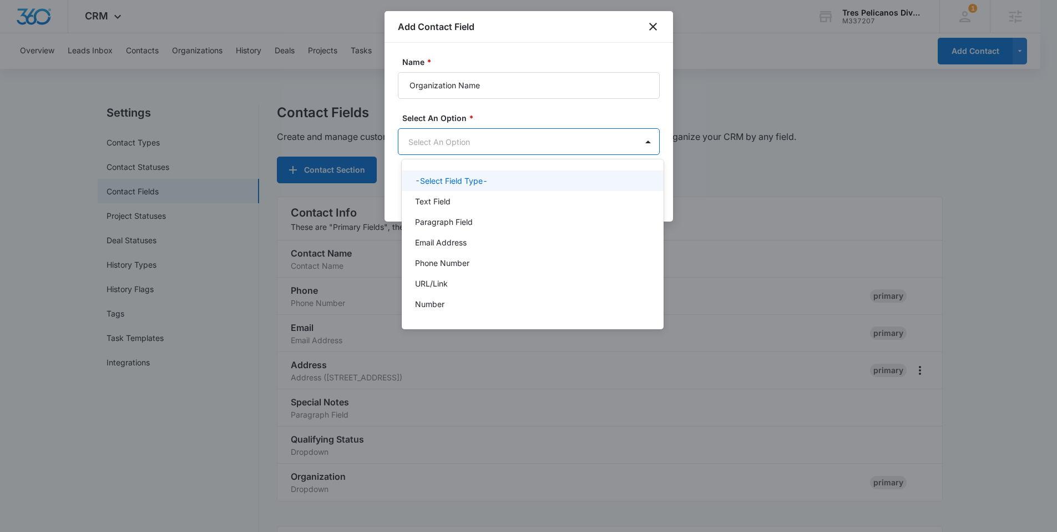
scroll to position [0, 0]
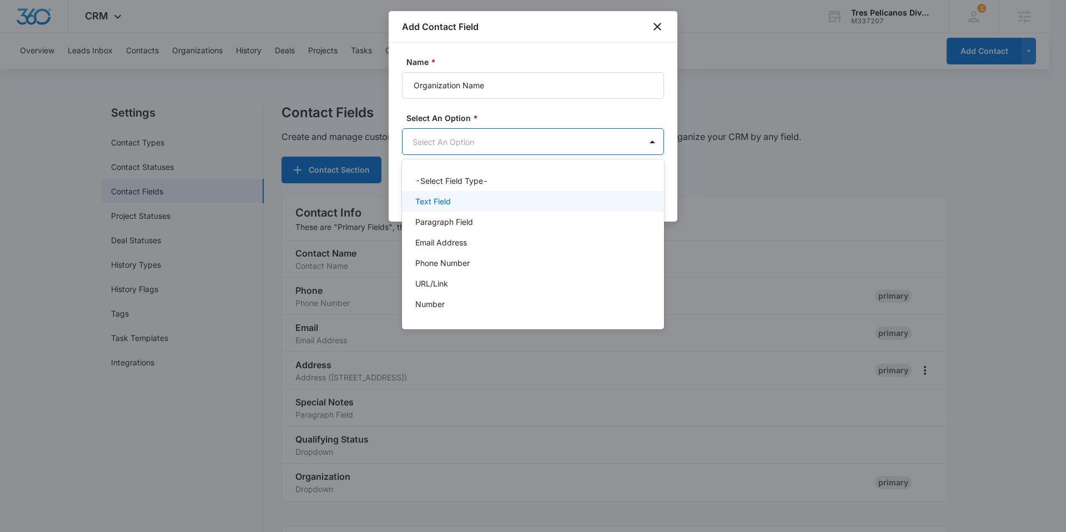
click at [468, 200] on div "Text Field" at bounding box center [531, 201] width 233 height 12
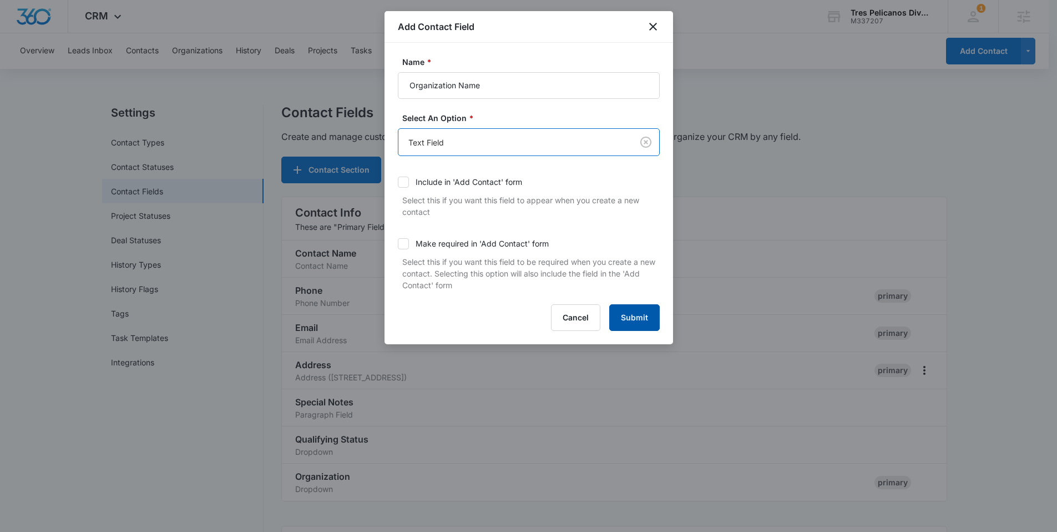
click at [642, 325] on button "Submit" at bounding box center [634, 317] width 51 height 27
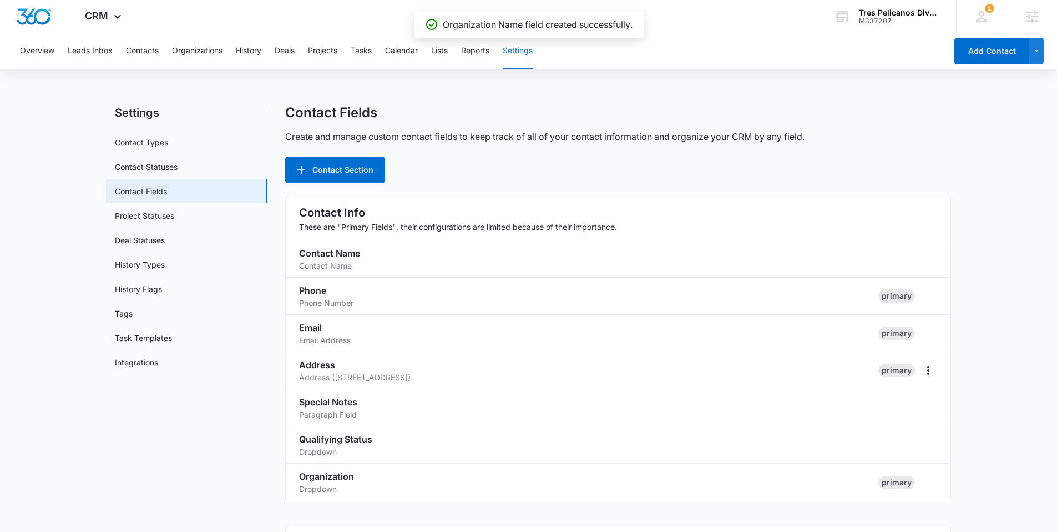
scroll to position [547, 0]
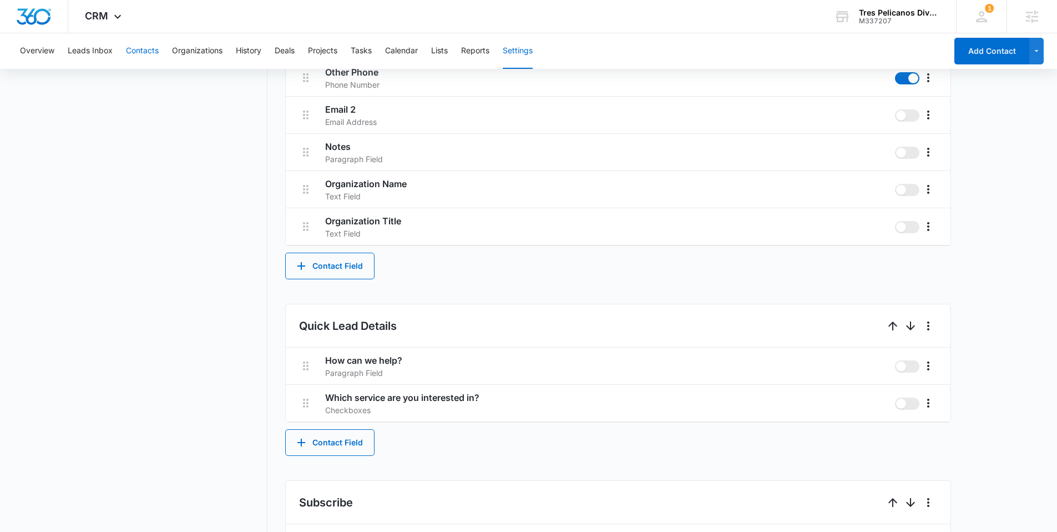
click at [140, 49] on button "Contacts" at bounding box center [142, 51] width 33 height 36
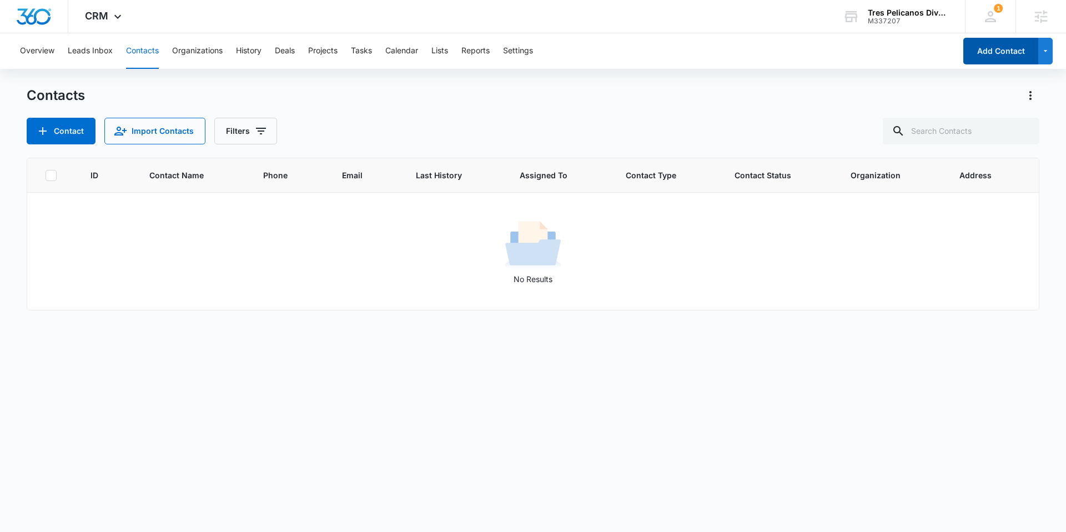
click at [981, 51] on button "Add Contact" at bounding box center [1000, 51] width 75 height 27
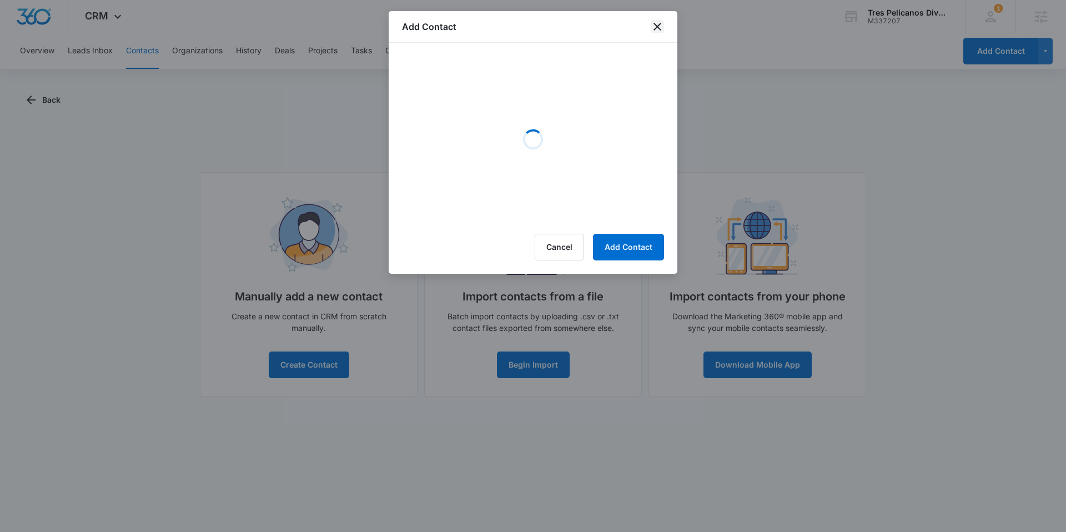
click at [656, 28] on icon "close" at bounding box center [657, 26] width 13 height 13
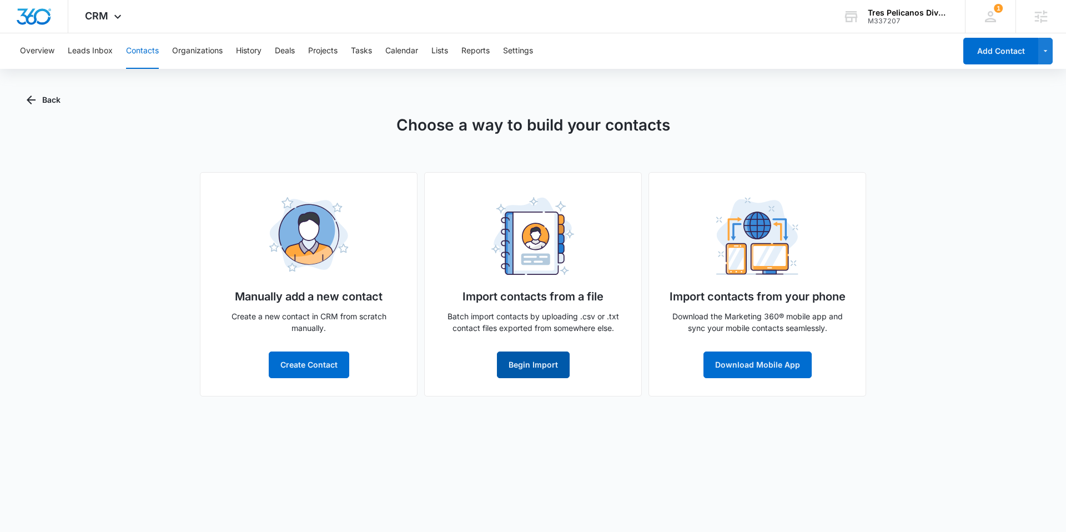
click at [526, 367] on button "Begin Import" at bounding box center [533, 364] width 73 height 27
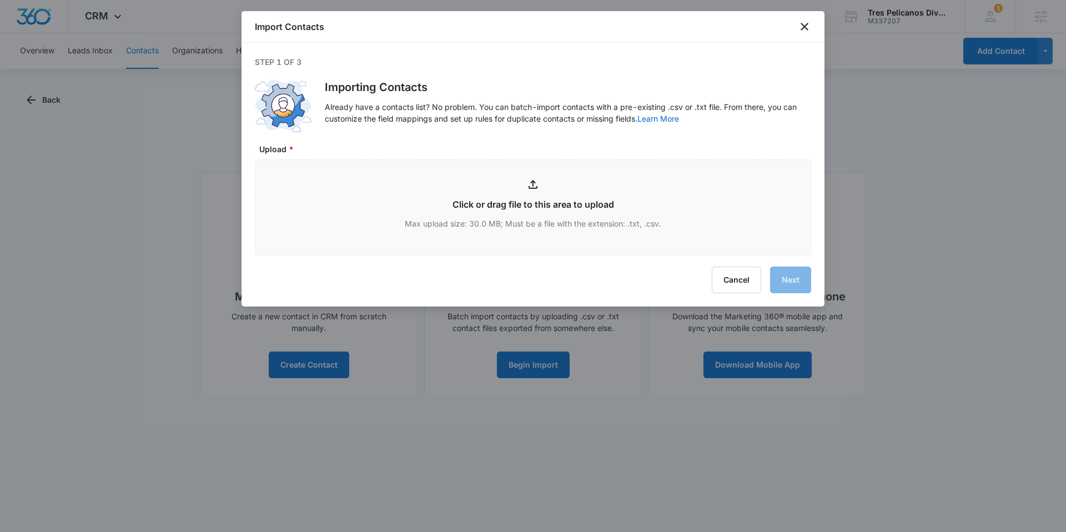
type input "C:\fakepath\3P Contacts - 3P Contacts.csv.csv"
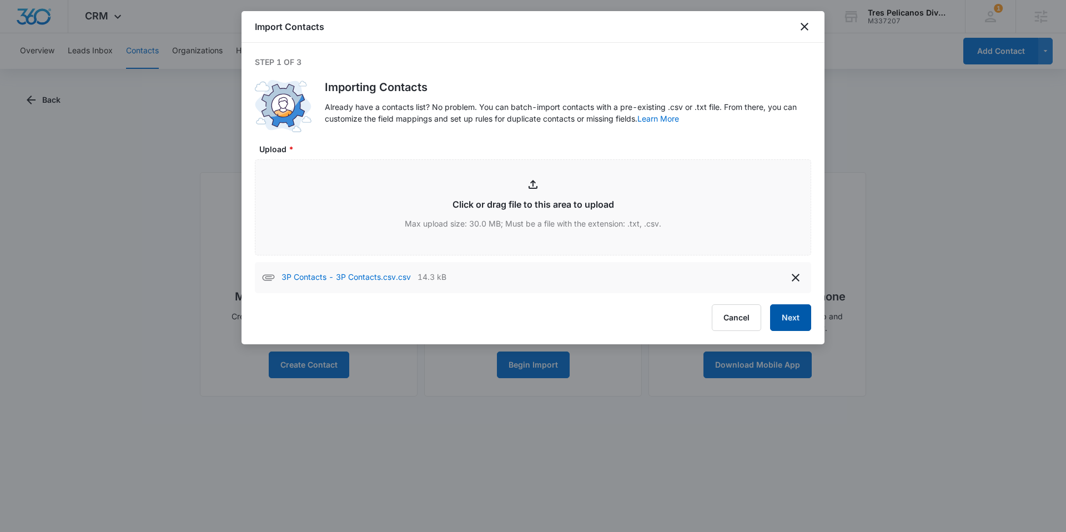
click at [784, 322] on button "Next" at bounding box center [790, 317] width 41 height 27
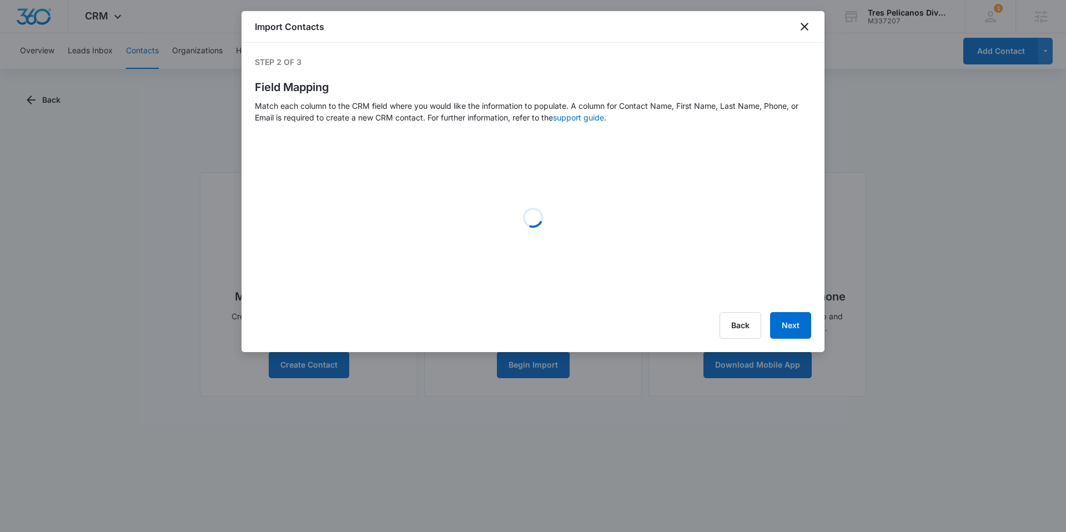
select select "78"
select select "79"
select select "365"
select select "363"
select select "300"
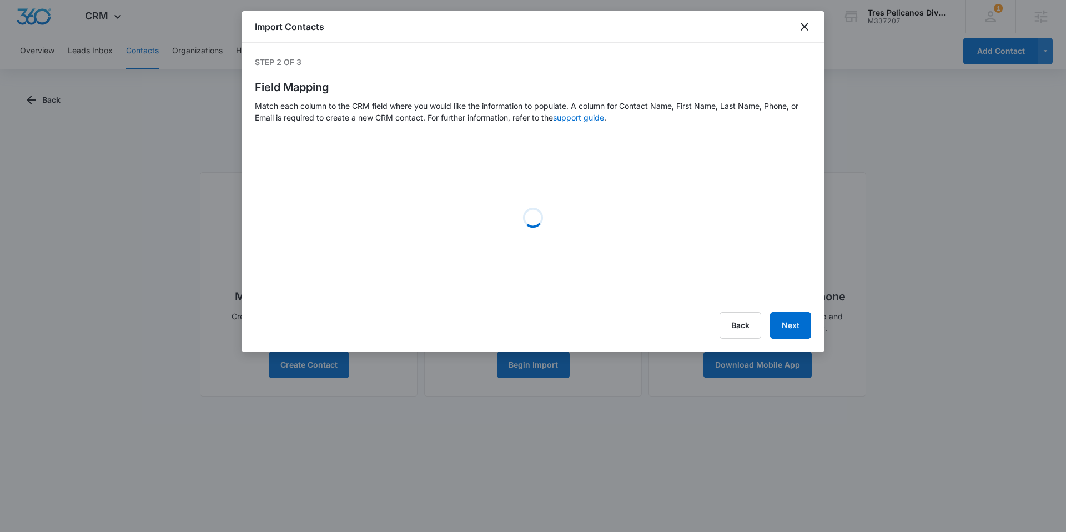
select select "187"
select select "188"
select select "193"
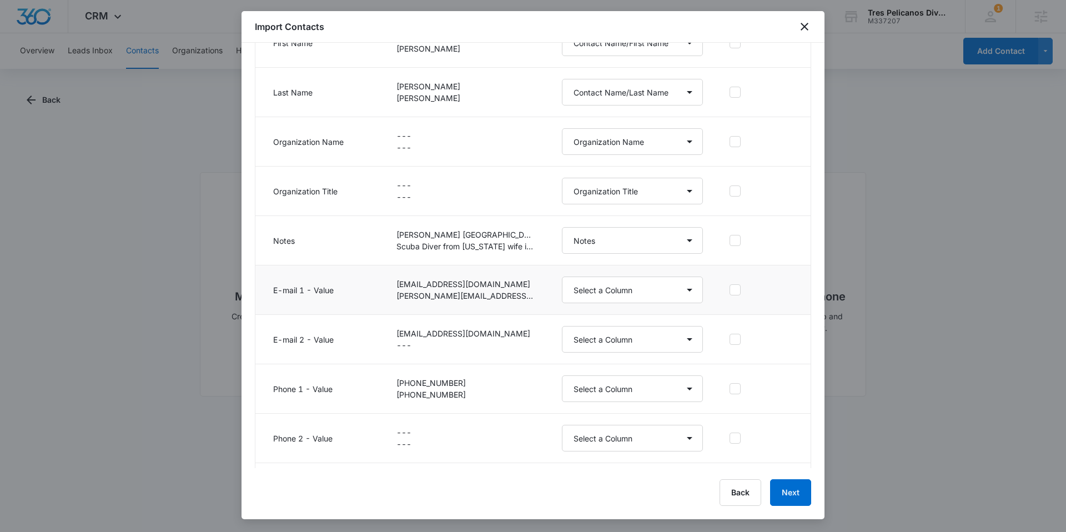
scroll to position [235, 0]
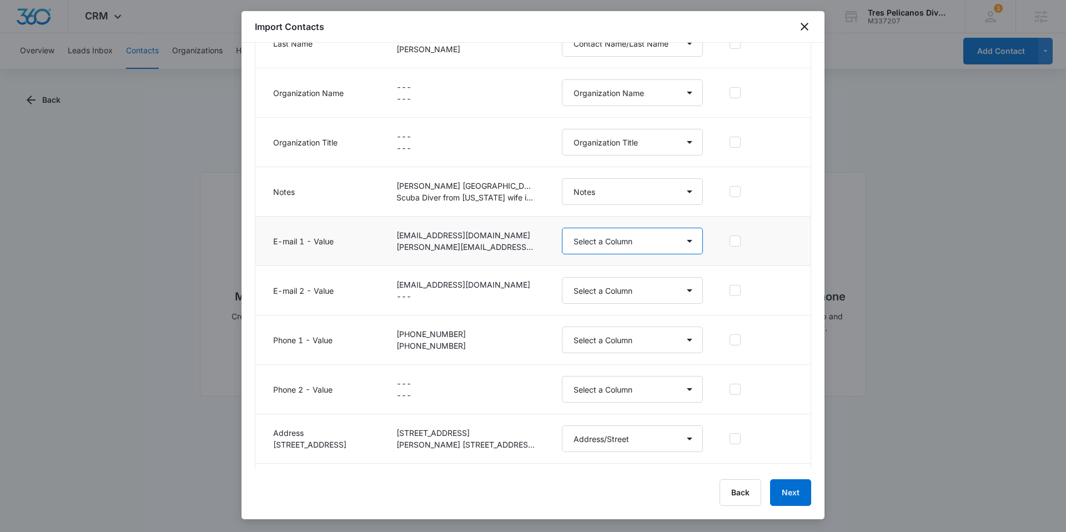
click at [567, 249] on select "Select a Column Address/City Address/Country Address/State Address/Street Addre…" at bounding box center [632, 241] width 141 height 27
select select "185"
click at [562, 228] on select "Select a Column Address/City Address/Country Address/State Address/Street Addre…" at bounding box center [632, 241] width 141 height 27
click at [601, 298] on select "Select a Column Address/City Address/Country Address/State Address/Street Addre…" at bounding box center [632, 290] width 141 height 27
select select "364"
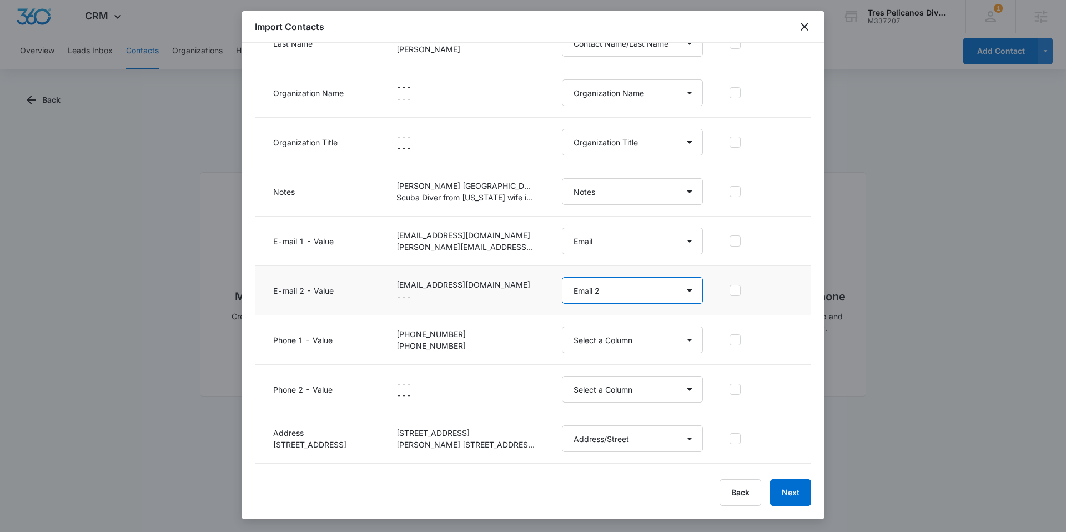
click at [562, 277] on select "Select a Column Address/City Address/Country Address/State Address/Street Addre…" at bounding box center [632, 290] width 141 height 27
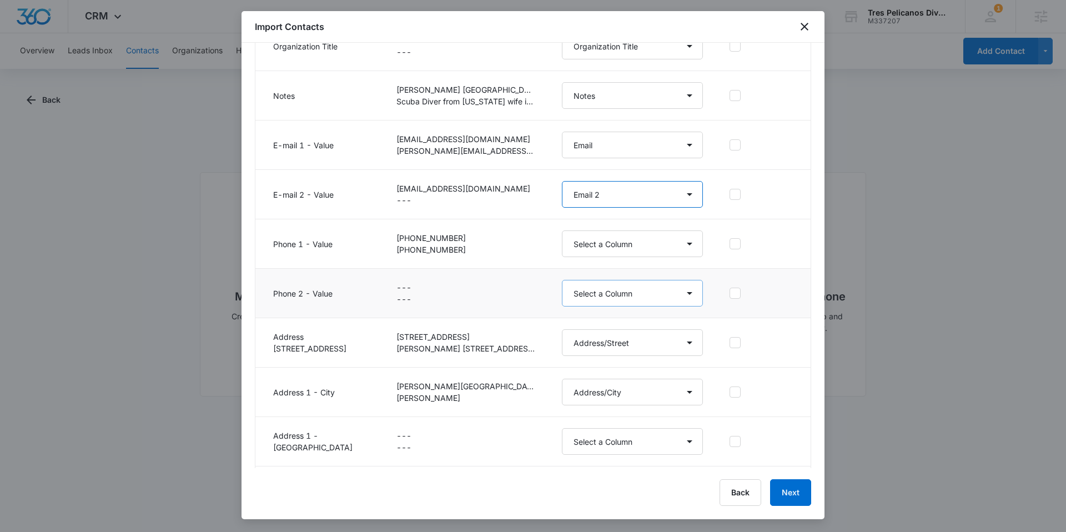
scroll to position [336, 0]
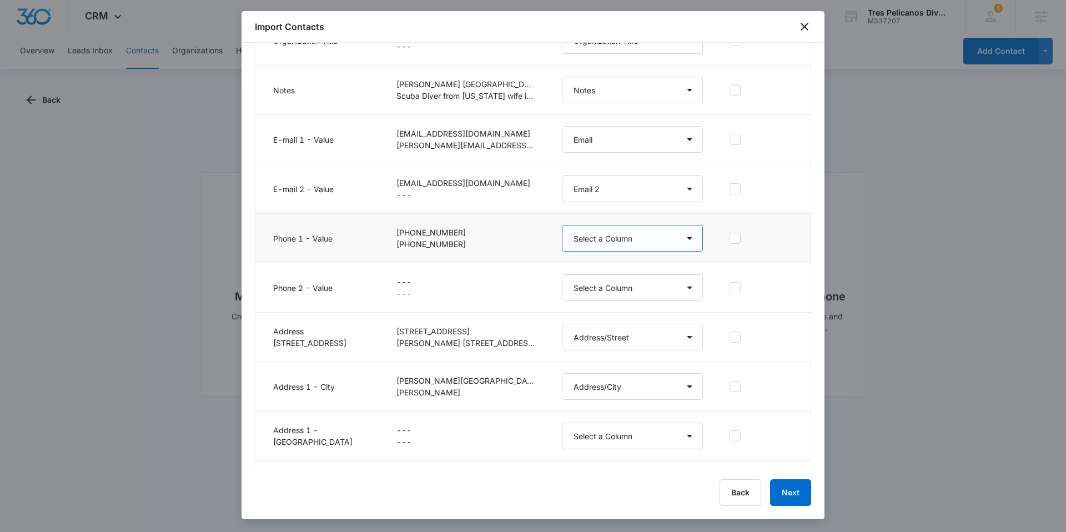
click at [605, 242] on select "Select a Column Address/City Address/Country Address/State Address/Street Addre…" at bounding box center [632, 238] width 141 height 27
select select "184"
click at [562, 225] on select "Select a Column Address/City Address/Country Address/State Address/Street Addre…" at bounding box center [632, 238] width 141 height 27
click at [603, 288] on select "Select a Column Address/City Address/Country Address/State Address/Street Addre…" at bounding box center [632, 287] width 141 height 27
select select "286"
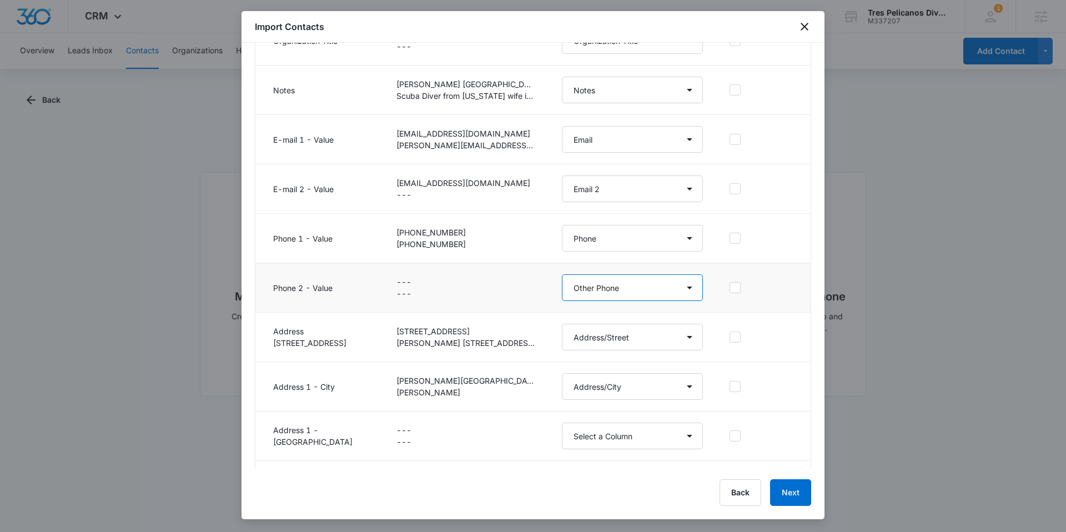
click at [562, 274] on select "Select a Column Address/City Address/Country Address/State Address/Street Addre…" at bounding box center [632, 287] width 141 height 27
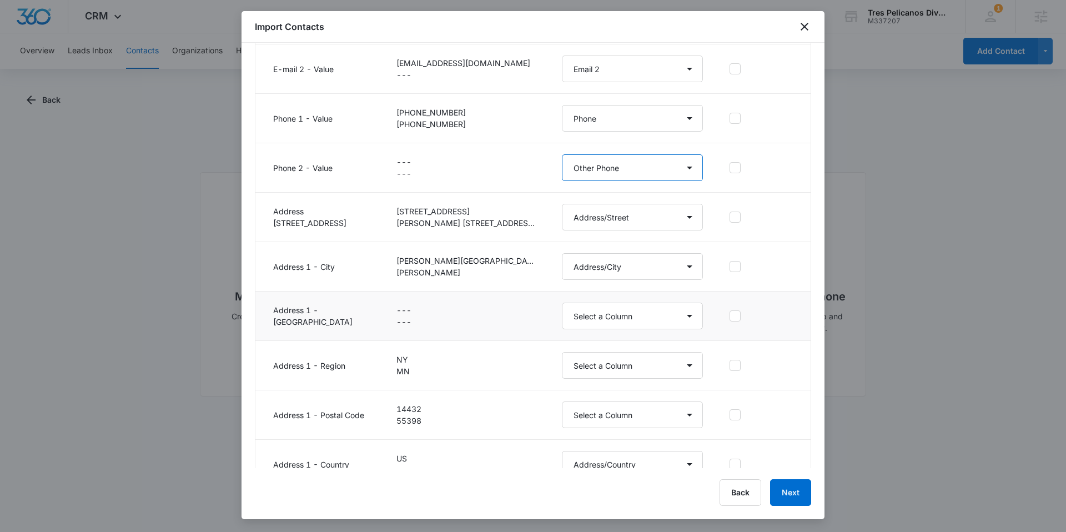
scroll to position [477, 0]
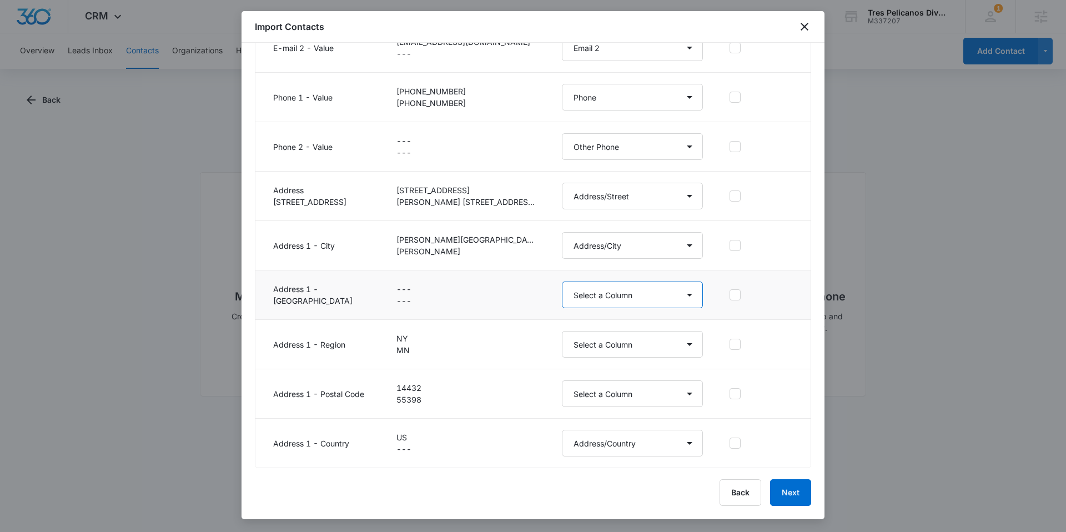
click at [581, 301] on select "Select a Column Address/City Address/Country Address/State Address/Street Addre…" at bounding box center [632, 294] width 141 height 27
select select "321"
click at [562, 281] on select "Select a Column Address/City Address/Country Address/State Address/Street Addre…" at bounding box center [632, 294] width 141 height 27
click at [580, 346] on select "Select a Column Address/City Address/Country Address/State Address/Street Addre…" at bounding box center [632, 344] width 141 height 27
select select "189"
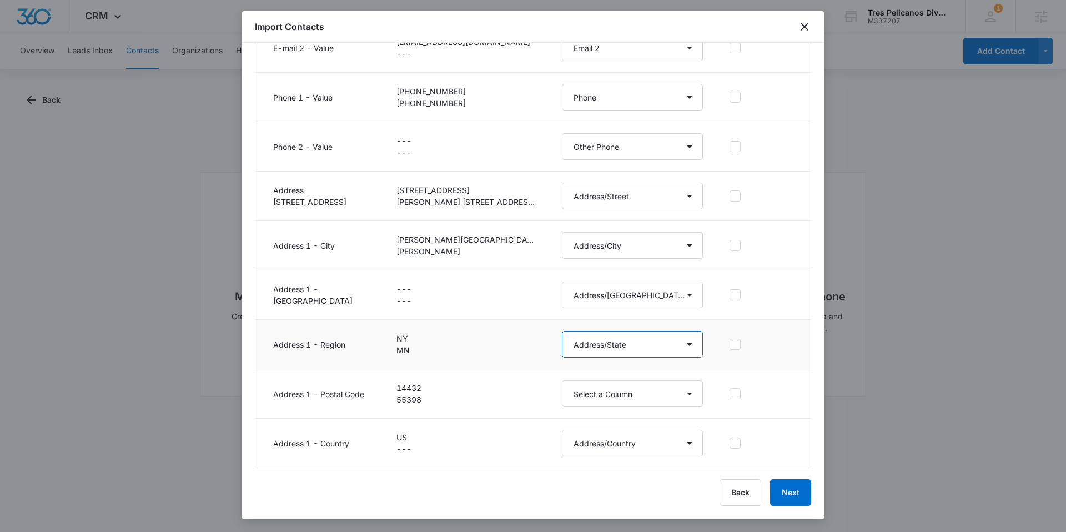
click at [562, 331] on select "Select a Column Address/City Address/Country Address/State Address/Street Addre…" at bounding box center [632, 344] width 141 height 27
click at [598, 396] on select "Select a Column Address/City Address/Country Address/State Address/Street Addre…" at bounding box center [632, 393] width 141 height 27
select select "190"
click at [562, 380] on select "Select a Column Address/City Address/Country Address/State Address/Street Addre…" at bounding box center [632, 393] width 141 height 27
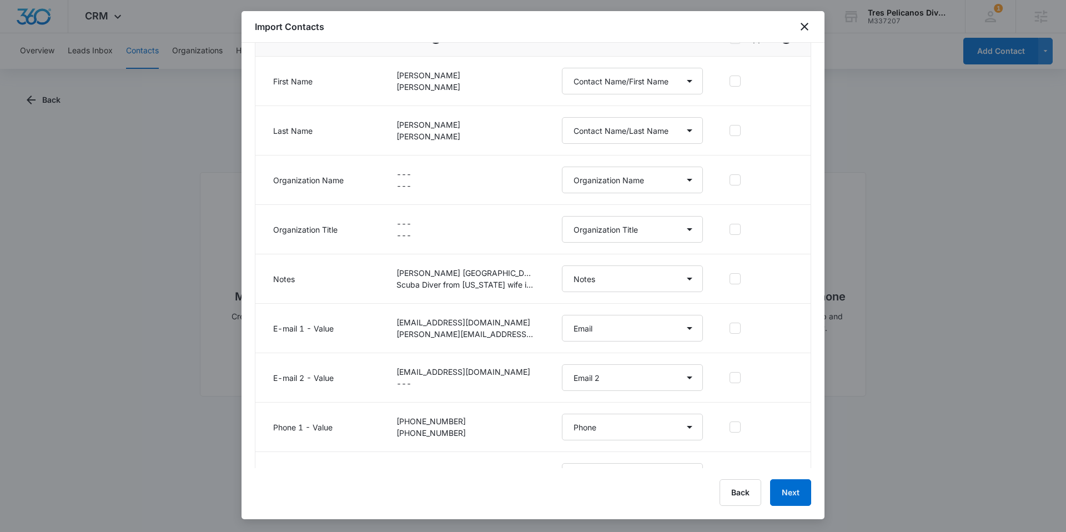
scroll to position [6, 0]
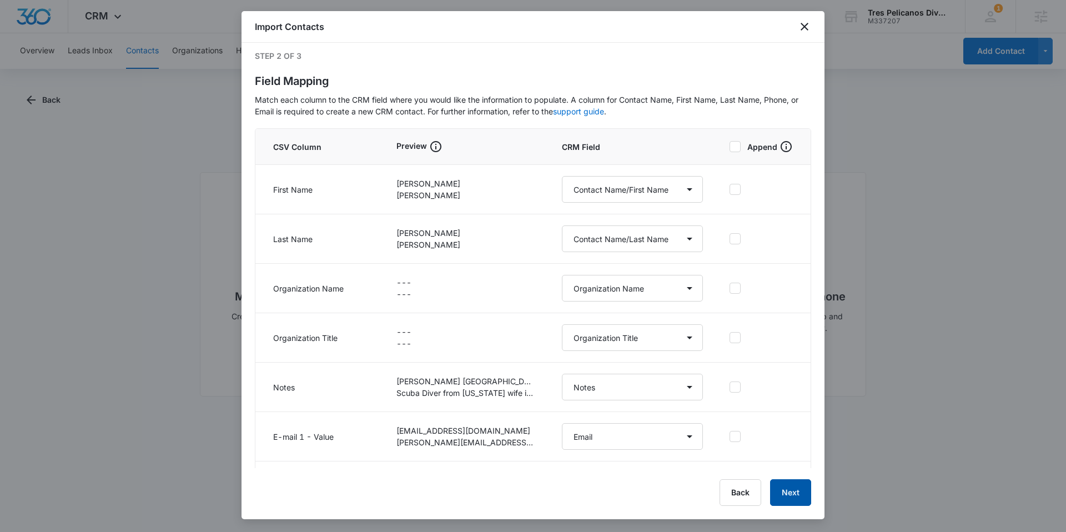
click at [798, 487] on button "Next" at bounding box center [790, 492] width 41 height 27
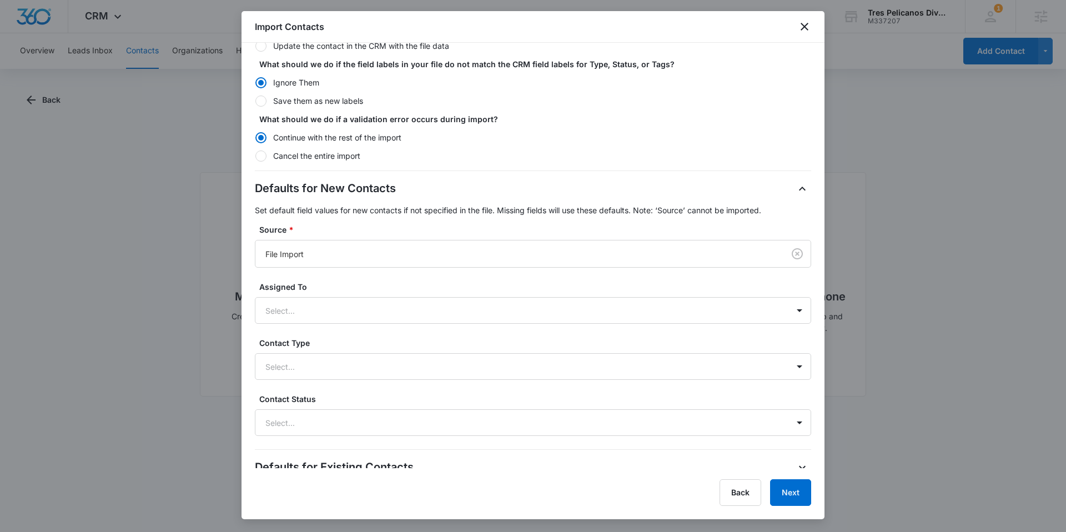
scroll to position [188, 0]
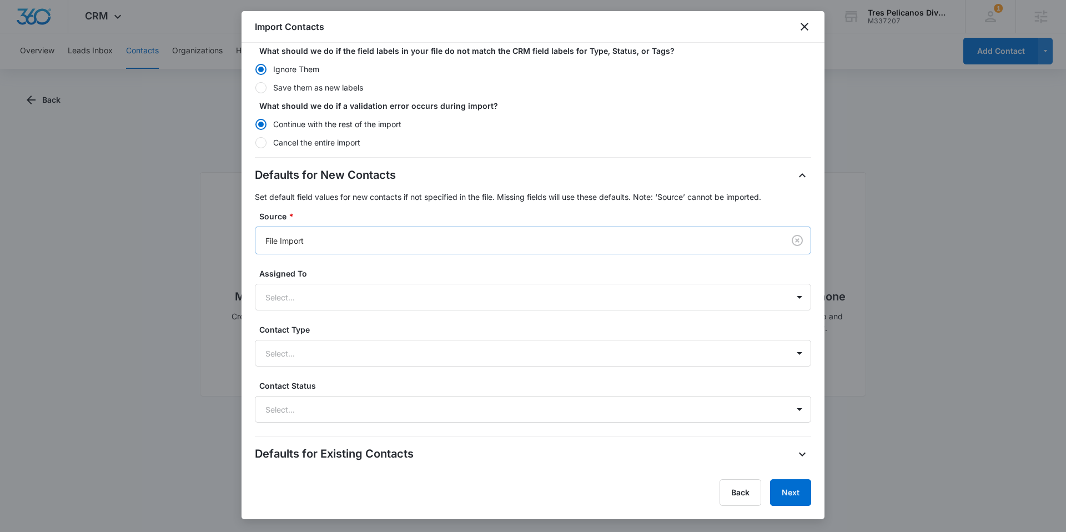
click at [350, 243] on div at bounding box center [517, 241] width 504 height 14
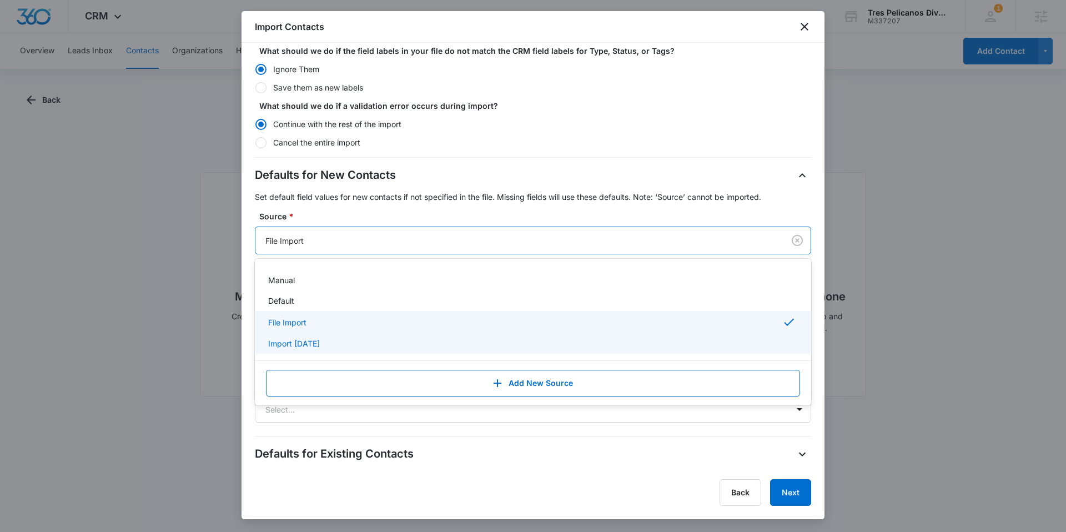
click at [319, 337] on p "Import 9/10/25" at bounding box center [294, 343] width 52 height 12
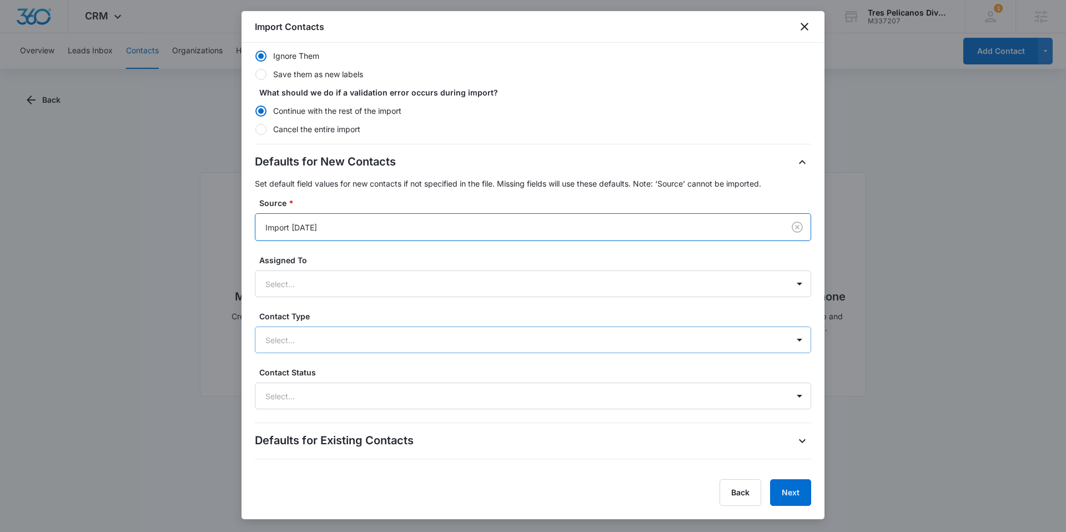
scroll to position [219, 0]
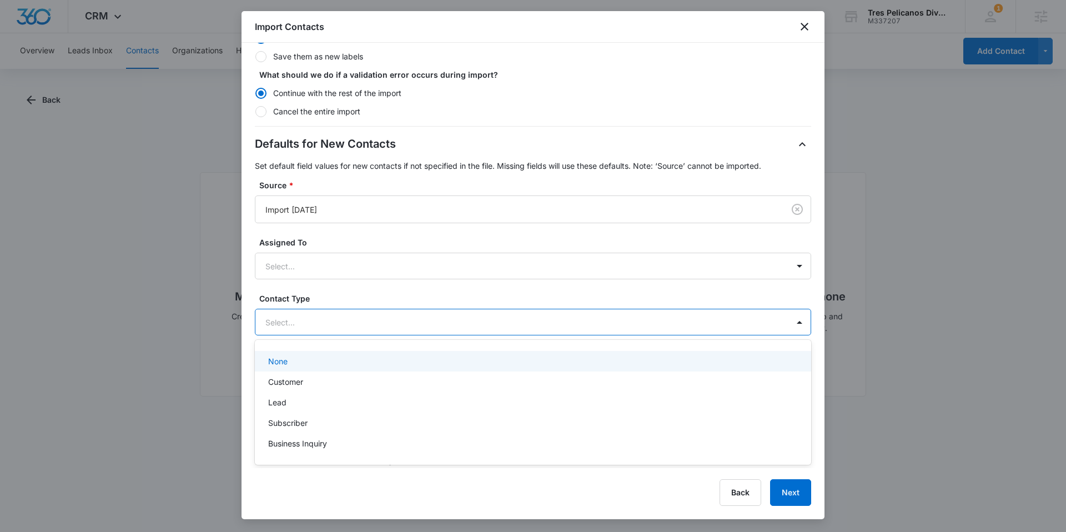
click at [346, 329] on div "Select..." at bounding box center [521, 322] width 533 height 25
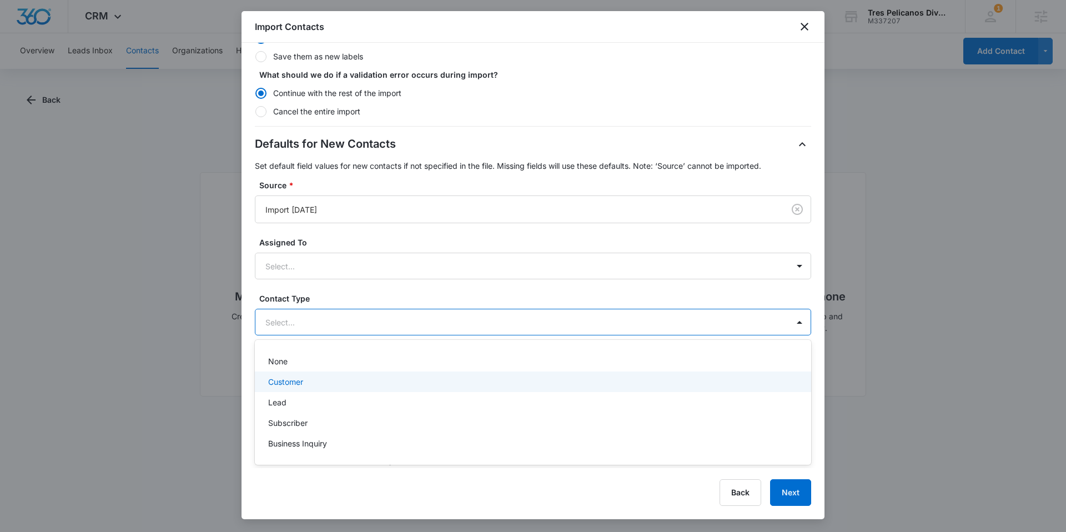
click at [335, 379] on div "Customer" at bounding box center [531, 382] width 527 height 12
click at [347, 288] on div "Defaults for New Contacts Set default field values for new contacts if not spec…" at bounding box center [533, 263] width 556 height 257
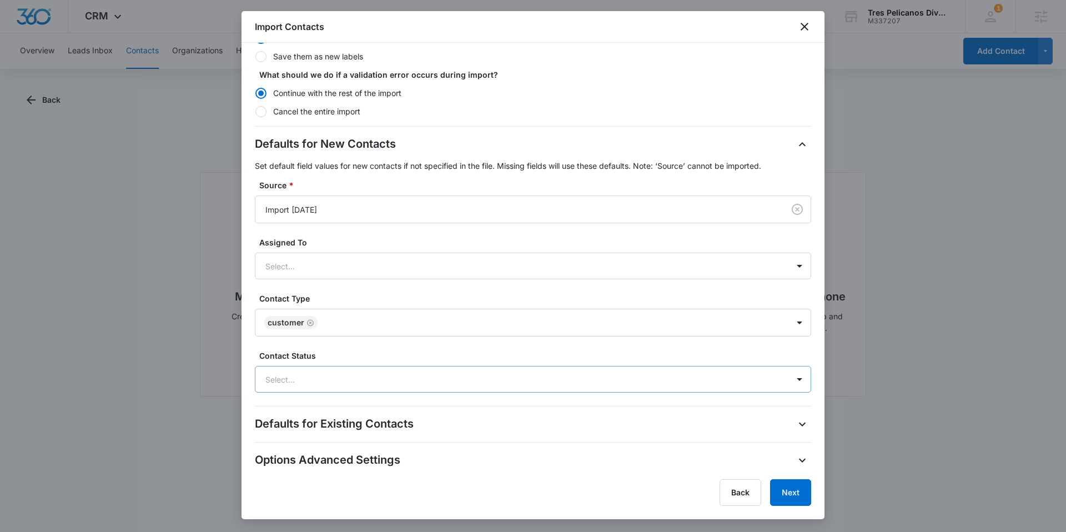
click at [332, 373] on div at bounding box center [519, 379] width 508 height 14
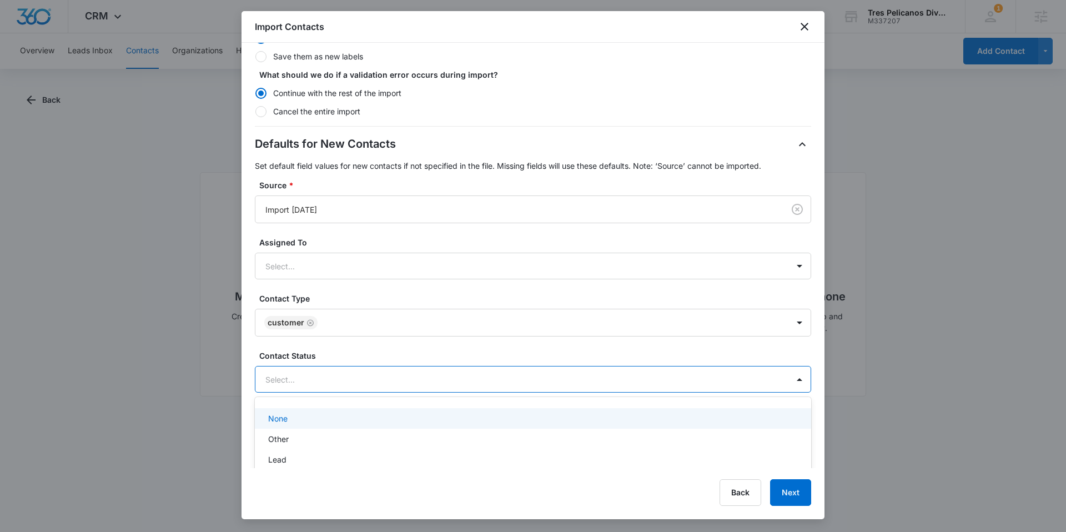
scroll to position [293, 0]
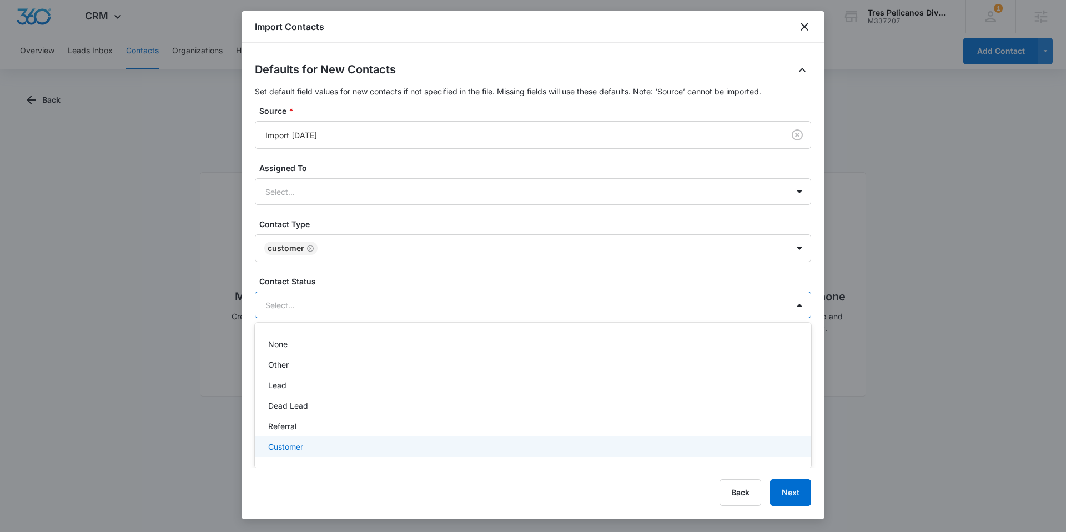
click at [333, 441] on div "Customer" at bounding box center [531, 447] width 527 height 12
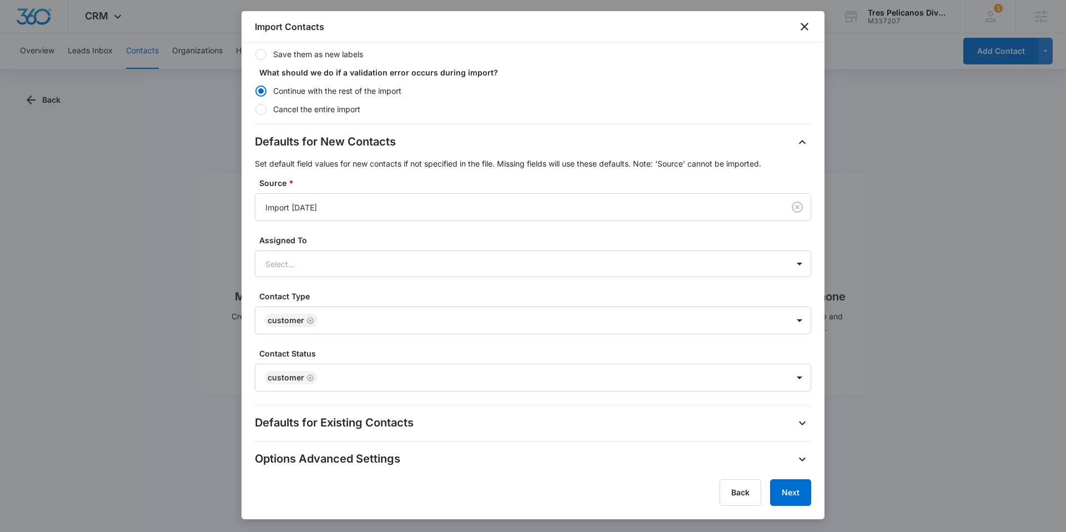
click at [364, 284] on div "Defaults for New Contacts Set default field values for new contacts if not spec…" at bounding box center [533, 262] width 556 height 258
click at [785, 497] on button "Next" at bounding box center [790, 492] width 41 height 27
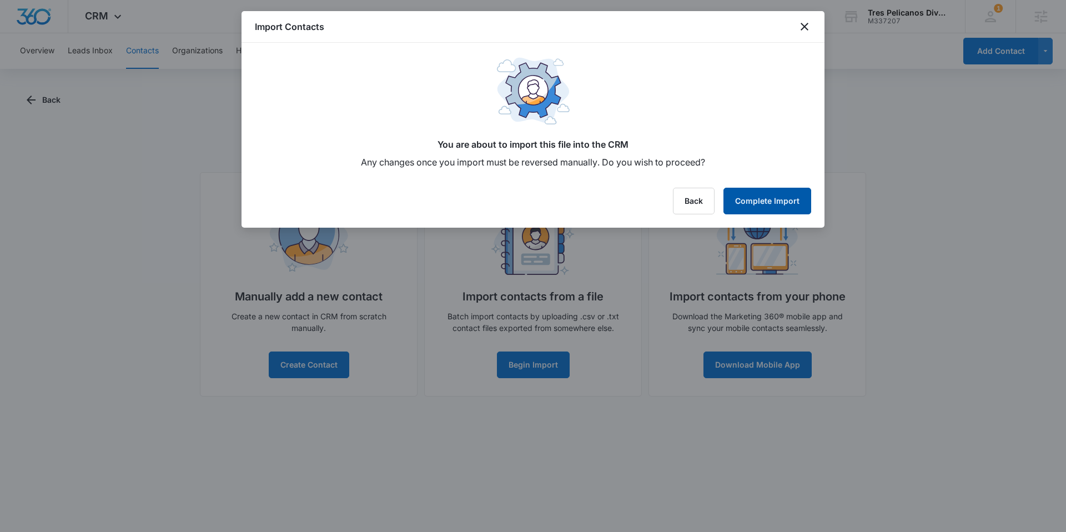
click at [782, 200] on button "Complete Import" at bounding box center [767, 201] width 88 height 27
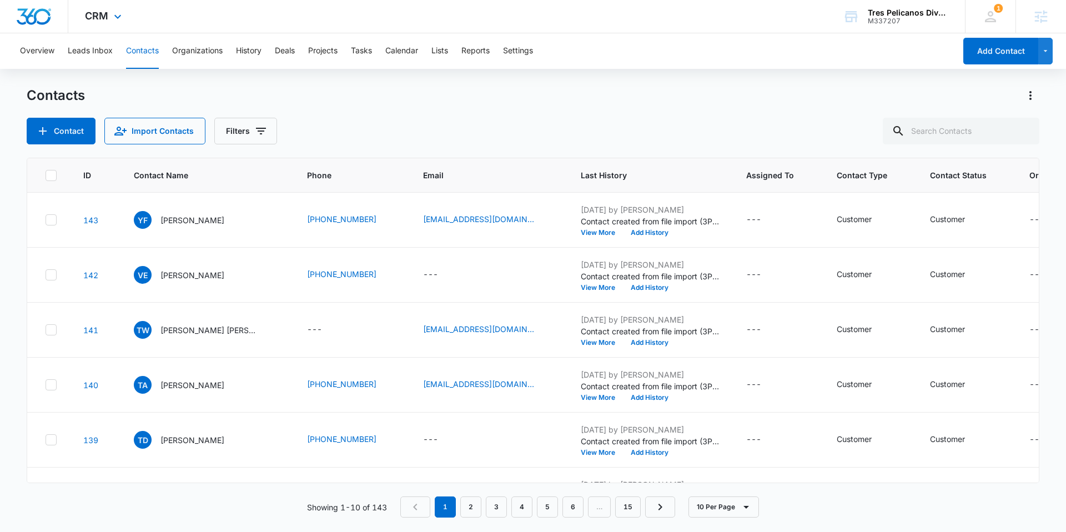
click at [28, 18] on img "Dashboard" at bounding box center [34, 16] width 36 height 17
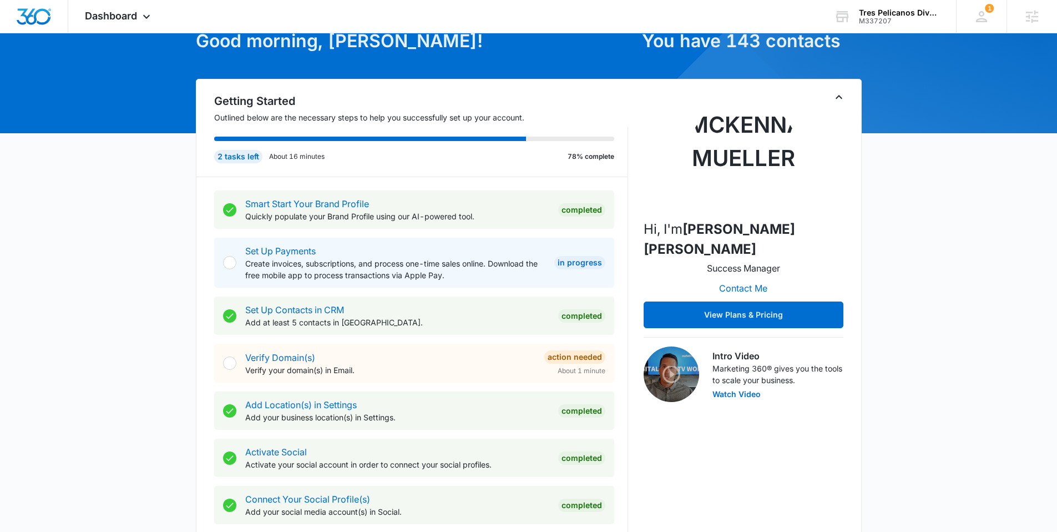
scroll to position [124, 0]
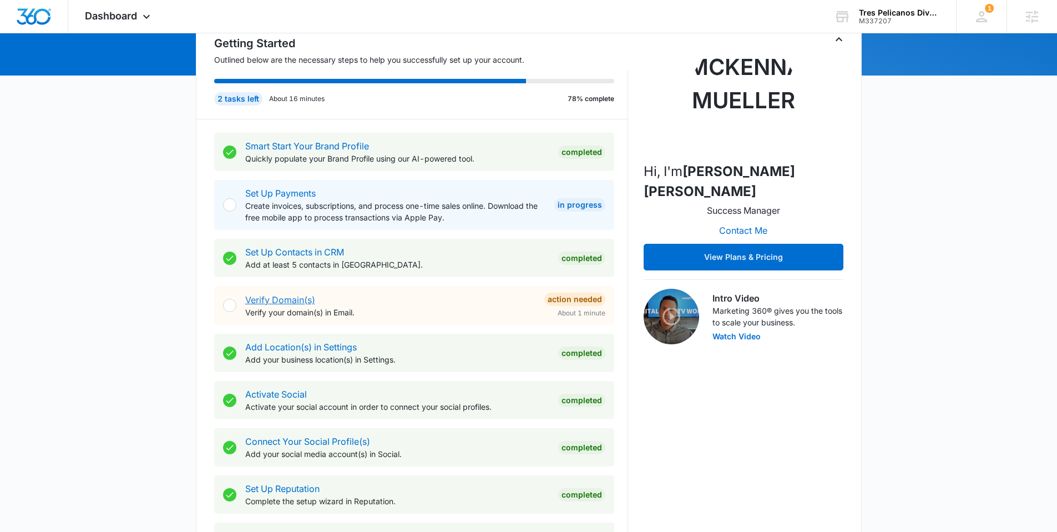
click at [294, 299] on link "Verify Domain(s)" at bounding box center [280, 299] width 70 height 11
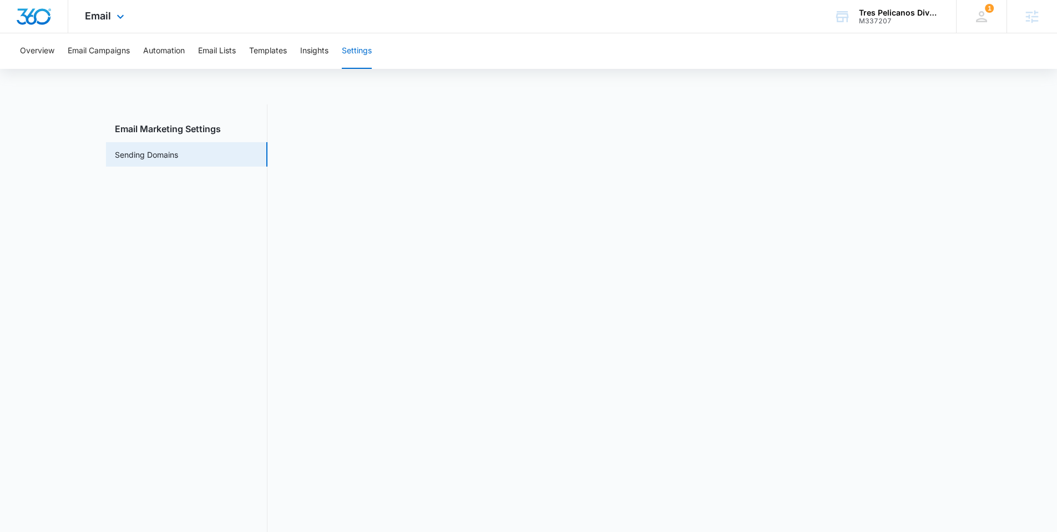
click at [32, 15] on img "Dashboard" at bounding box center [34, 16] width 36 height 17
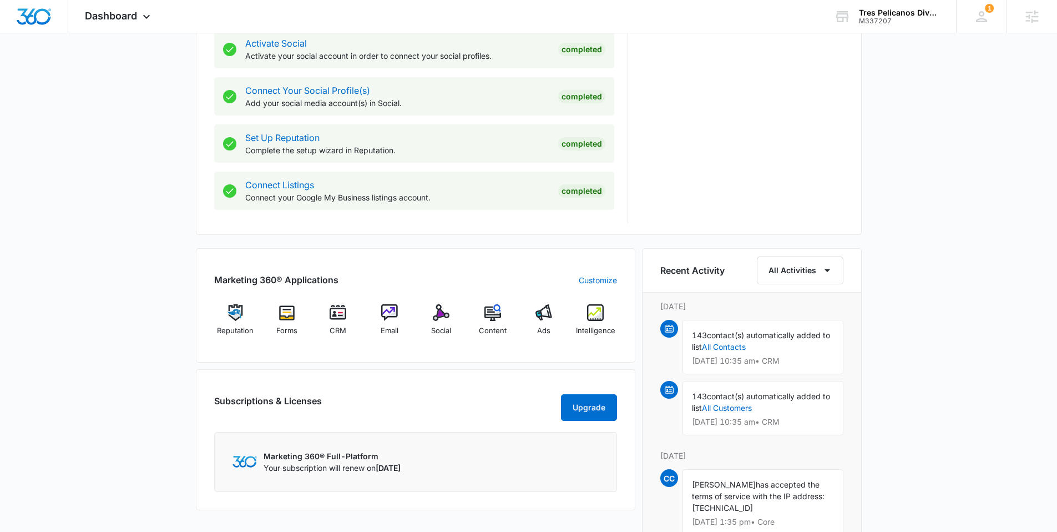
scroll to position [490, 0]
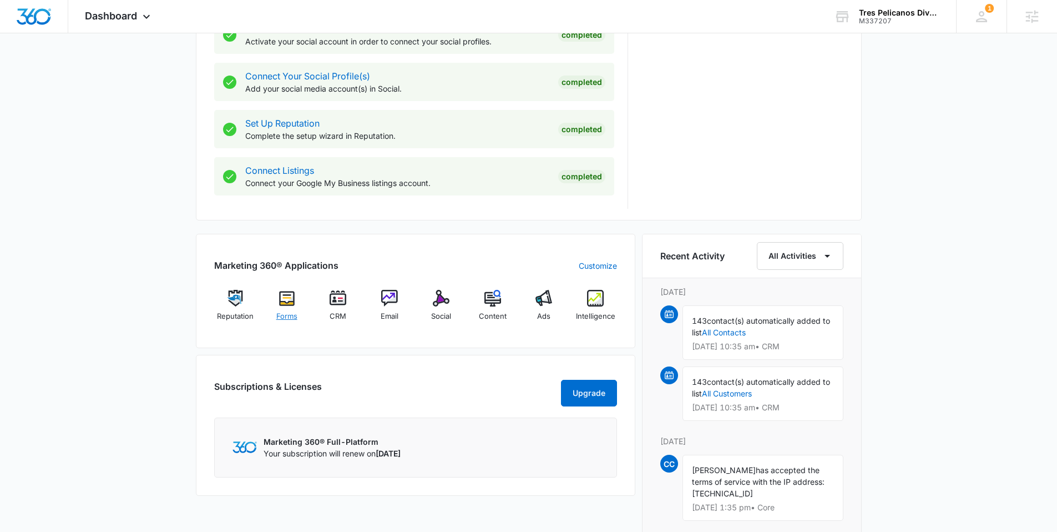
click at [290, 306] on div "Forms" at bounding box center [286, 310] width 43 height 40
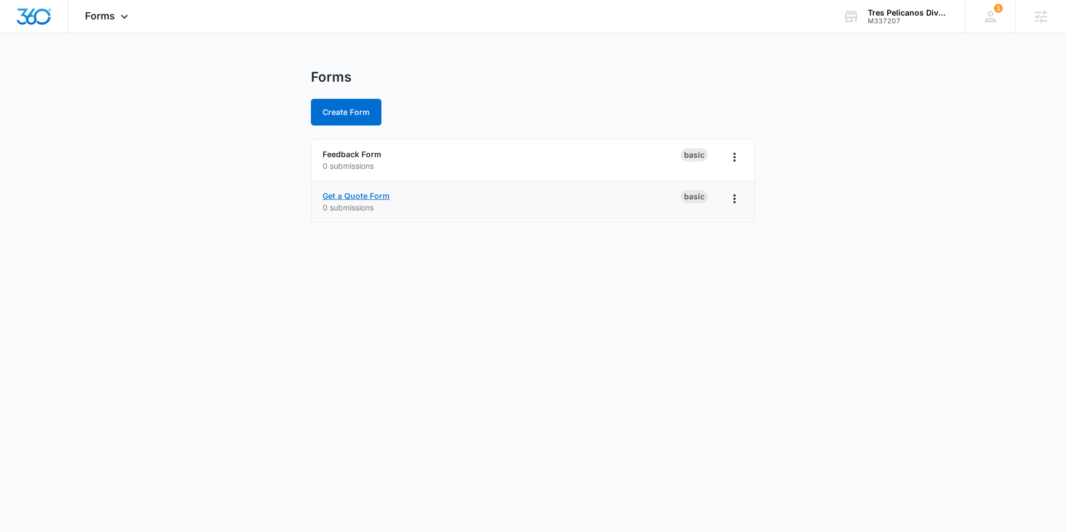
click at [346, 197] on link "Get a Quote Form" at bounding box center [355, 195] width 67 height 9
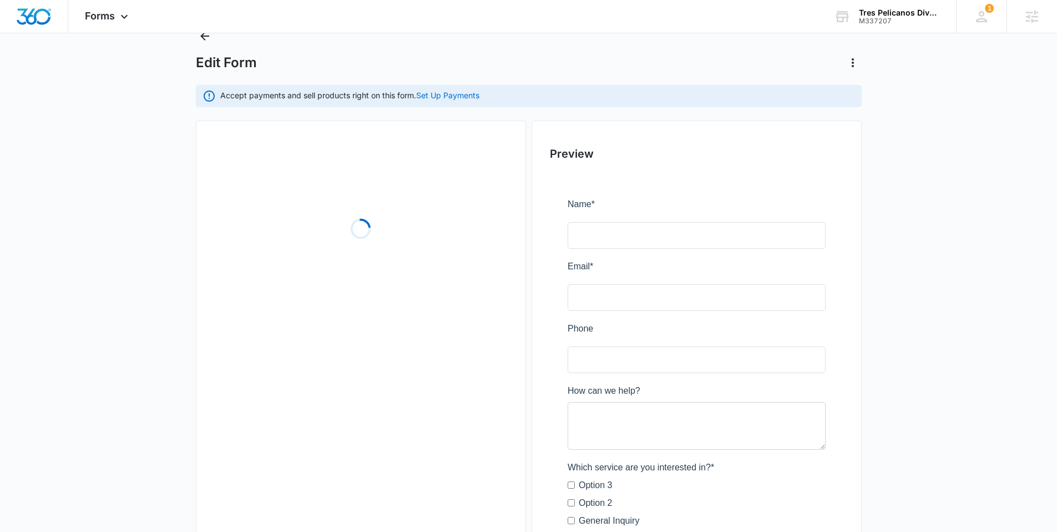
scroll to position [96, 0]
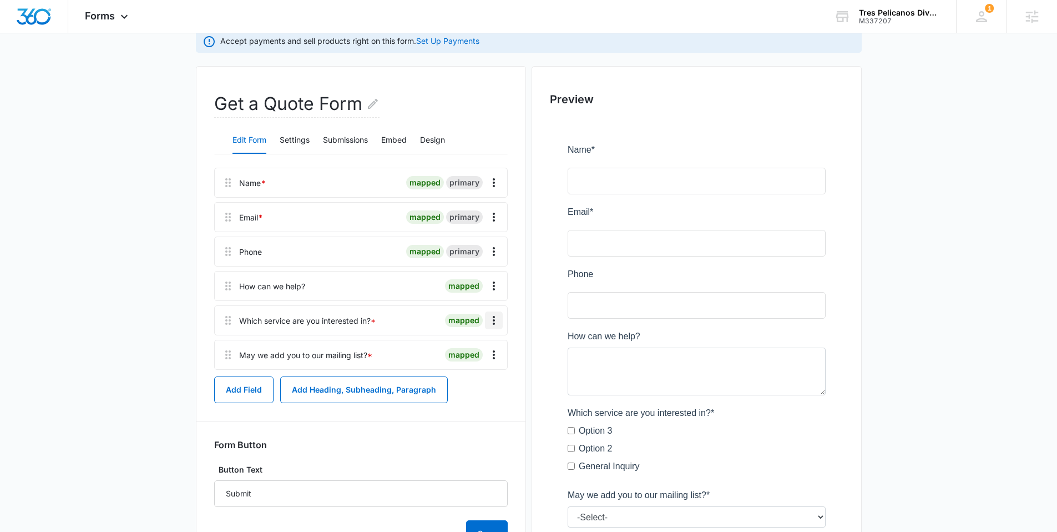
click at [489, 325] on icon "Overflow Menu" at bounding box center [493, 320] width 13 height 13
click at [486, 368] on button "Delete" at bounding box center [470, 368] width 63 height 17
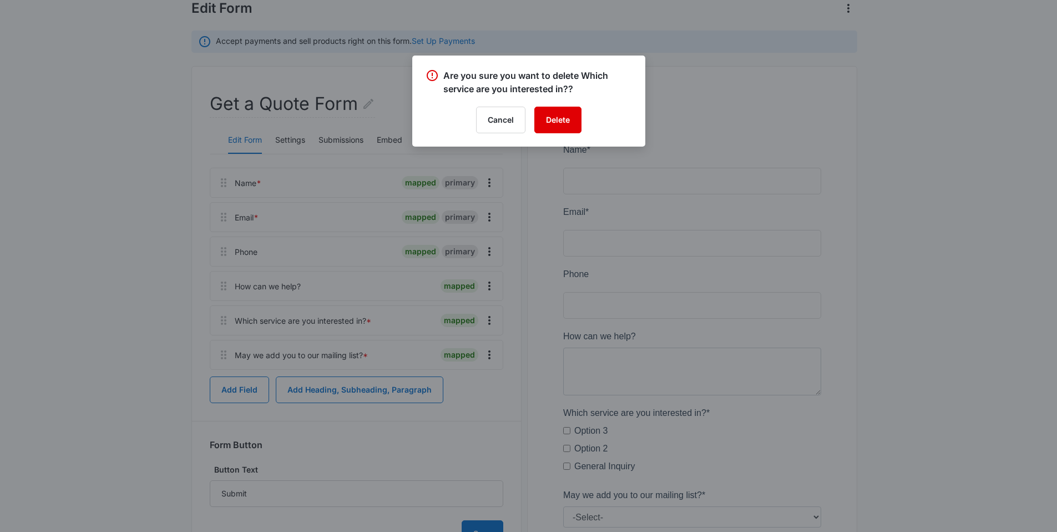
click at [549, 115] on button "Delete" at bounding box center [558, 120] width 47 height 27
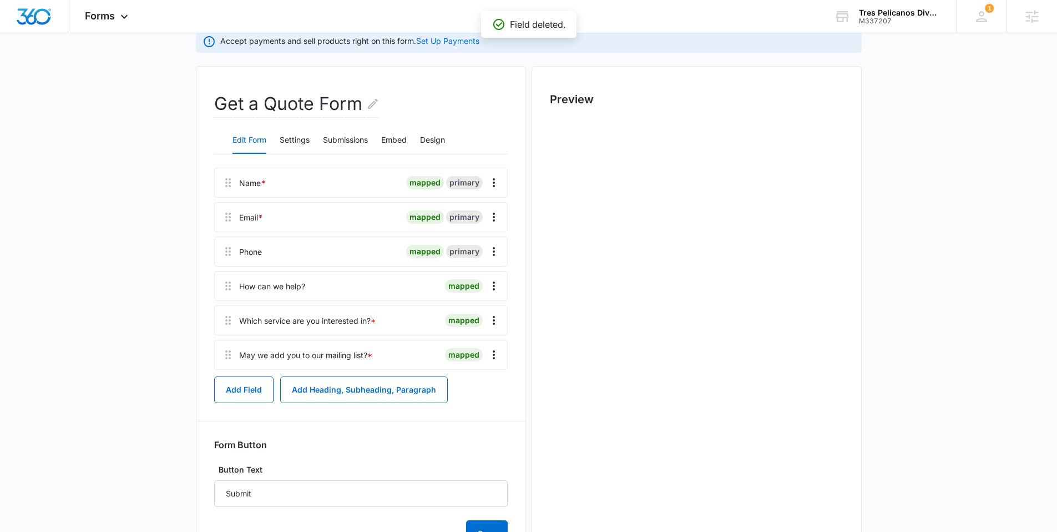
scroll to position [0, 0]
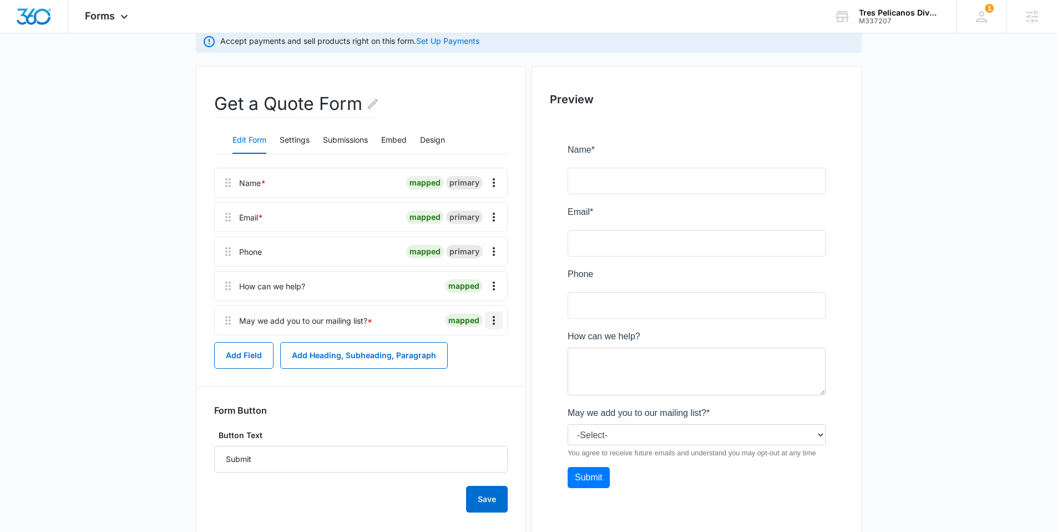
click at [502, 325] on button "Overflow Menu" at bounding box center [494, 320] width 18 height 18
click at [469, 346] on button "Edit" at bounding box center [470, 351] width 63 height 17
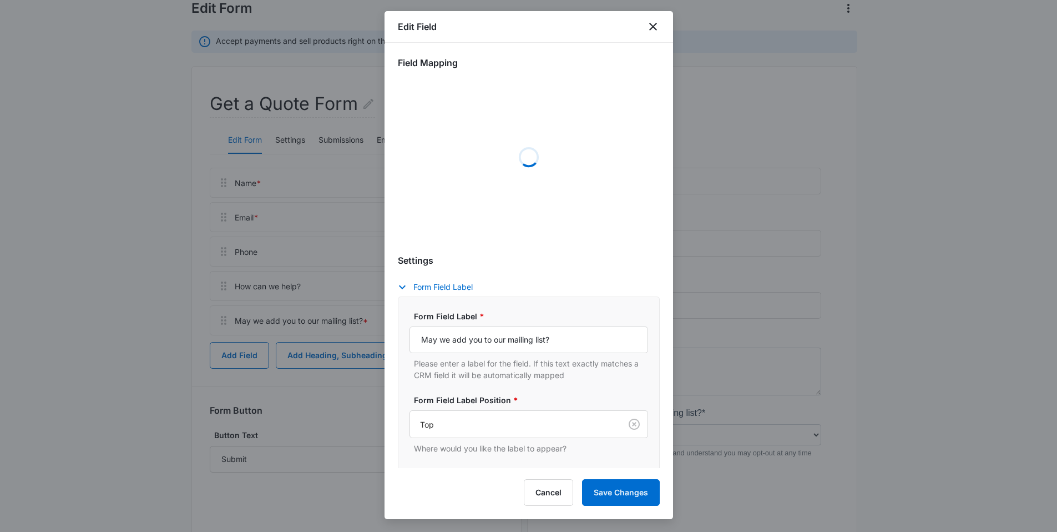
select select "333"
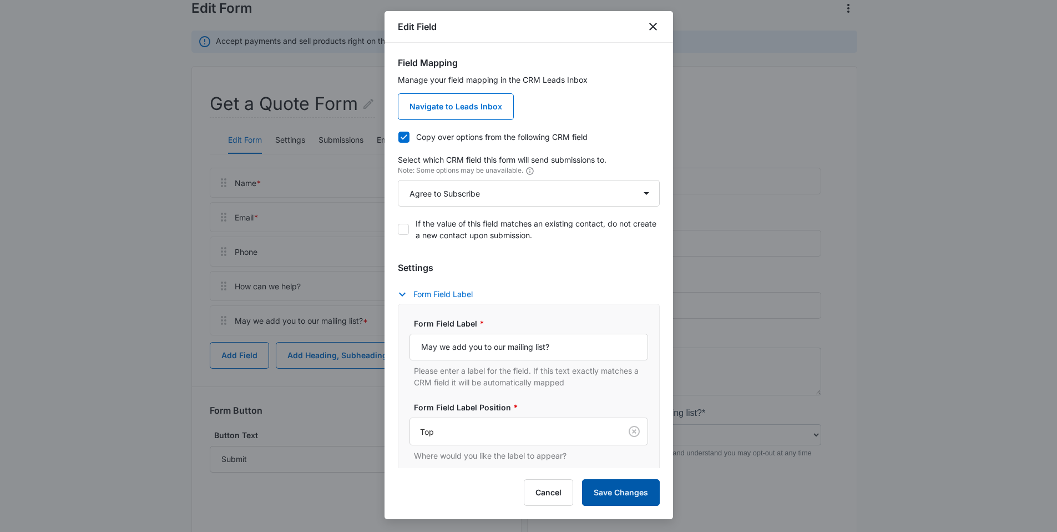
click at [608, 490] on button "Save Changes" at bounding box center [621, 492] width 78 height 27
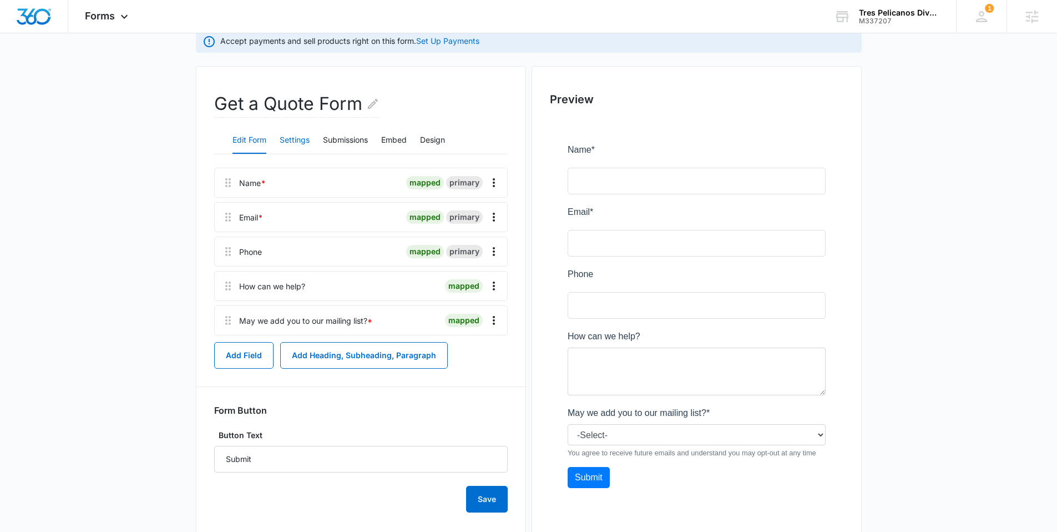
click at [284, 135] on button "Settings" at bounding box center [295, 140] width 30 height 27
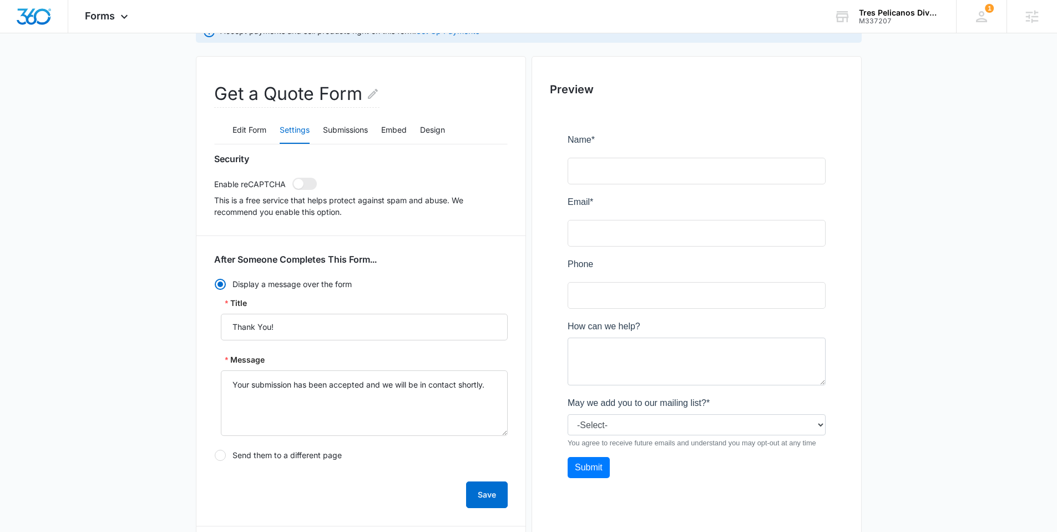
scroll to position [293, 0]
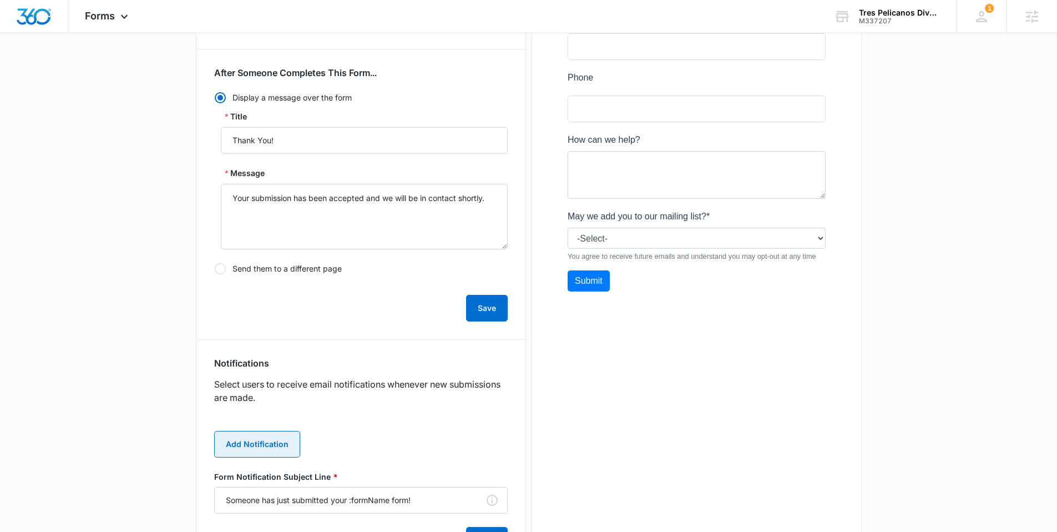
click at [239, 452] on button "Add Notification" at bounding box center [257, 444] width 86 height 27
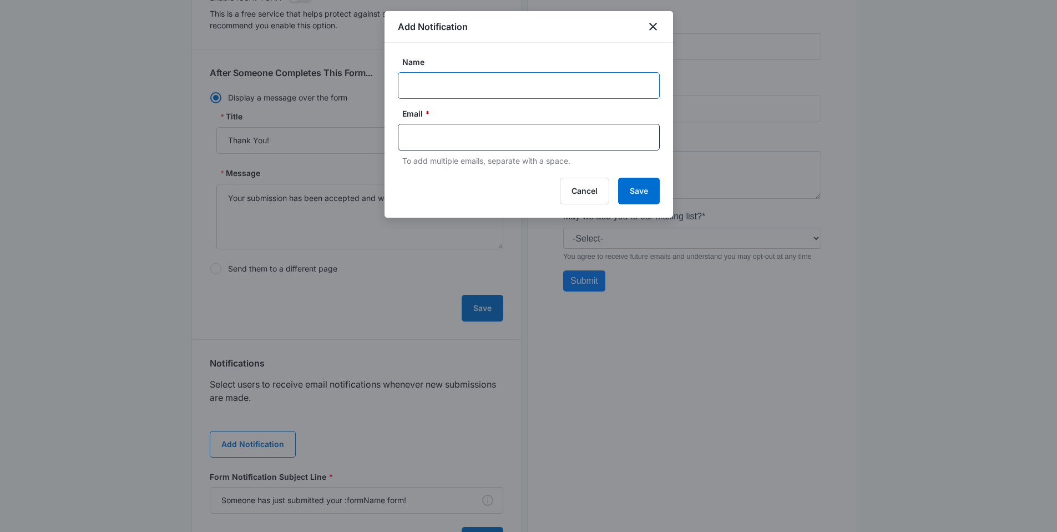
click at [481, 82] on input "Name" at bounding box center [529, 85] width 262 height 27
paste input "dive@trespelicanos.com"
type input "dive@trespelicanos.com"
click at [448, 143] on input "text" at bounding box center [530, 137] width 241 height 17
paste input "dive@trespelicanos.com"
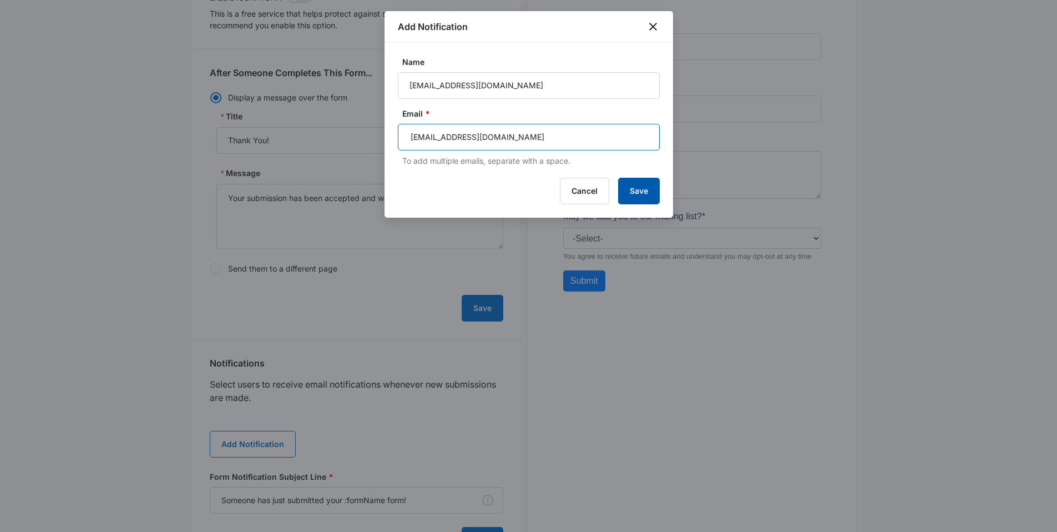
type input "dive@trespelicanos.com"
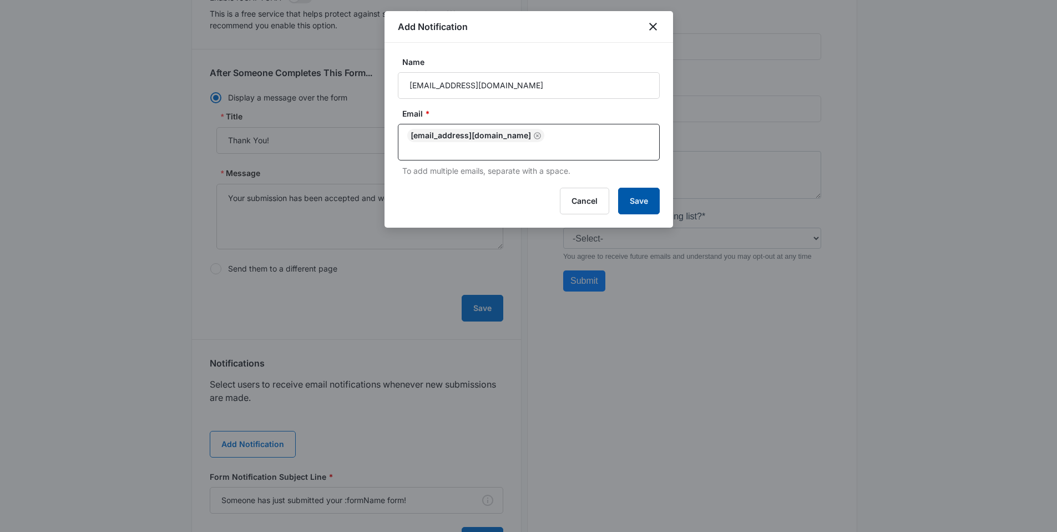
click at [628, 193] on button "Save" at bounding box center [639, 201] width 42 height 27
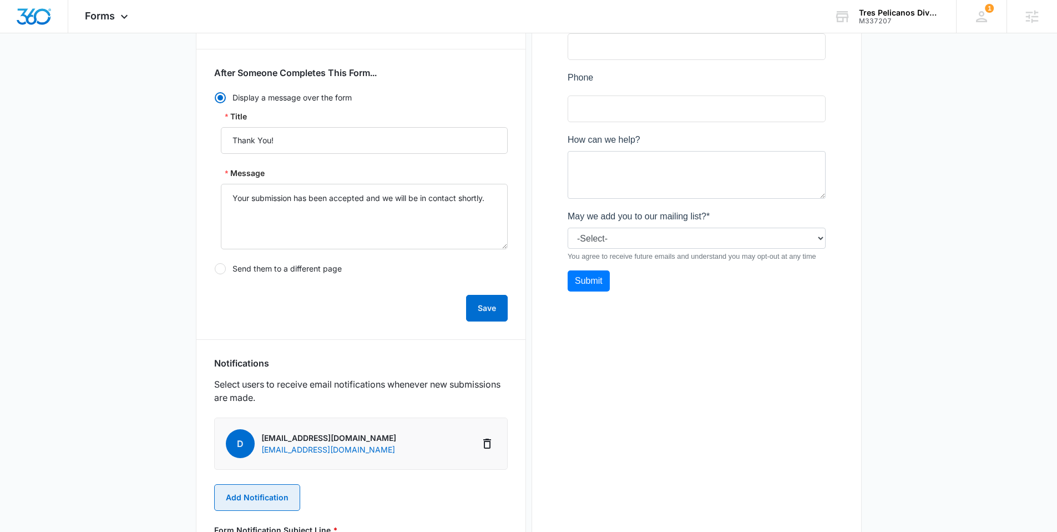
click at [258, 491] on button "Add Notification" at bounding box center [257, 497] width 86 height 27
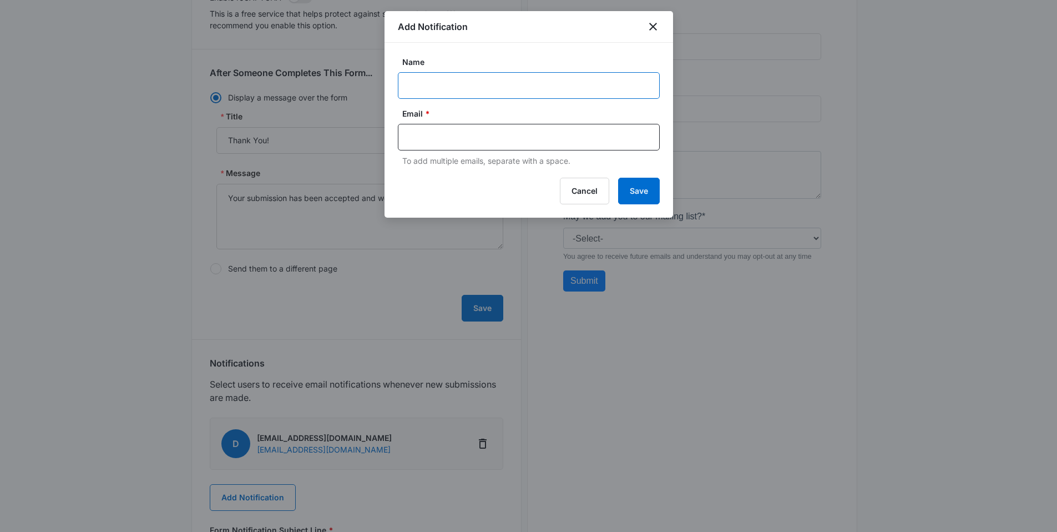
click at [422, 90] on input "Name" at bounding box center [529, 85] width 262 height 27
paste input "MSM Notification - M# Business Name"
drag, startPoint x: 560, startPoint y: 82, endPoint x: 481, endPoint y: 88, distance: 79.7
click at [481, 88] on input "MSM Notification - M# Business Name" at bounding box center [529, 85] width 262 height 27
paste input "337207 Account Name Tres Pelicanos Dive Center"
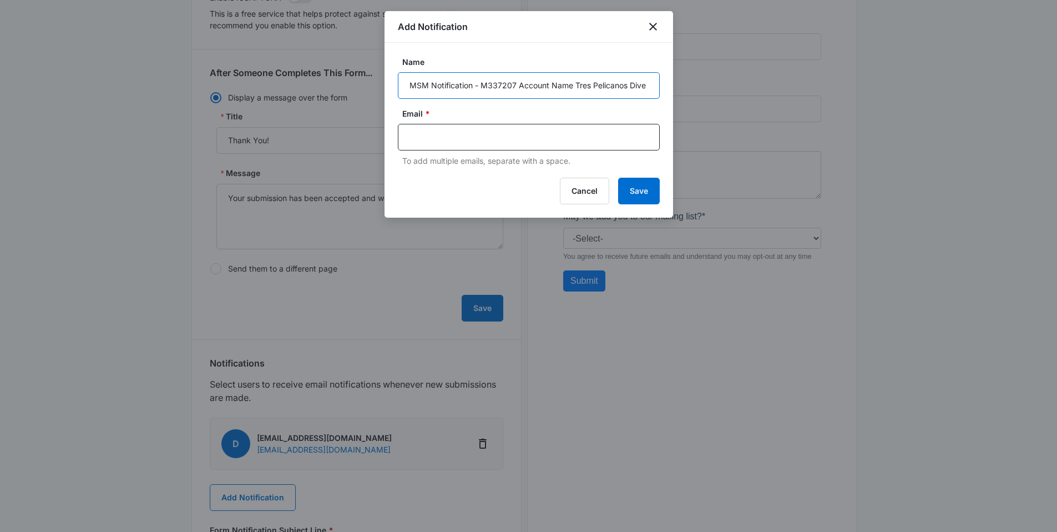
scroll to position [0, 26]
click at [505, 87] on input "MSM Notification - M337207 Account Name Tres Pelicanos Dive Center" at bounding box center [529, 85] width 262 height 27
click at [527, 84] on input "MSM Notification - M337207 Name Tres Pelicanos Dive Center" at bounding box center [529, 85] width 262 height 27
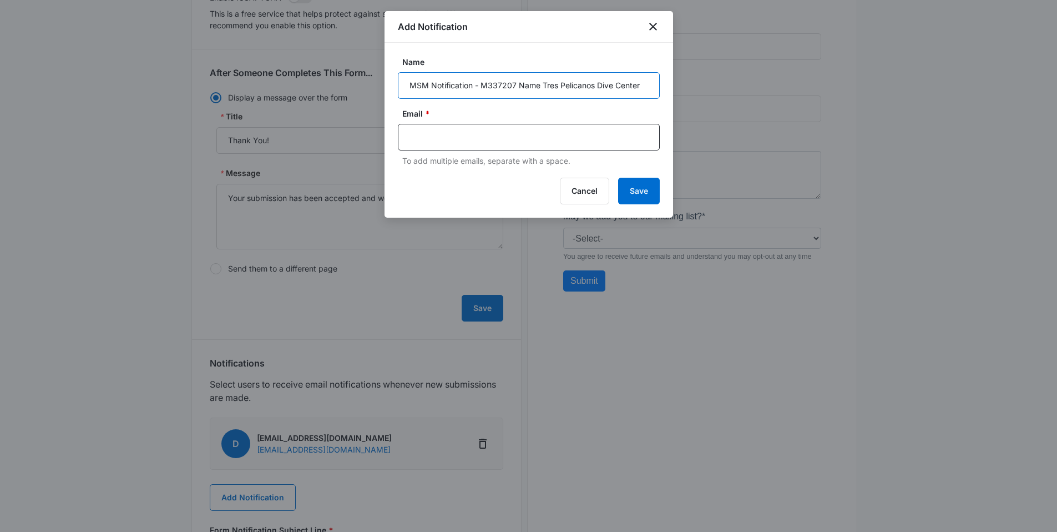
click at [527, 84] on input "MSM Notification - M337207 Name Tres Pelicanos Dive Center" at bounding box center [529, 85] width 262 height 27
type input "MSM Notification - M337207 Tres Pelicanos Dive Center"
click at [455, 137] on input "text" at bounding box center [530, 137] width 241 height 17
paste input "mckenna.mueller@madwire.com"
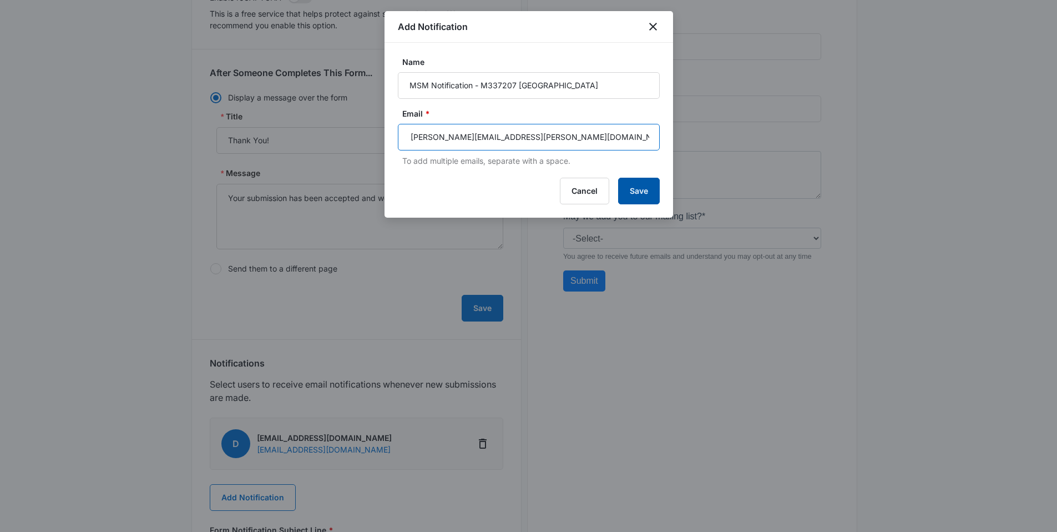
type input "mckenna.mueller@madwire.com"
click at [627, 189] on button "Save" at bounding box center [639, 191] width 42 height 27
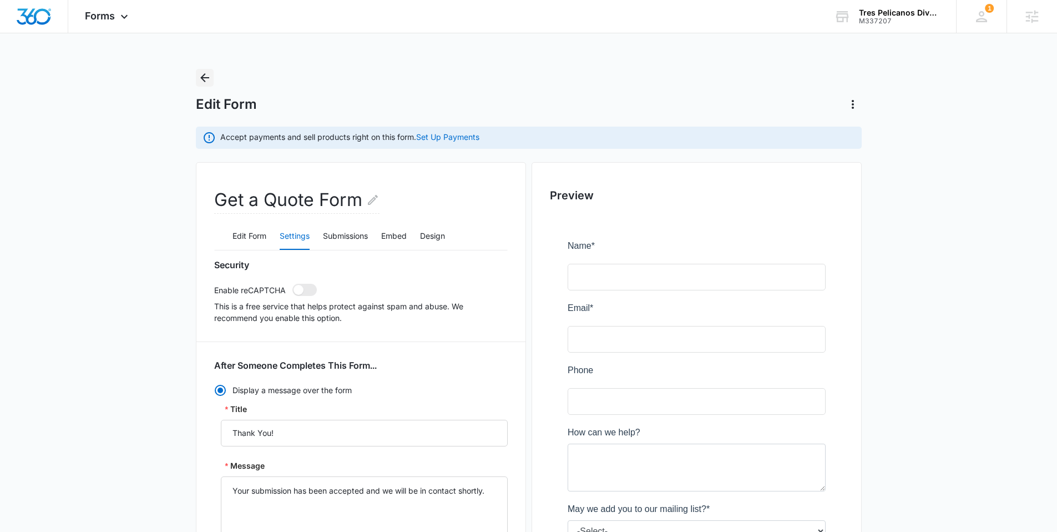
click at [203, 75] on icon "Back" at bounding box center [204, 77] width 9 height 9
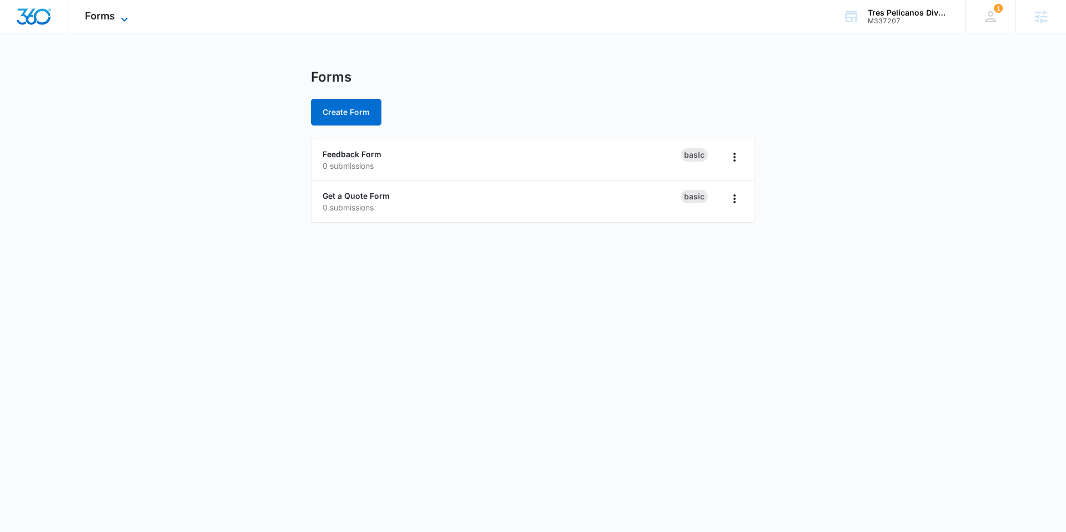
click at [113, 19] on span "Forms" at bounding box center [100, 16] width 30 height 12
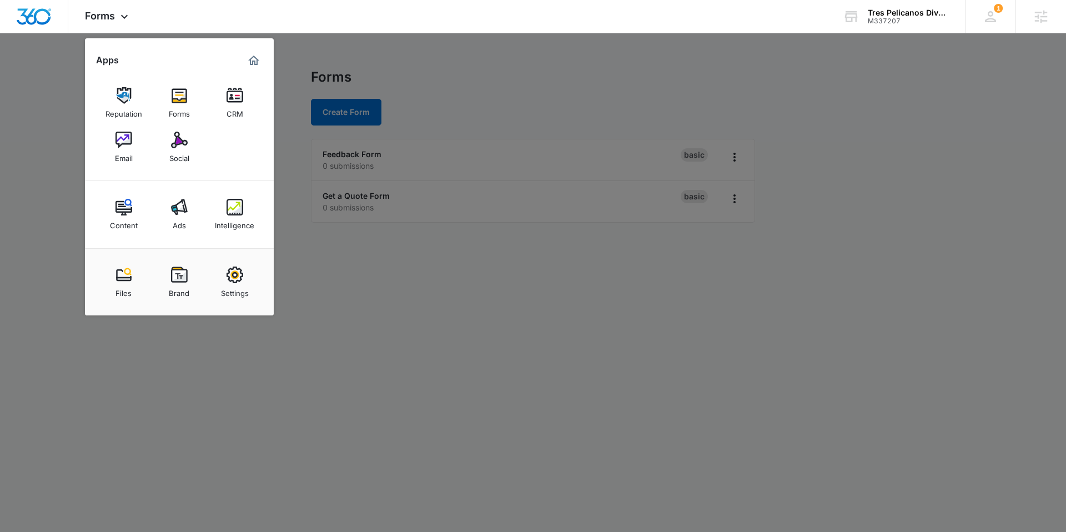
click at [234, 108] on div "CRM" at bounding box center [234, 111] width 17 height 14
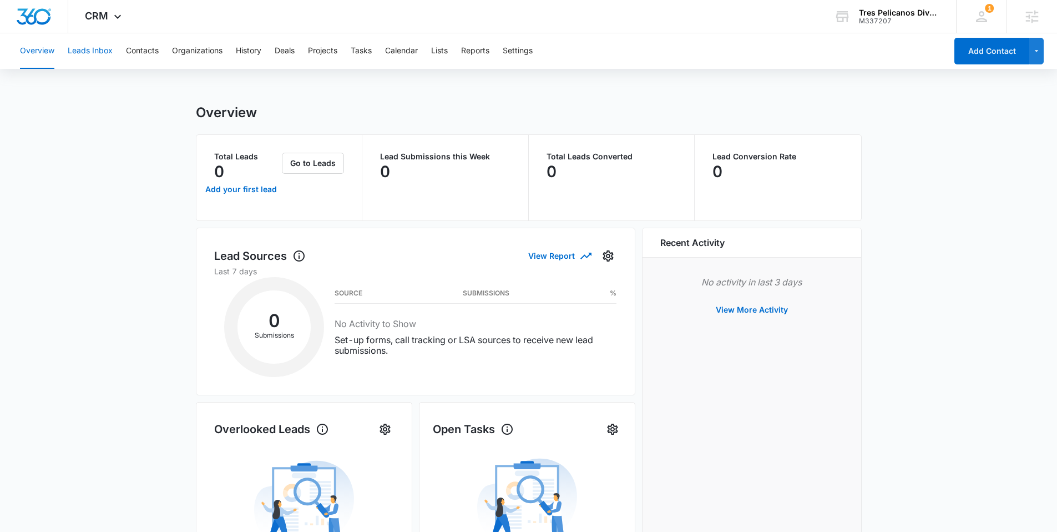
click at [87, 58] on button "Leads Inbox" at bounding box center [90, 51] width 45 height 36
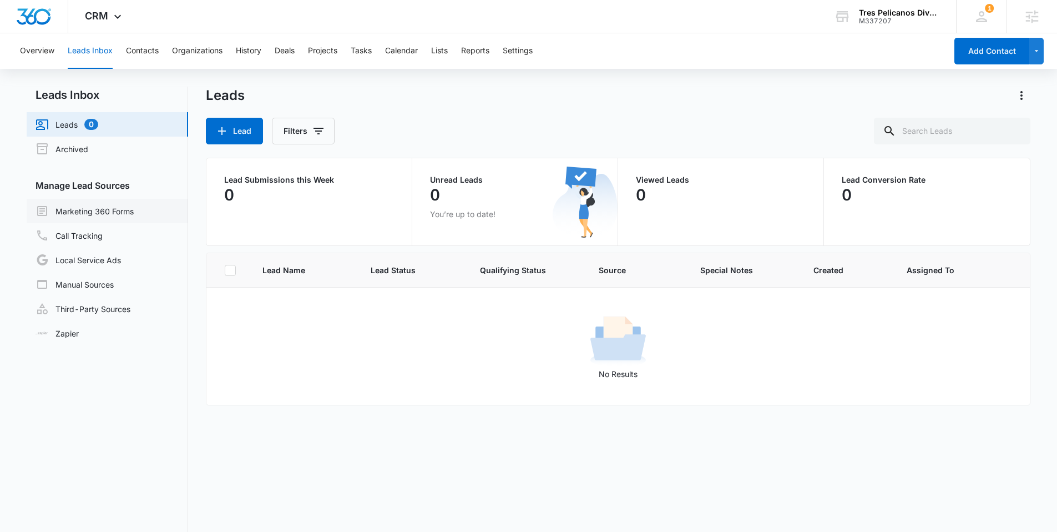
click at [103, 204] on link "Marketing 360 Forms" at bounding box center [85, 210] width 98 height 13
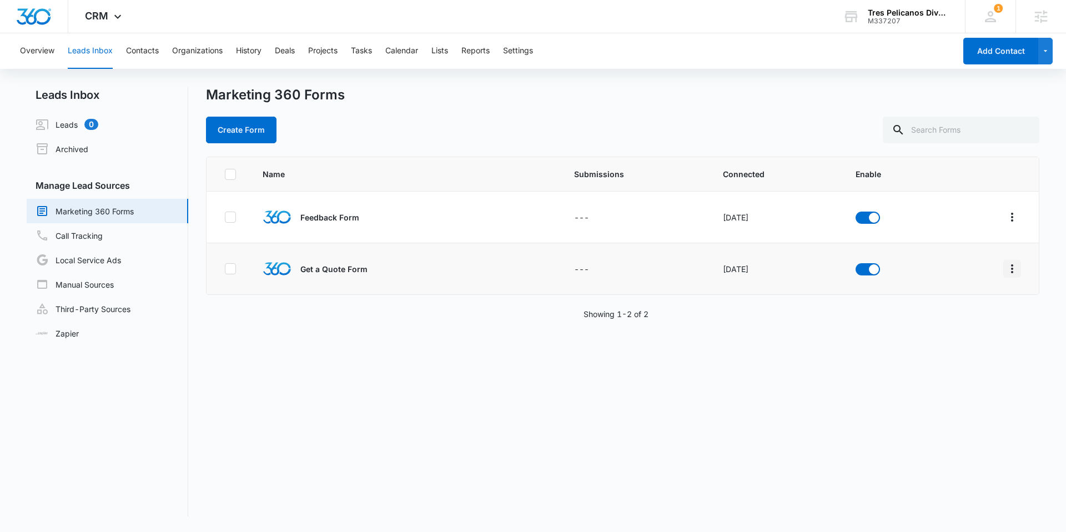
click at [1008, 265] on icon "Overflow Menu" at bounding box center [1011, 268] width 13 height 13
click at [974, 330] on div "Field Mapping" at bounding box center [953, 333] width 63 height 8
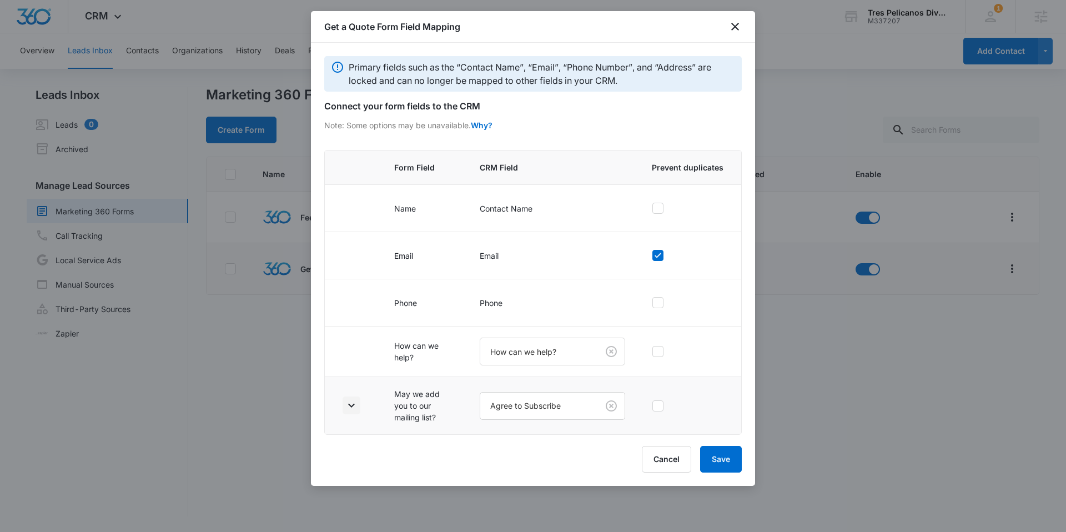
click at [351, 399] on icon "button" at bounding box center [351, 405] width 13 height 13
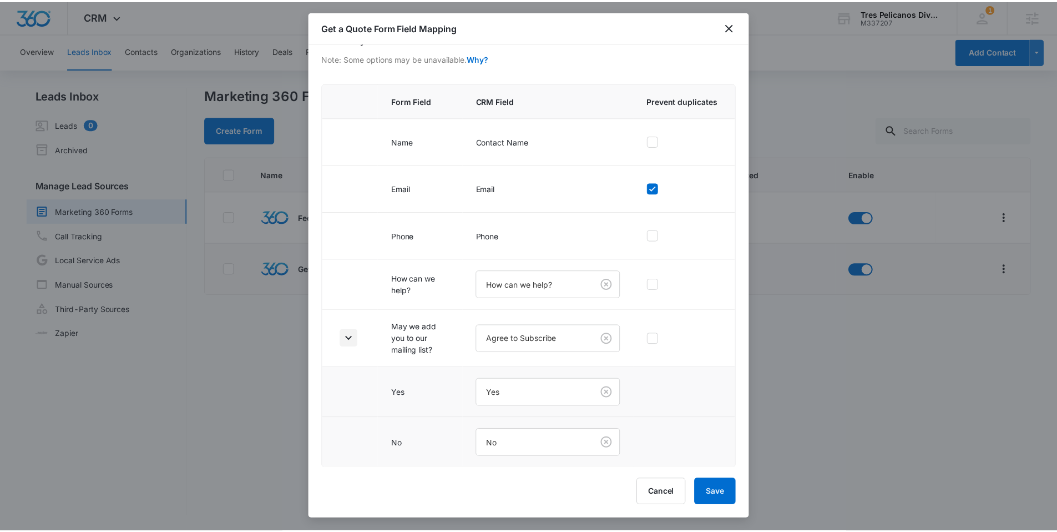
scroll to position [68, 0]
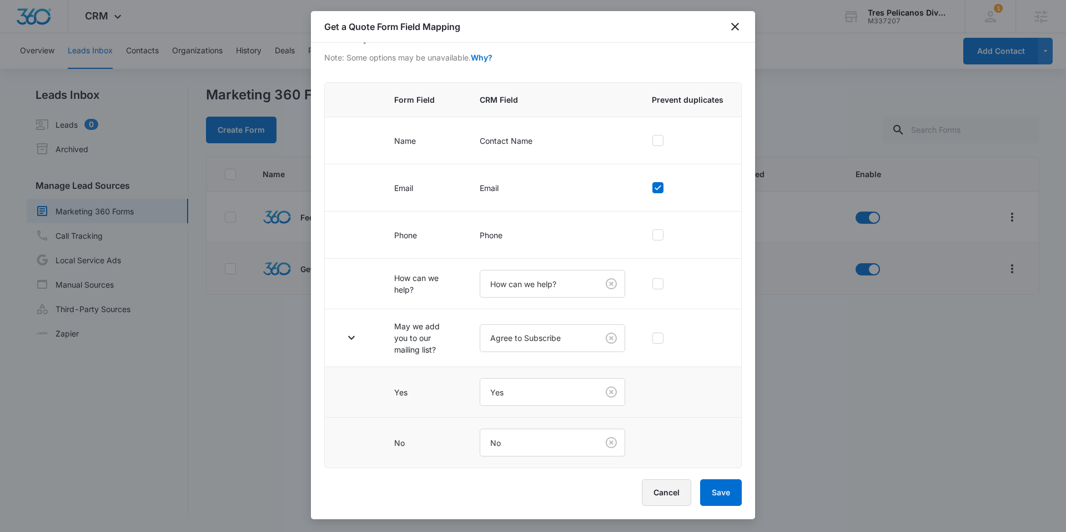
click at [648, 491] on button "Cancel" at bounding box center [666, 492] width 49 height 27
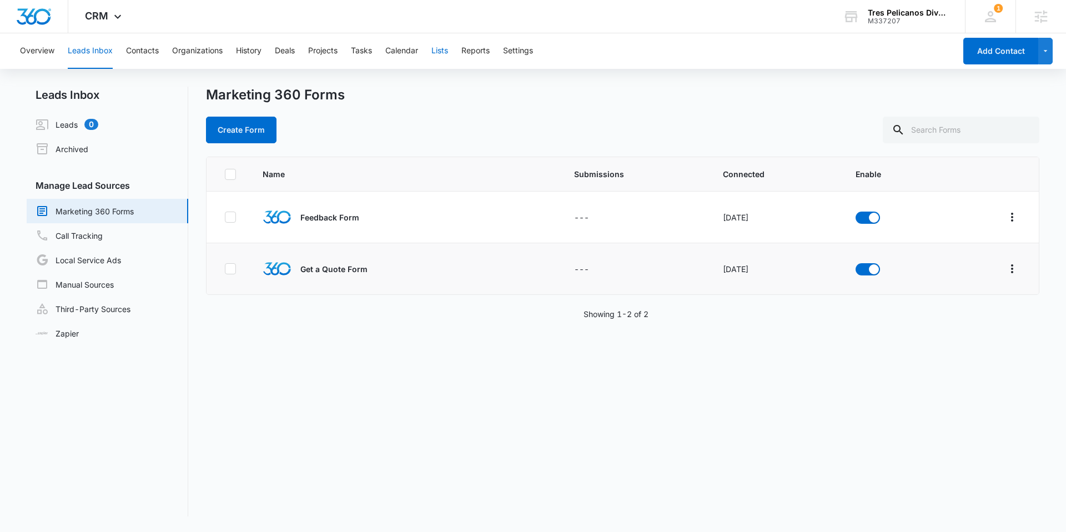
click at [441, 50] on button "Lists" at bounding box center [439, 51] width 17 height 36
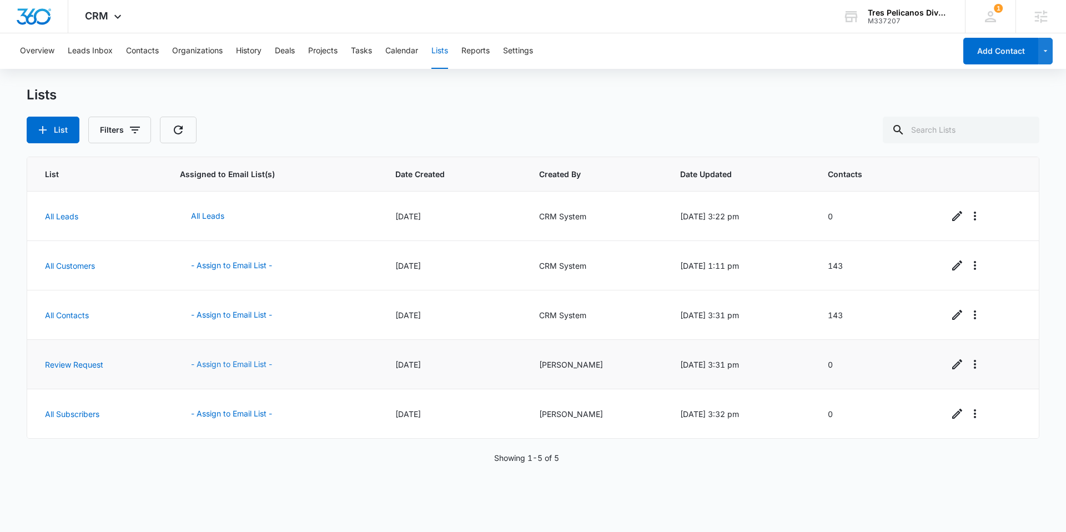
click at [213, 368] on button "- Assign to Email List -" at bounding box center [231, 364] width 103 height 27
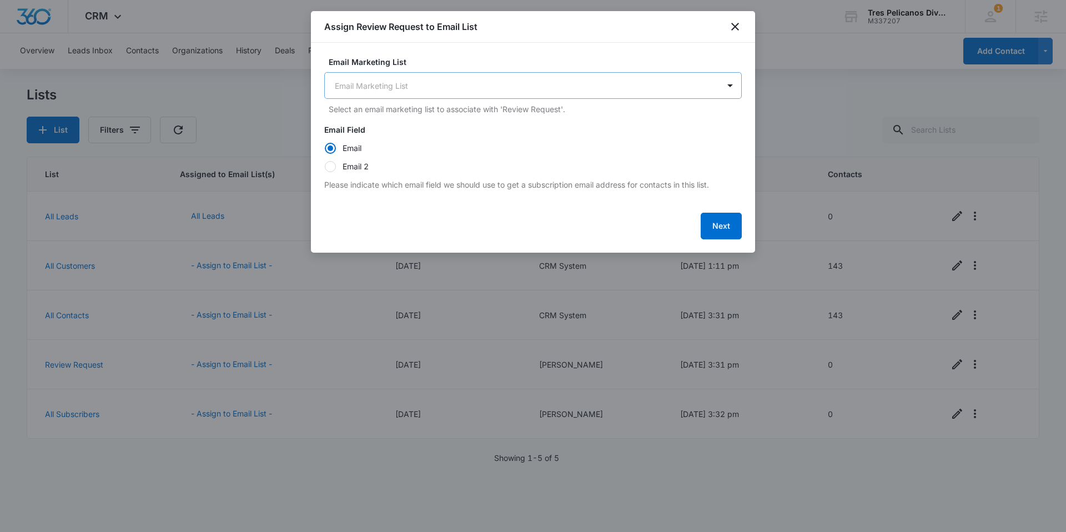
click at [447, 85] on body "CRM Apps Reputation Forms CRM Email Social Content Ads Intelligence Files Brand…" at bounding box center [533, 266] width 1066 height 532
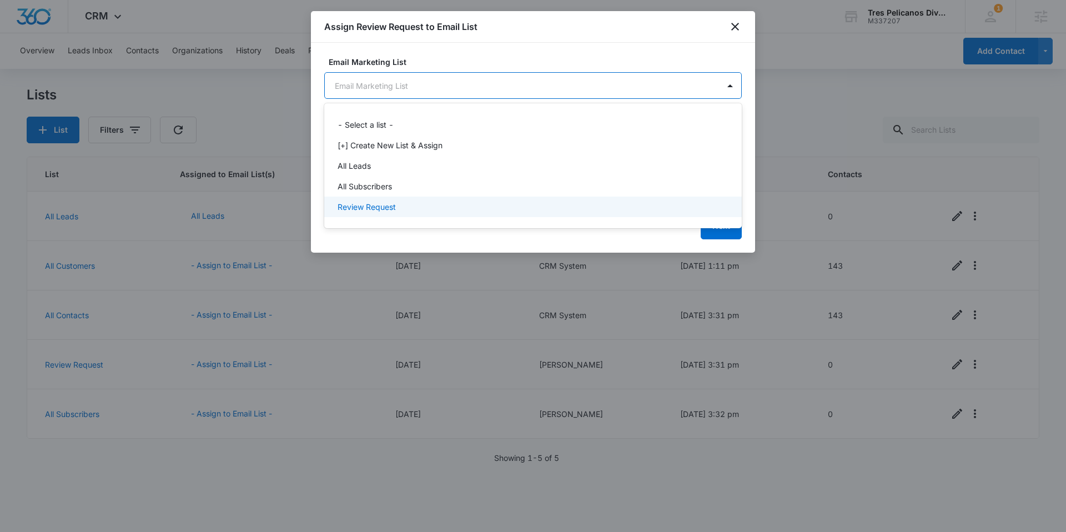
click at [414, 208] on div "Review Request" at bounding box center [531, 207] width 389 height 12
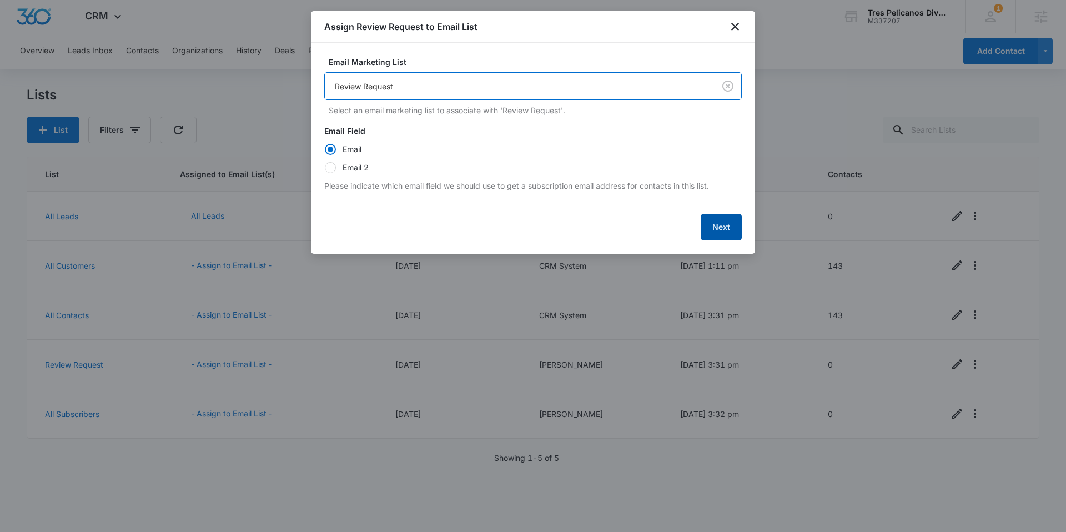
click at [720, 228] on button "Next" at bounding box center [720, 227] width 41 height 27
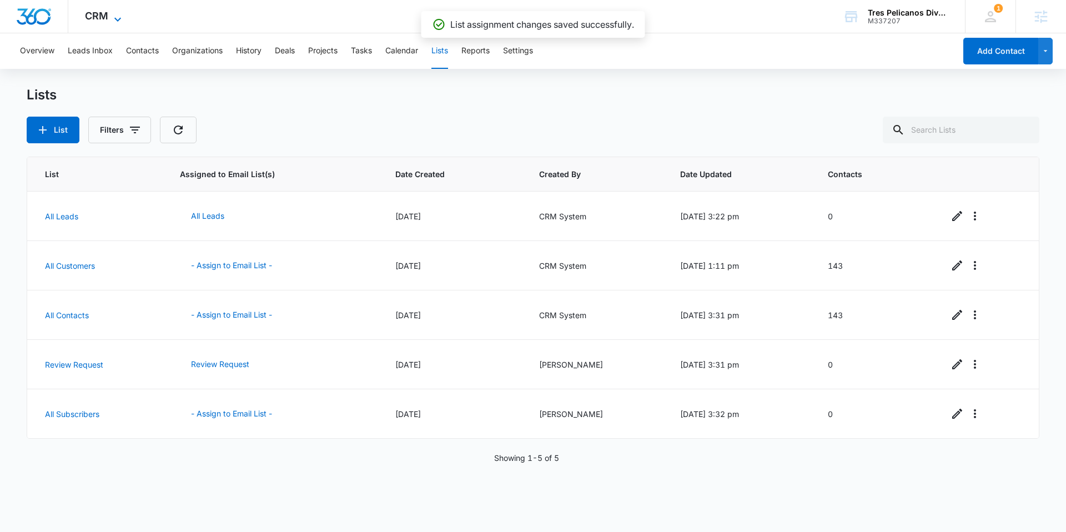
click at [93, 13] on span "CRM" at bounding box center [96, 16] width 23 height 12
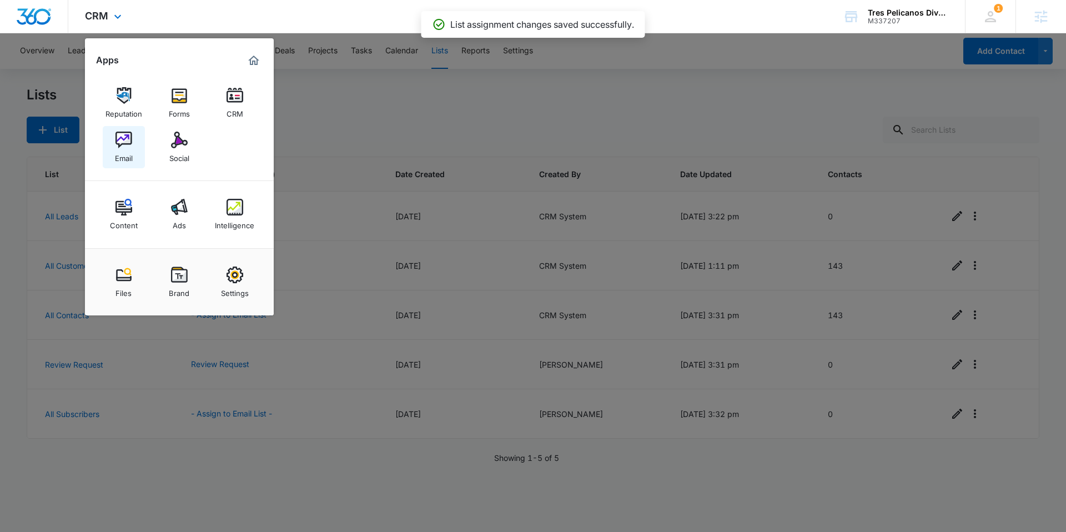
click at [117, 135] on img at bounding box center [123, 140] width 17 height 17
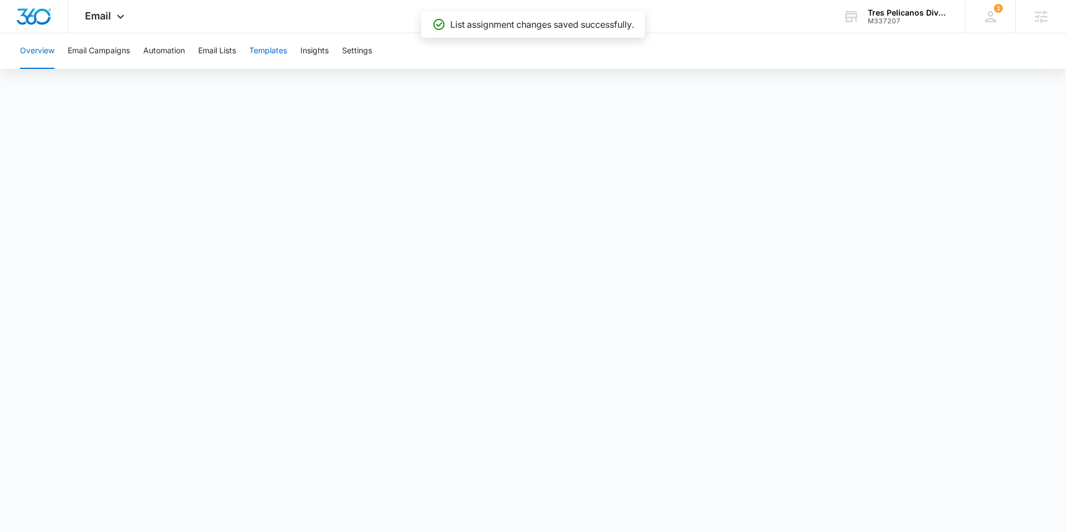
click at [265, 53] on button "Templates" at bounding box center [268, 51] width 38 height 36
click at [30, 12] on img "Dashboard" at bounding box center [34, 16] width 36 height 17
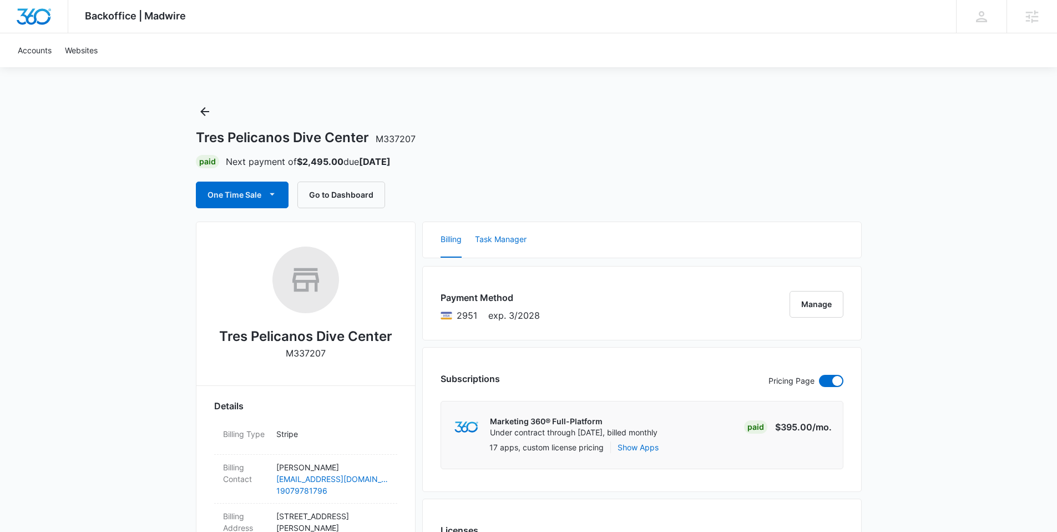
click at [513, 241] on button "Task Manager" at bounding box center [501, 240] width 52 height 36
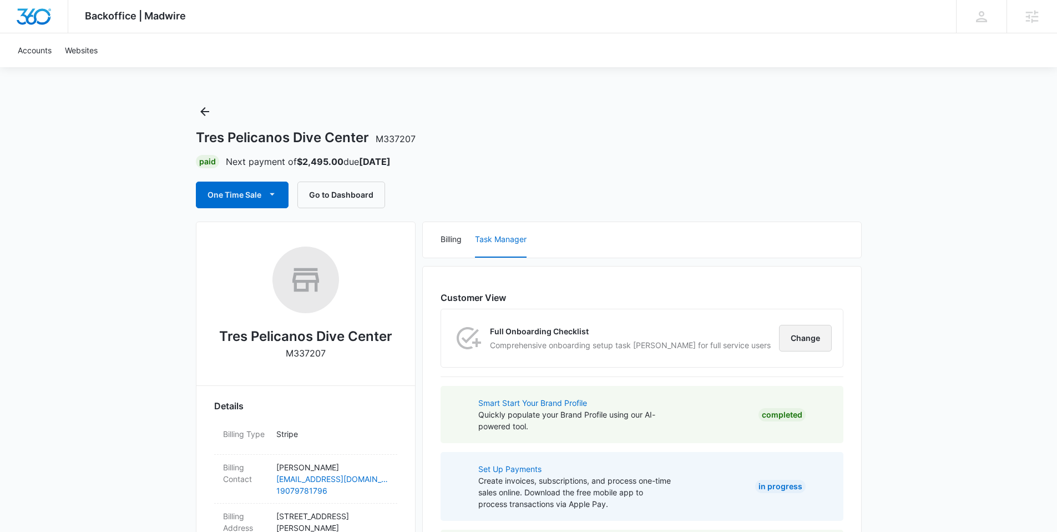
click at [813, 336] on button "Change" at bounding box center [805, 338] width 53 height 27
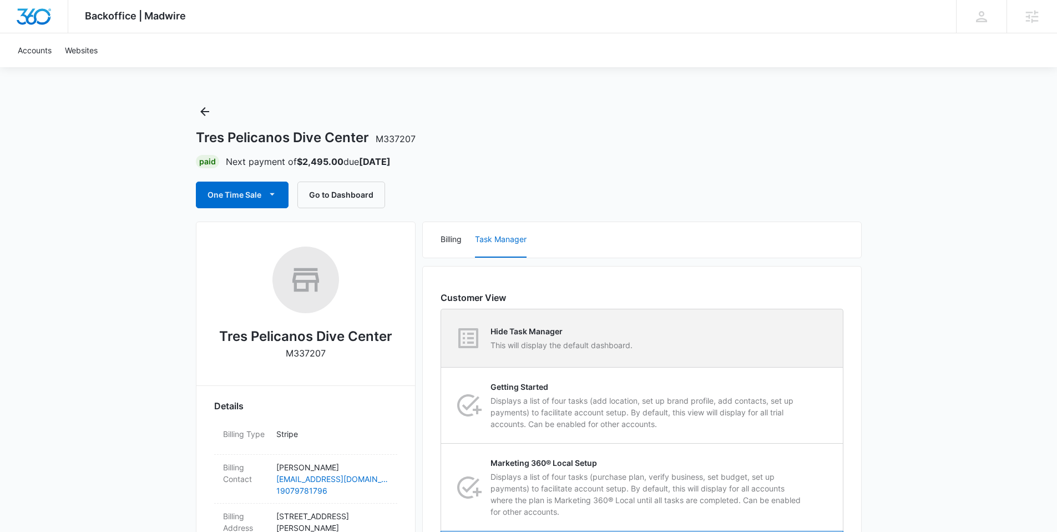
click at [591, 340] on p "This will display the default dashboard." at bounding box center [562, 345] width 142 height 12
click at [442, 339] on input "Hide Task Manager This will display the default dashboard." at bounding box center [441, 338] width 1 height 1
radio input "true"
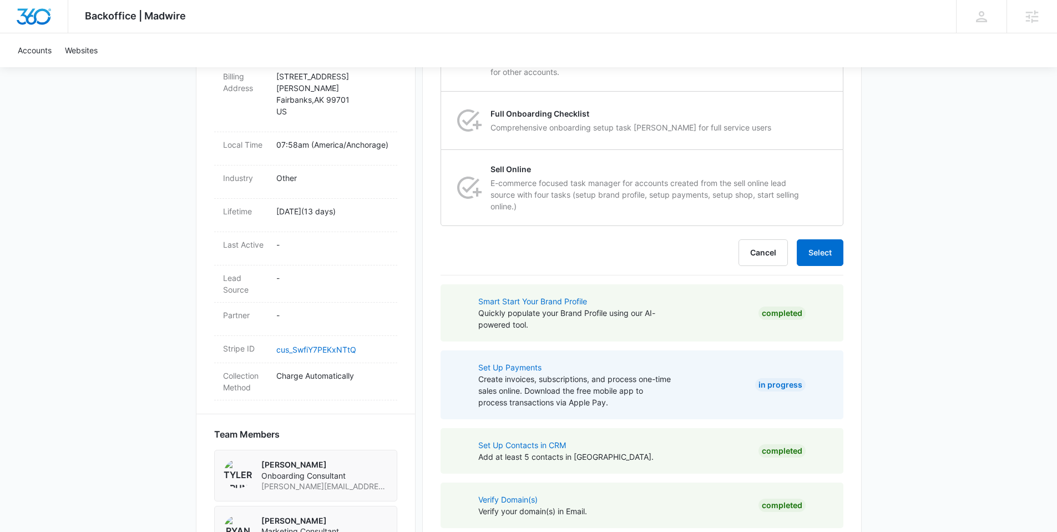
scroll to position [457, 0]
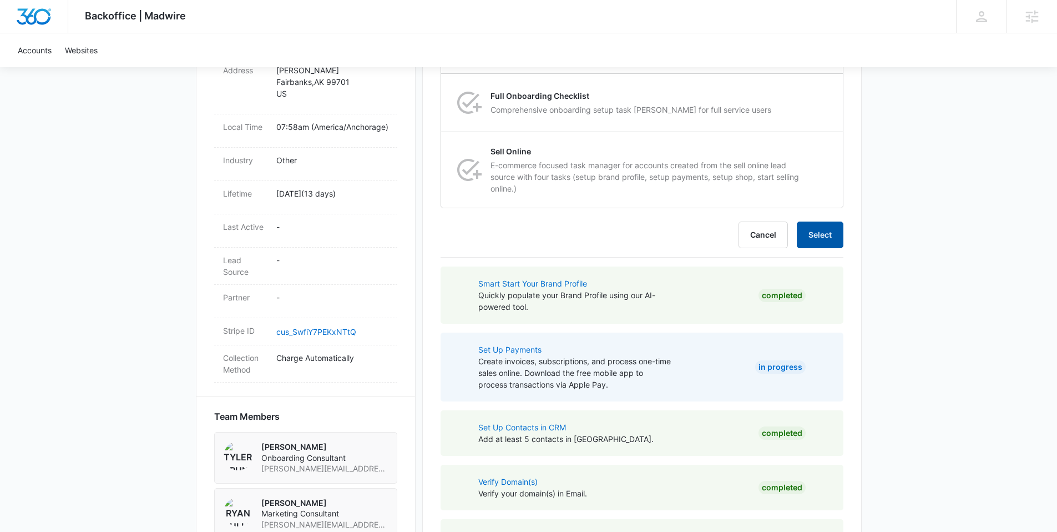
click at [819, 239] on button "Select" at bounding box center [820, 234] width 47 height 27
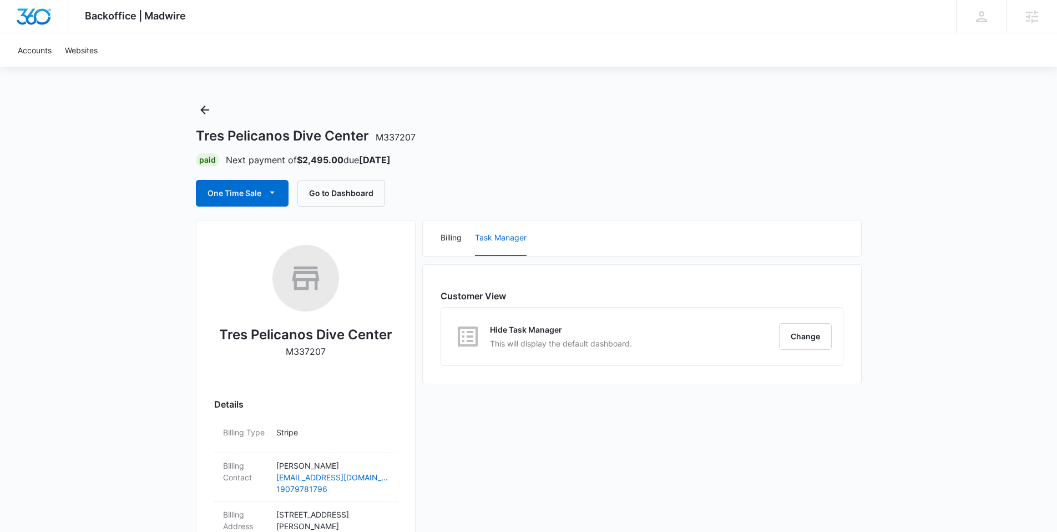
scroll to position [0, 0]
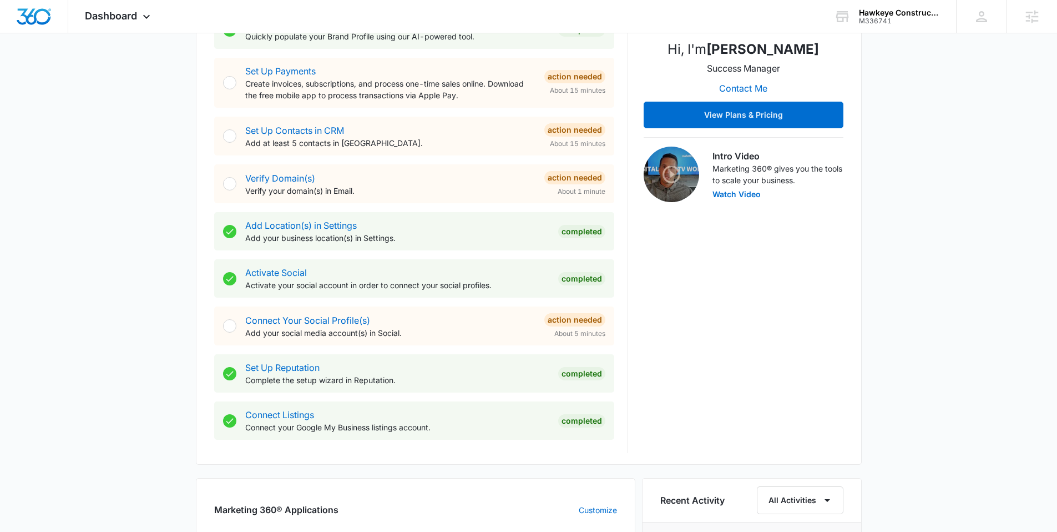
scroll to position [446, 0]
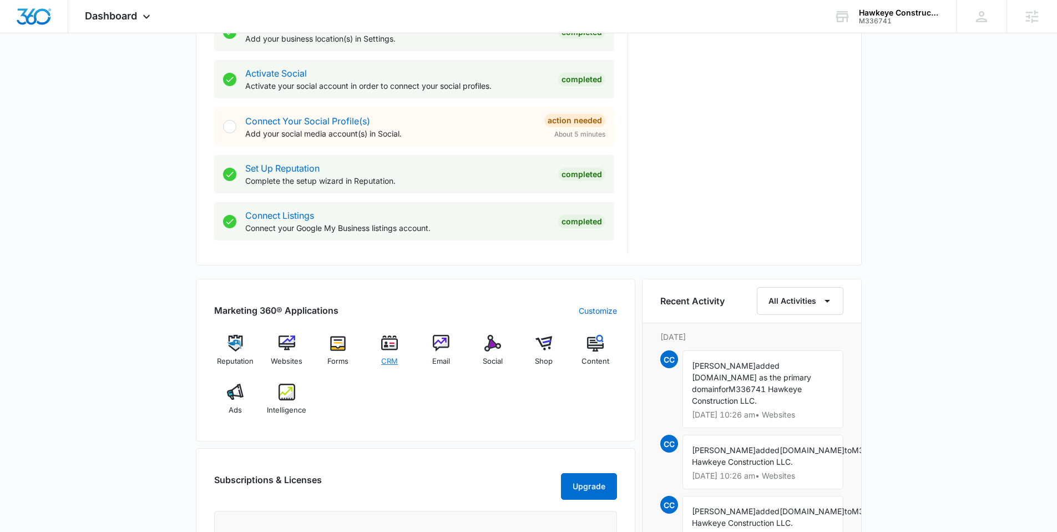
click at [388, 348] on img at bounding box center [389, 343] width 17 height 17
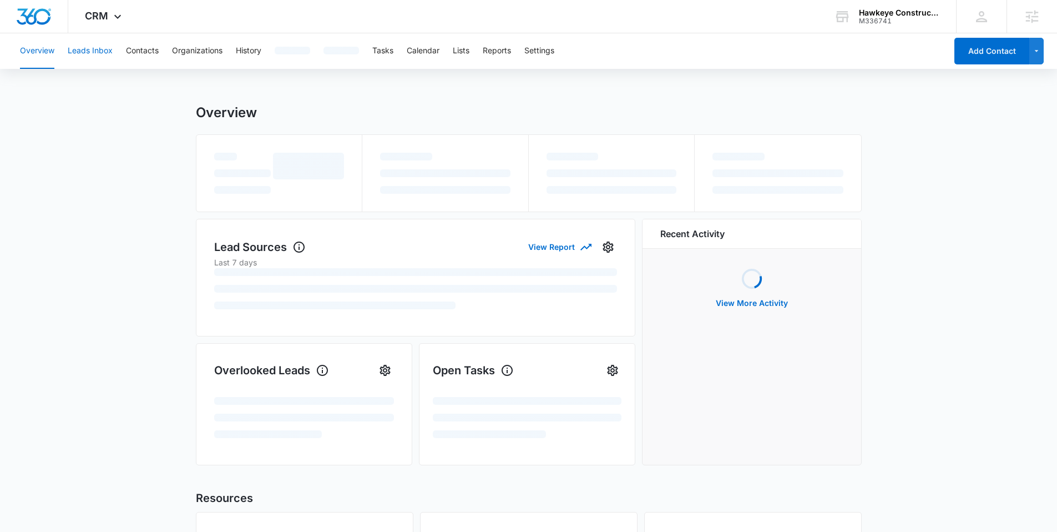
click at [102, 49] on button "Leads Inbox" at bounding box center [90, 51] width 45 height 36
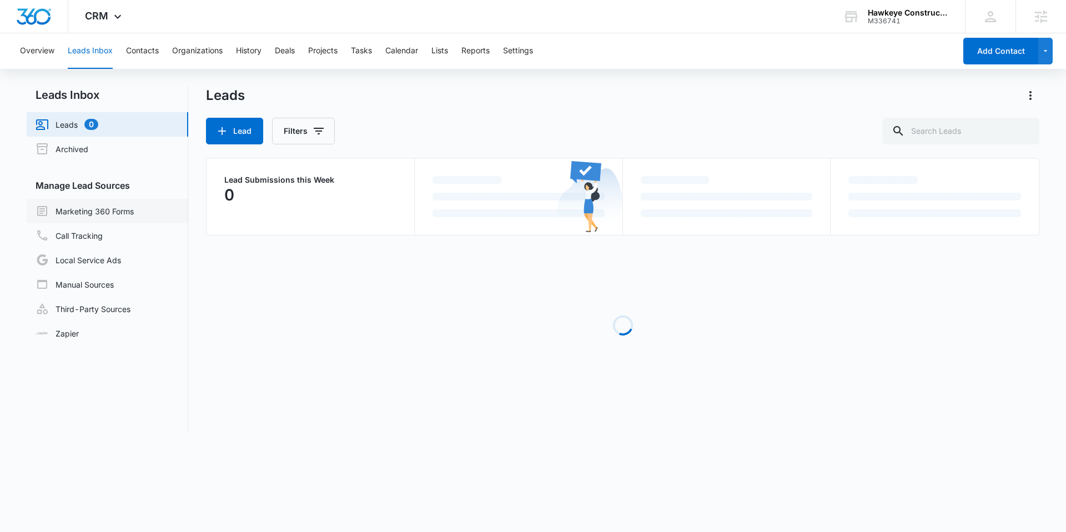
click at [113, 210] on link "Marketing 360 Forms" at bounding box center [85, 210] width 98 height 13
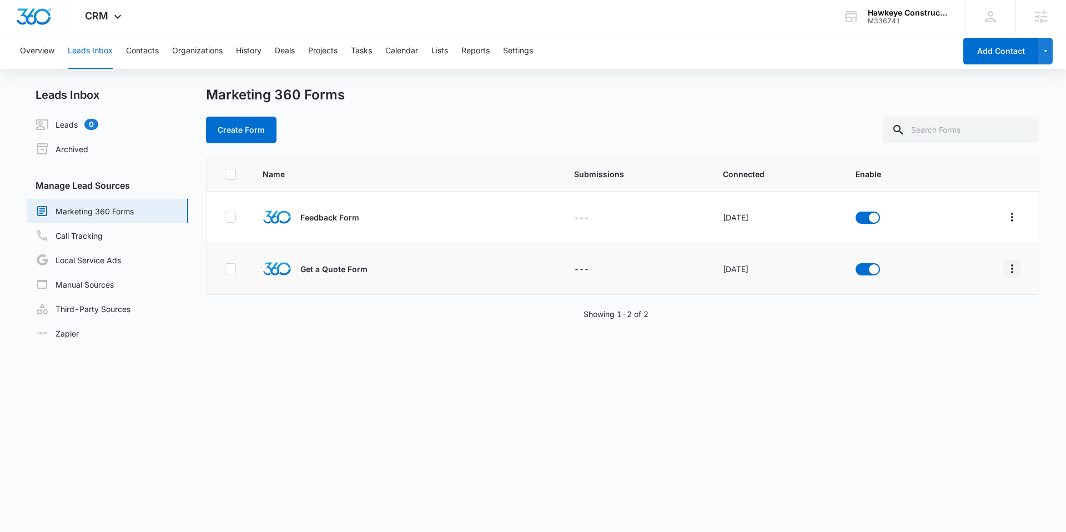
click at [815, 269] on icon "Overflow Menu" at bounding box center [1011, 268] width 13 height 13
click at [815, 338] on button "Field Mapping" at bounding box center [960, 333] width 103 height 17
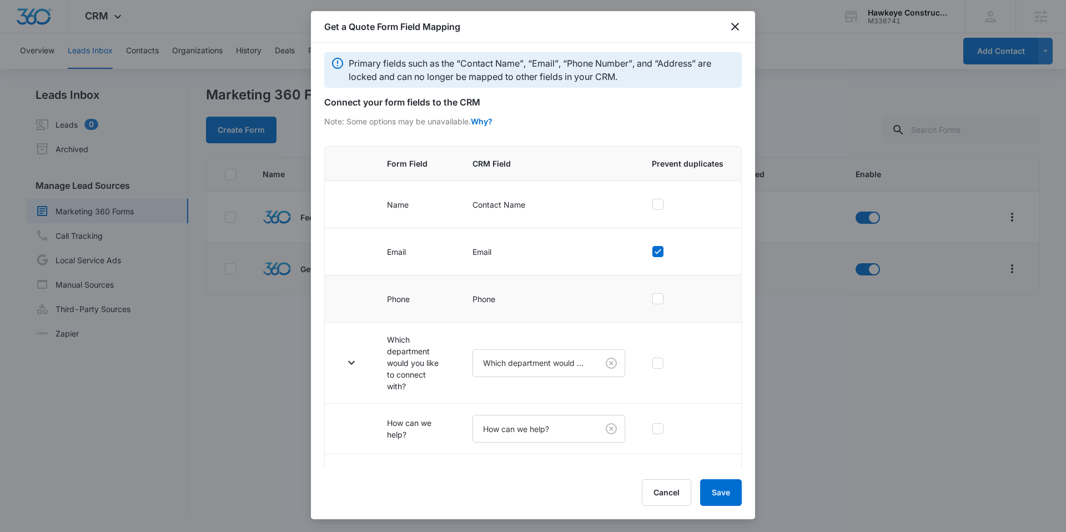
scroll to position [12, 0]
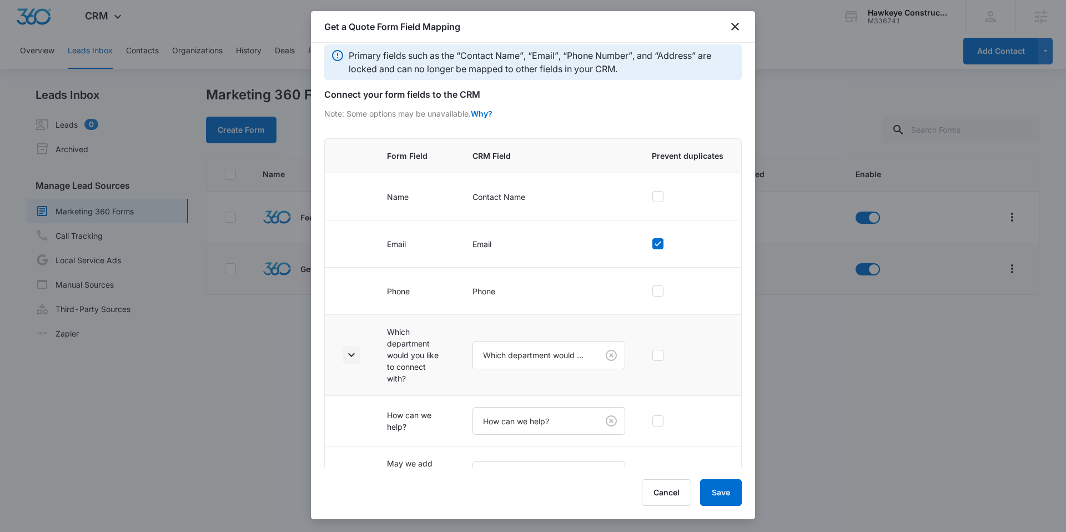
click at [352, 351] on icon "button" at bounding box center [351, 354] width 13 height 13
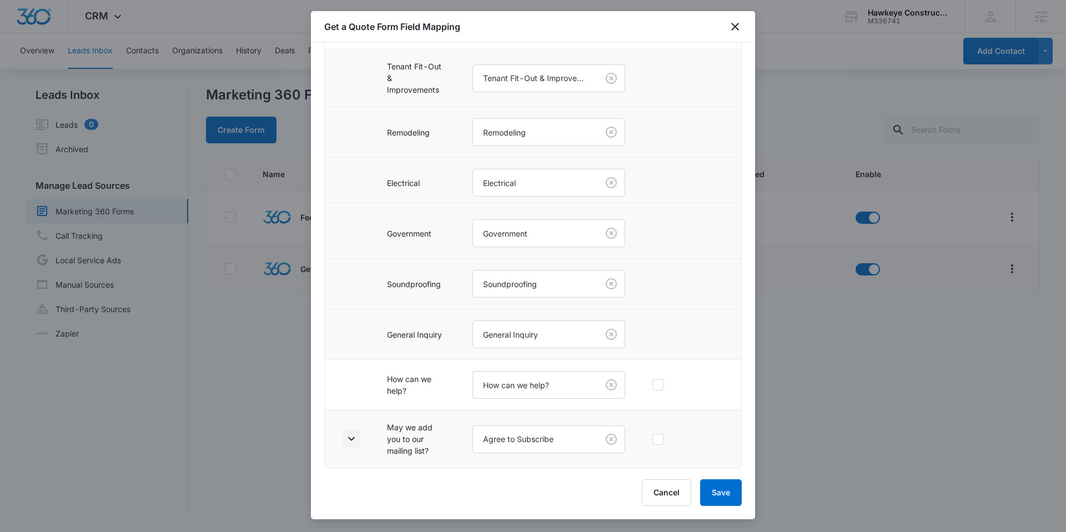
click at [346, 396] on icon "button" at bounding box center [351, 438] width 13 height 13
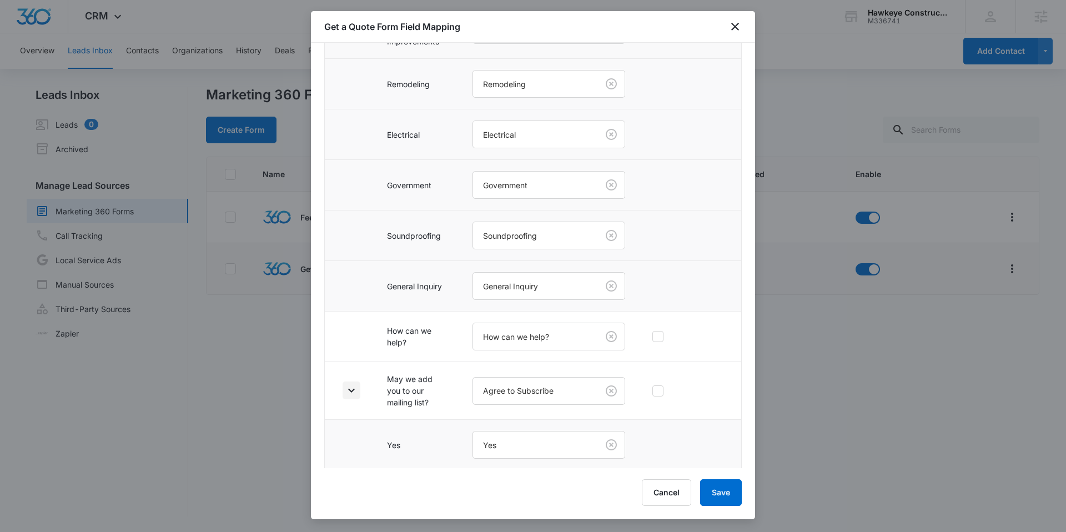
scroll to position [459, 0]
click at [664, 396] on button "Cancel" at bounding box center [666, 492] width 49 height 27
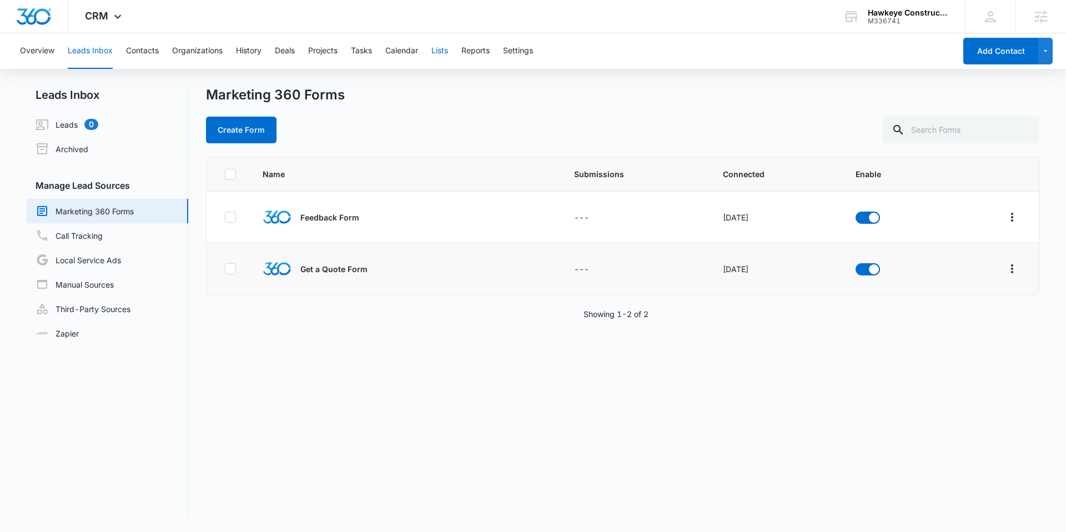
click at [447, 56] on button "Lists" at bounding box center [439, 51] width 17 height 36
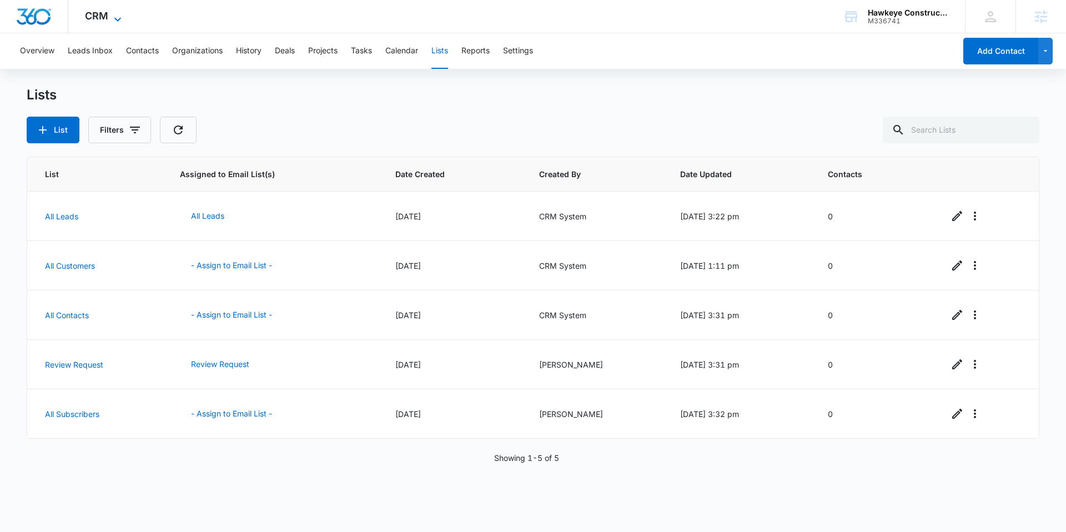
click at [89, 19] on span "CRM" at bounding box center [96, 16] width 23 height 12
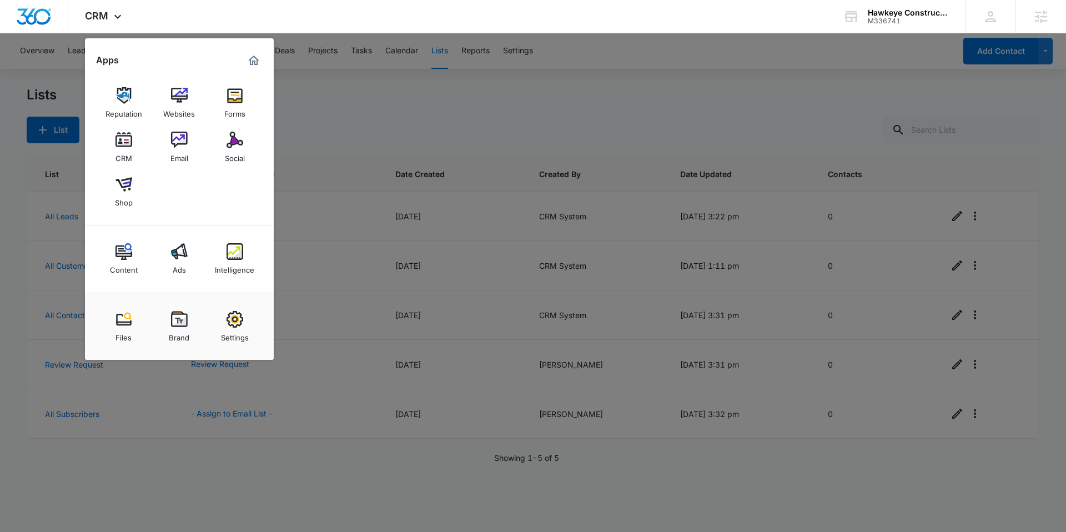
click at [356, 108] on div at bounding box center [533, 266] width 1066 height 532
